Goal: Task Accomplishment & Management: Complete application form

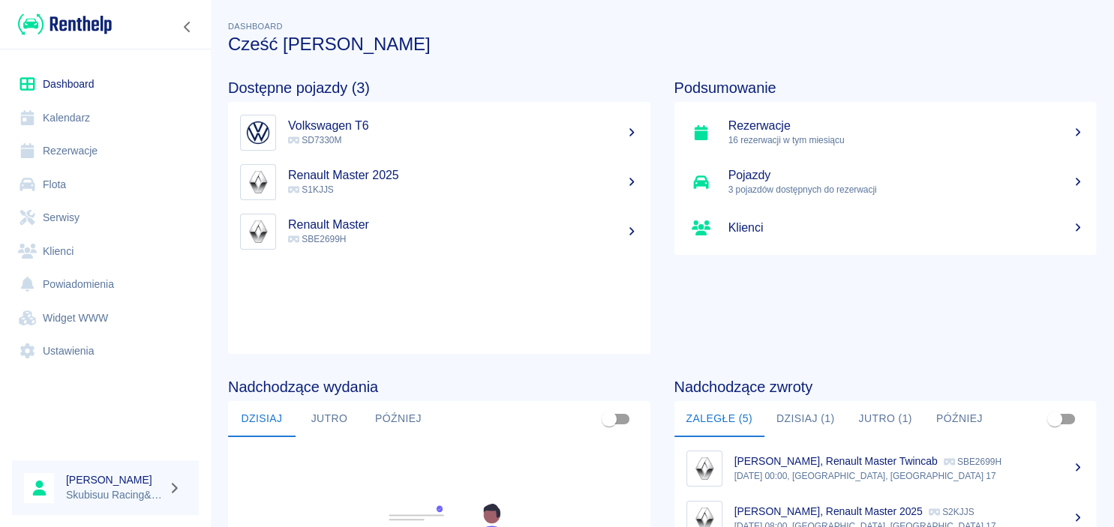
click at [527, 186] on p "S1KJJS" at bounding box center [463, 190] width 350 height 14
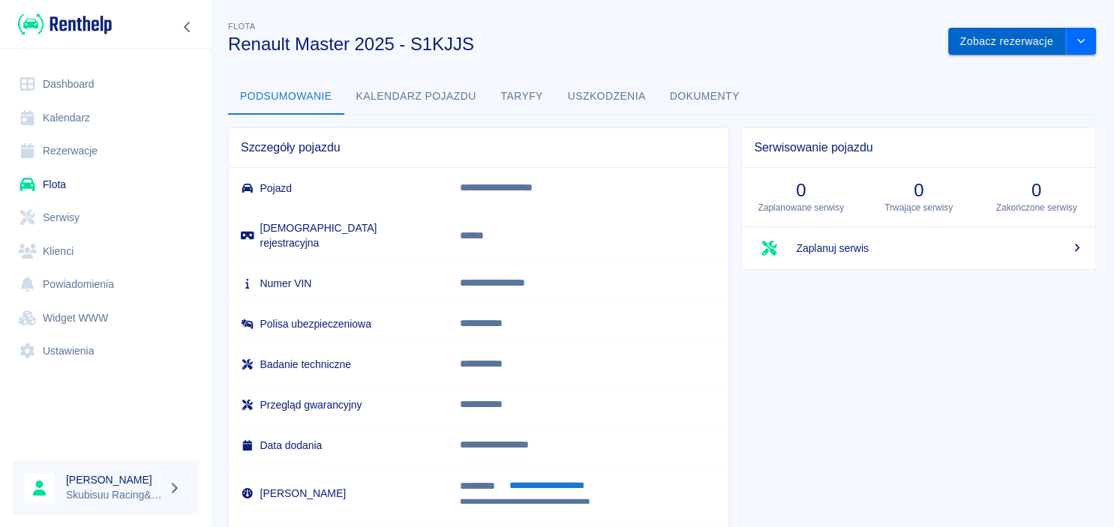
click at [1044, 47] on button "Zobacz rezerwacje" at bounding box center [1007, 42] width 118 height 28
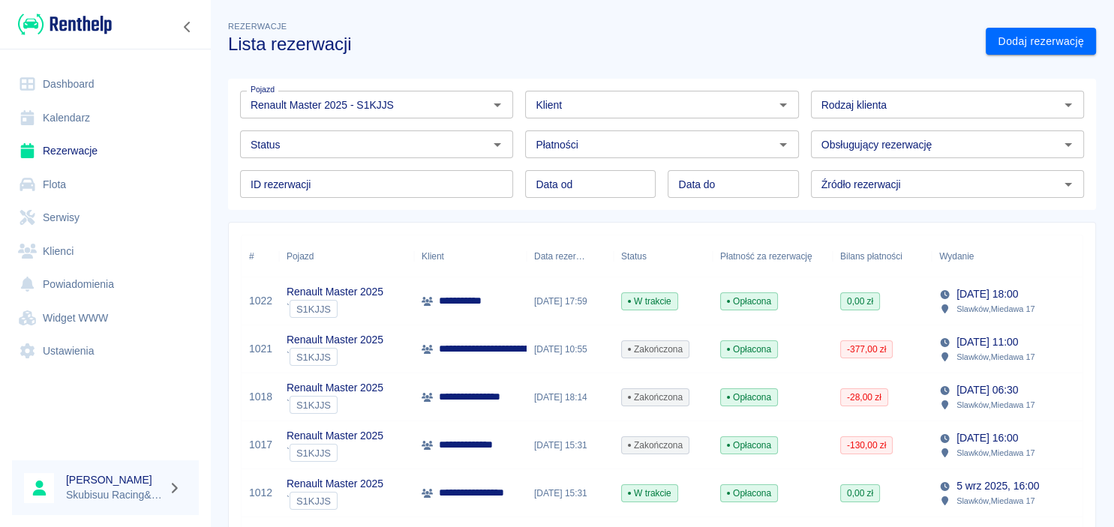
type input "Renault Master 2025 - S1KJJS"
click at [1044, 47] on link "Dodaj rezerwację" at bounding box center [1041, 42] width 110 height 28
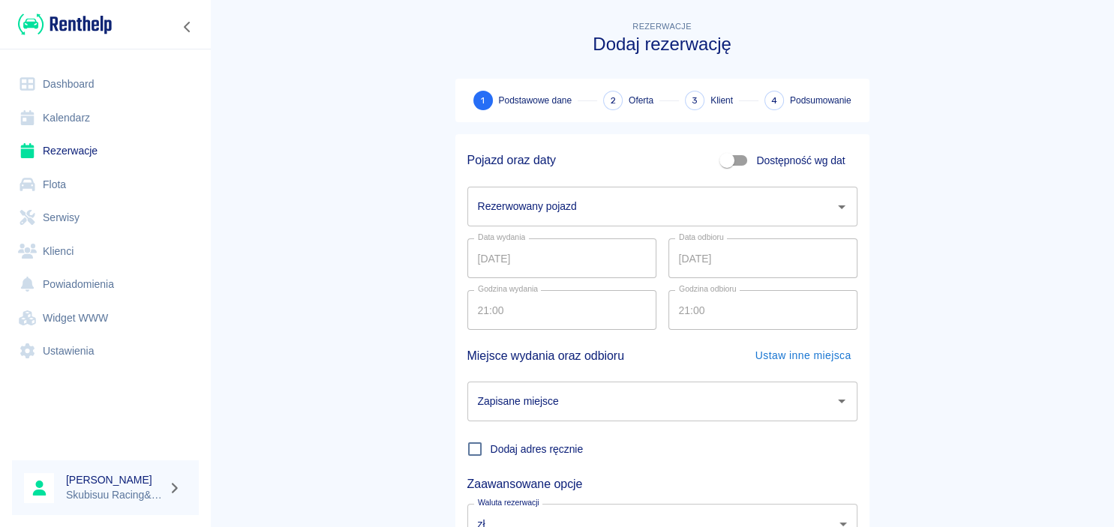
click at [673, 215] on input "Rezerwowany pojazd" at bounding box center [651, 207] width 354 height 26
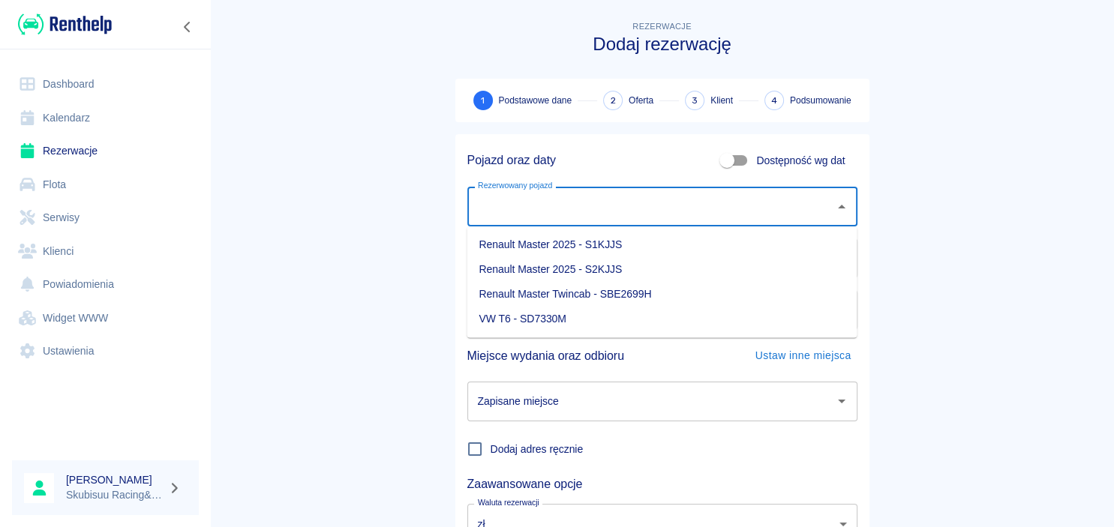
click at [626, 252] on li "Renault Master 2025 - S1KJJS" at bounding box center [662, 245] width 390 height 25
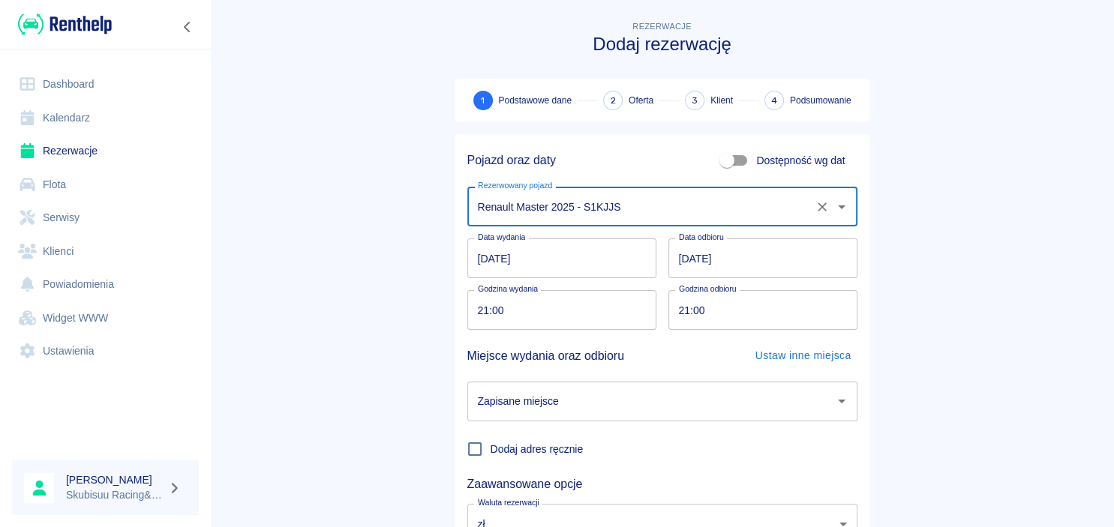
type input "Renault Master 2025 - S1KJJS"
click at [688, 263] on input "[DATE]" at bounding box center [763, 259] width 189 height 40
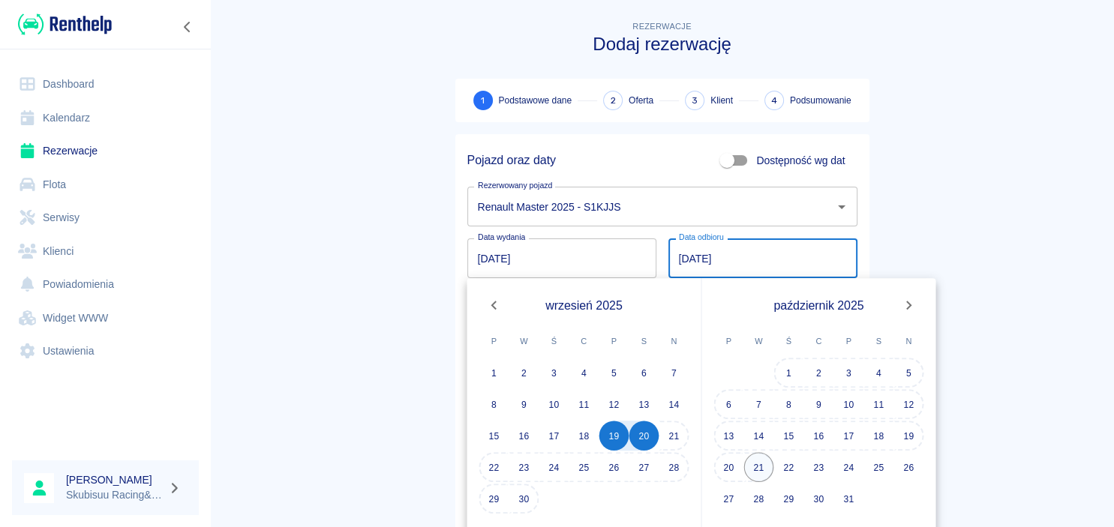
click at [754, 458] on button "21" at bounding box center [759, 467] width 30 height 30
type input "21.10.2025"
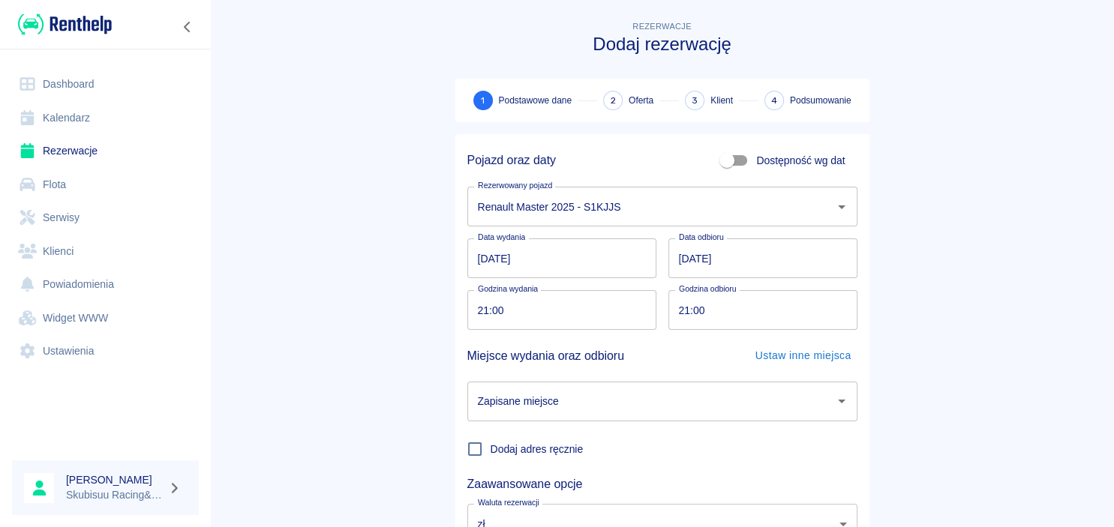
scroll to position [72, 0]
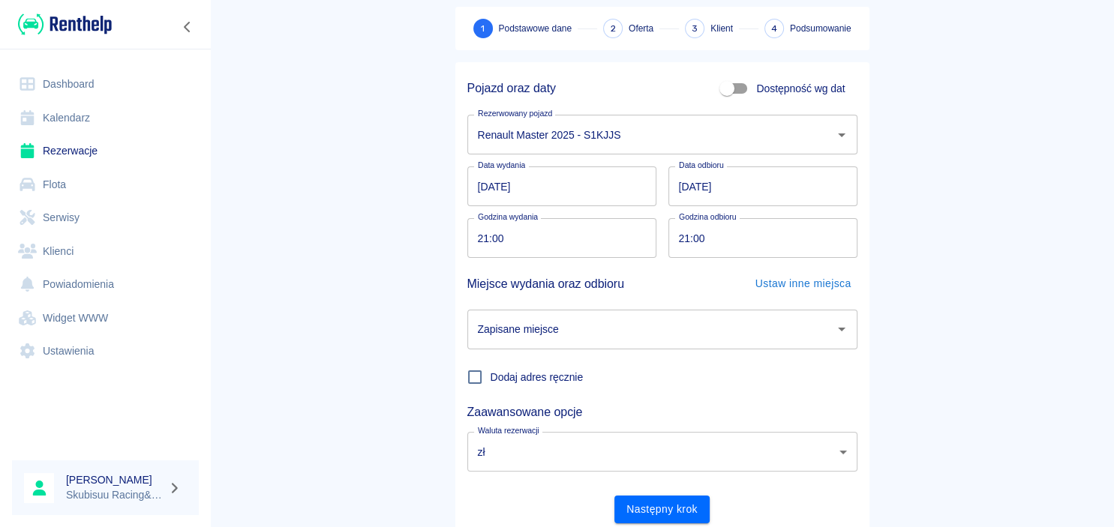
click at [533, 326] on input "Zapisane miejsce" at bounding box center [651, 330] width 354 height 26
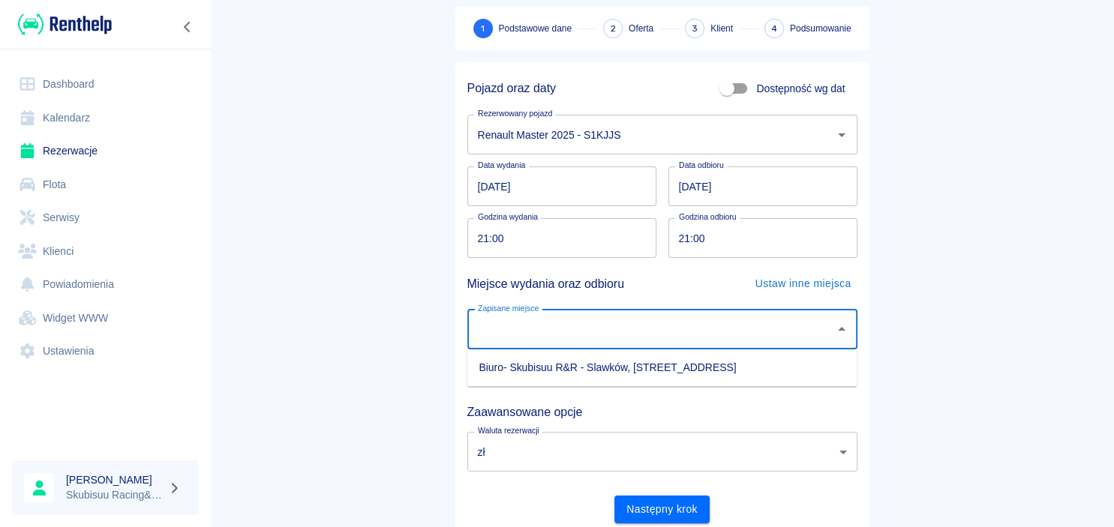
click at [590, 378] on li "Biuro- Skubisuu R&R - Slawków, [STREET_ADDRESS]" at bounding box center [662, 368] width 390 height 25
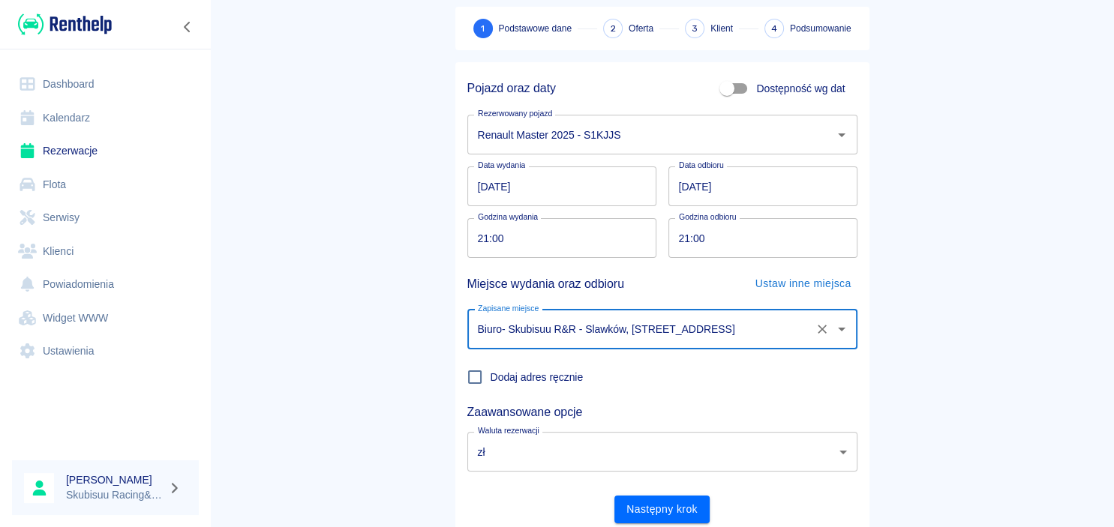
type input "Biuro- Skubisuu R&R - Slawków, [STREET_ADDRESS]"
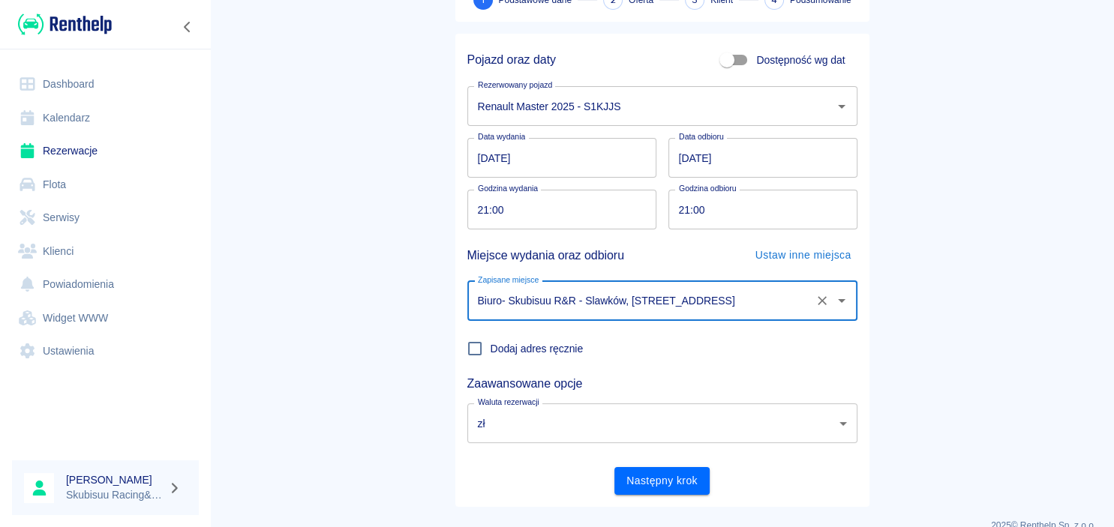
scroll to position [124, 0]
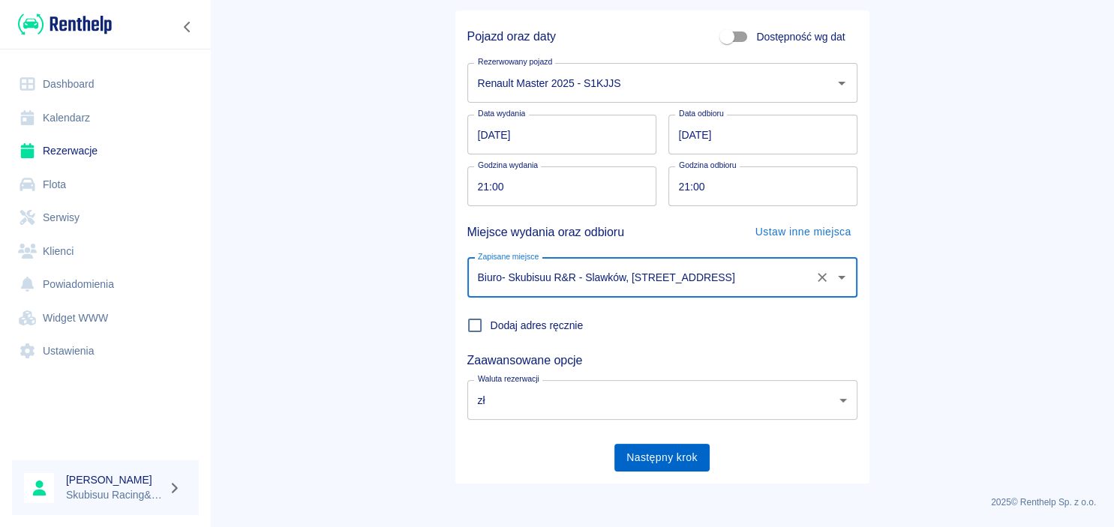
click at [644, 450] on button "Następny krok" at bounding box center [661, 458] width 95 height 28
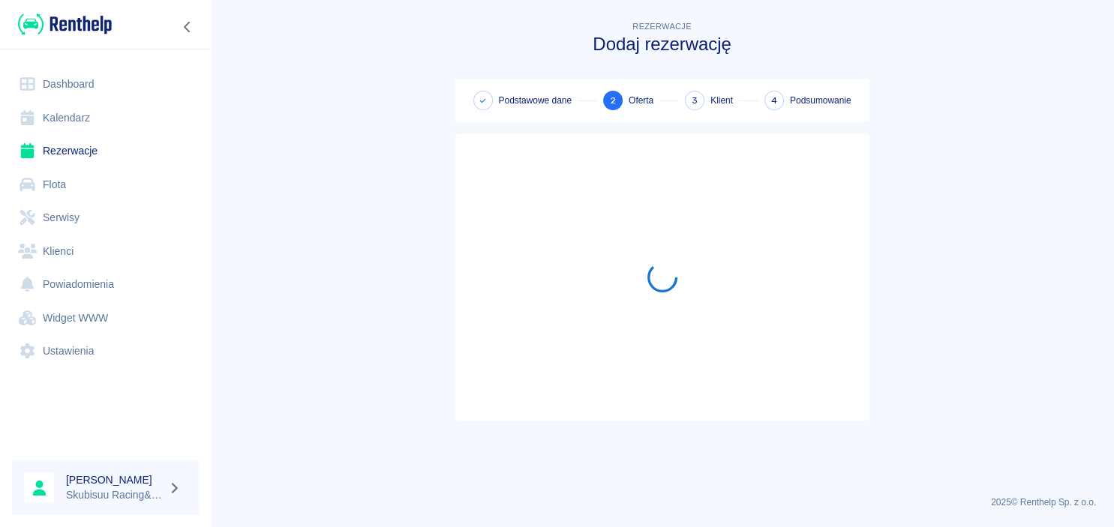
scroll to position [0, 0]
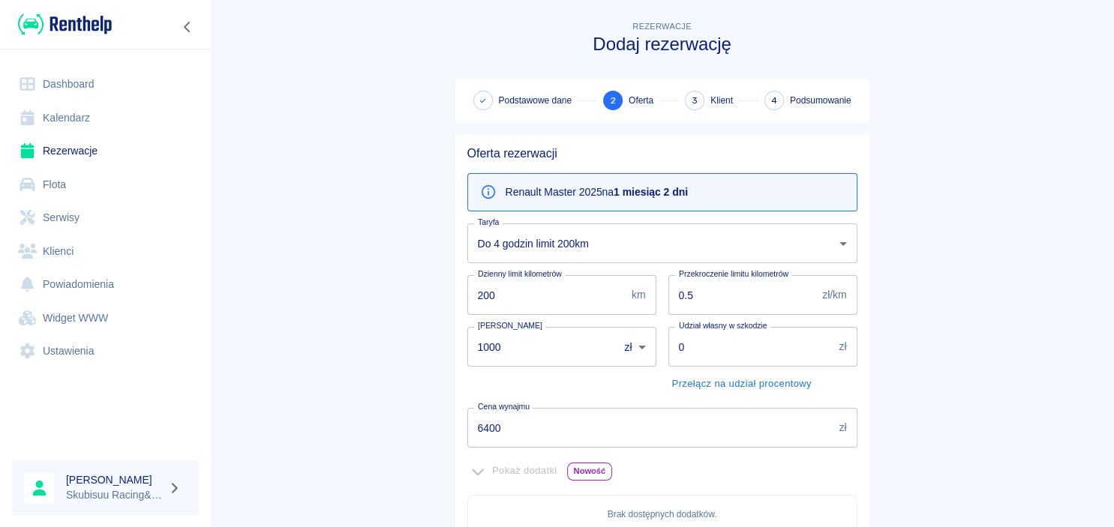
click at [577, 256] on body "Używamy plików Cookies, by zapewnić Ci najlepsze możliwe doświadczenie. Aby dow…" at bounding box center [557, 263] width 1114 height 527
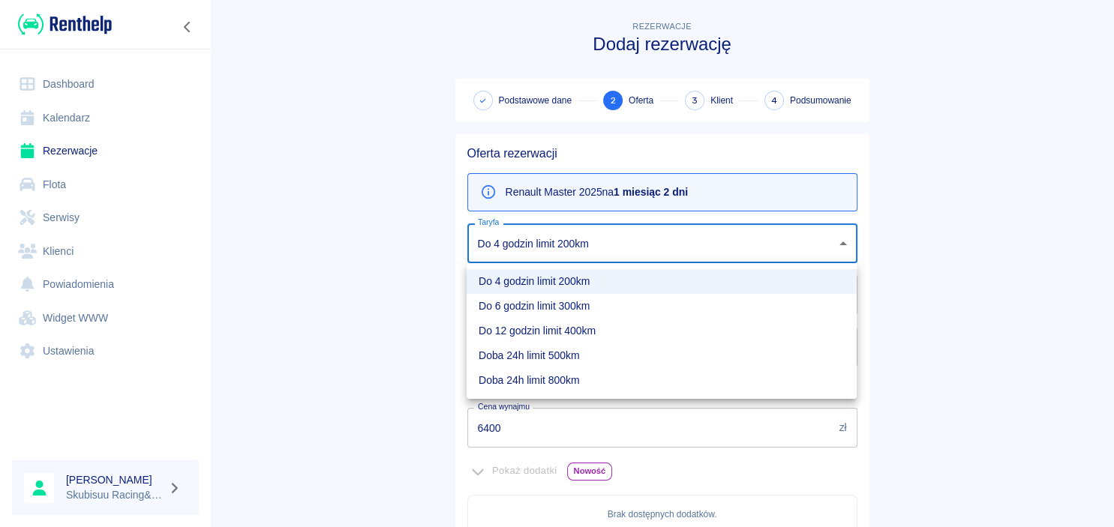
click at [555, 380] on li "Doba 24h limit 800km" at bounding box center [662, 380] width 390 height 25
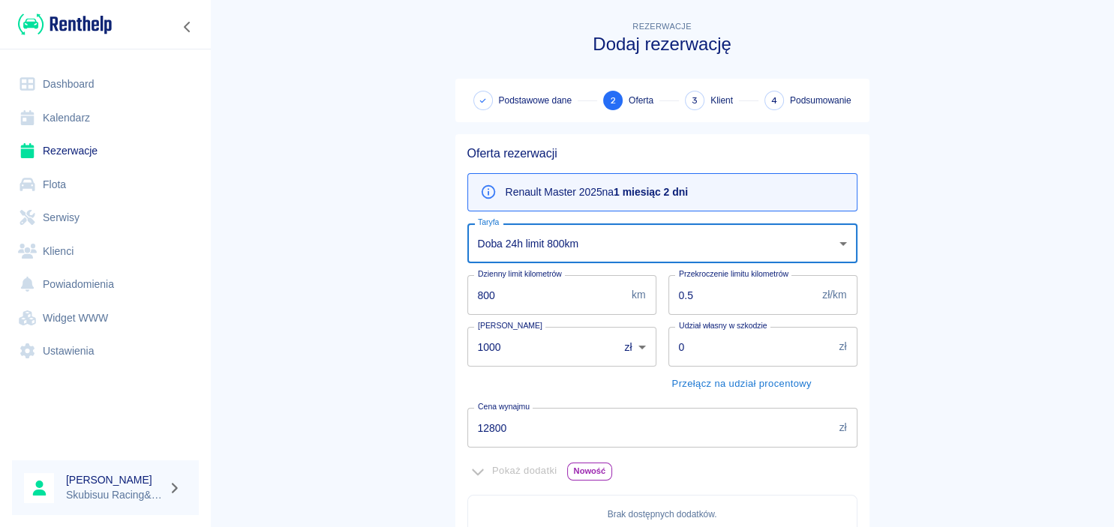
type input "55cd227e-f8bb-4b6b-80ce-e49436dfa3d5"
type input "800"
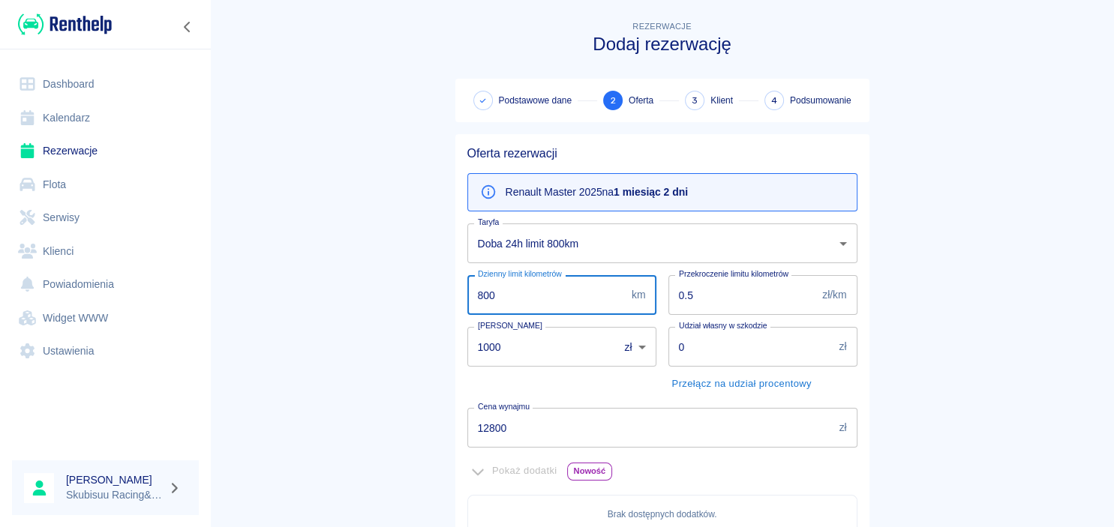
click at [532, 297] on input "800" at bounding box center [546, 295] width 158 height 40
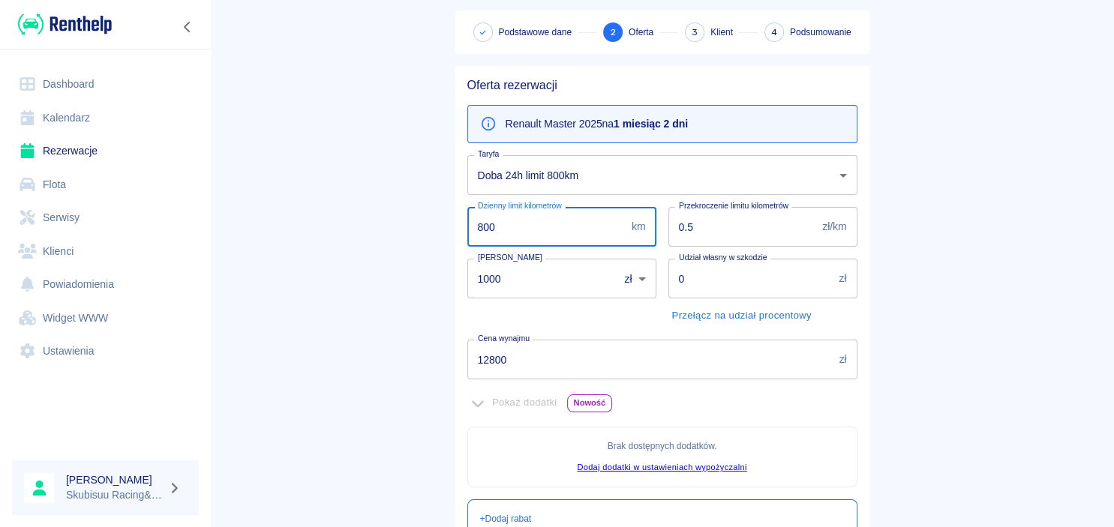
scroll to position [144, 0]
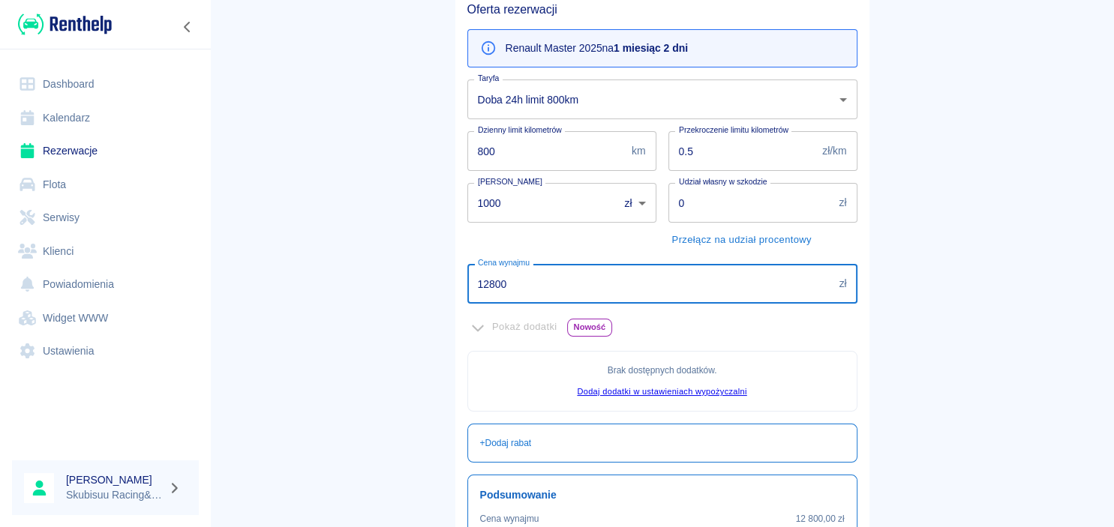
drag, startPoint x: 518, startPoint y: 285, endPoint x: 443, endPoint y: 280, distance: 74.5
click at [467, 280] on input "12800" at bounding box center [650, 284] width 366 height 40
type input "1000"
click at [414, 246] on main "Rezerwacje Dodaj rezerwację Podstawowe dane 2 Oferta 3 Klient 4 Podsumowanie Of…" at bounding box center [662, 276] width 904 height 805
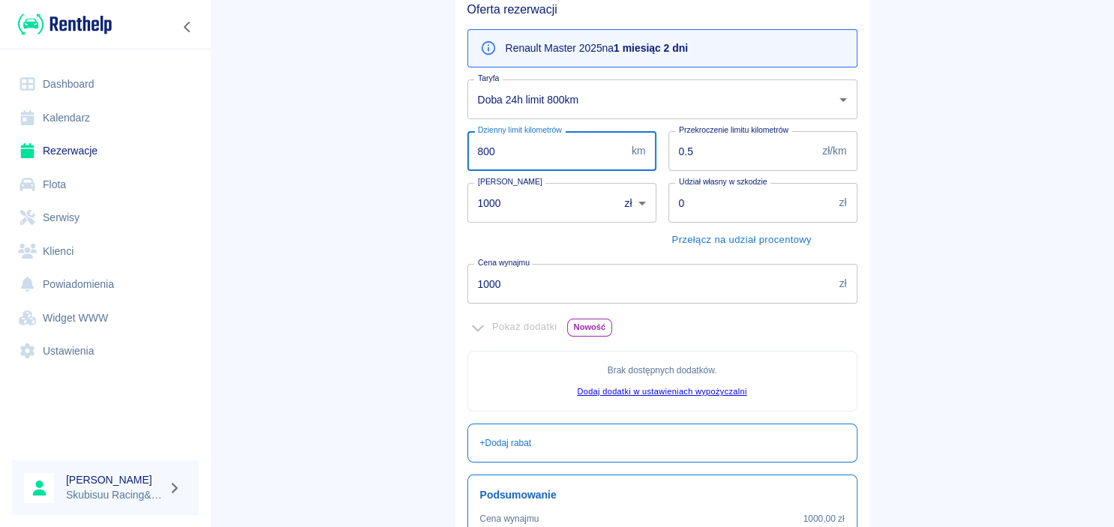
drag, startPoint x: 510, startPoint y: 153, endPoint x: 455, endPoint y: 153, distance: 55.5
click at [467, 153] on input "800" at bounding box center [546, 151] width 158 height 40
type input "1250"
click at [341, 261] on main "Rezerwacje Dodaj rezerwację Podstawowe dane 2 Oferta 3 Klient 4 Podsumowanie Of…" at bounding box center [662, 276] width 904 height 805
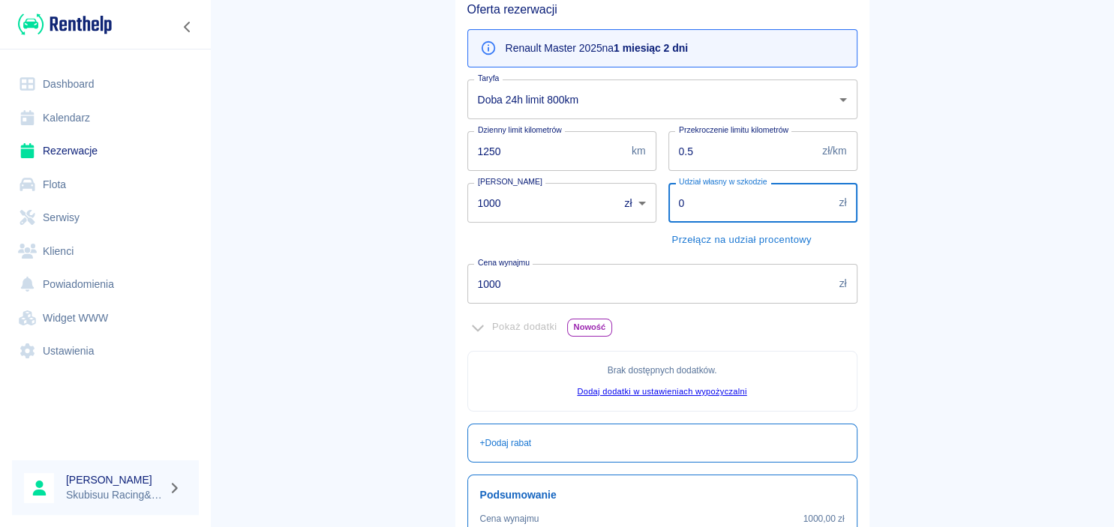
drag, startPoint x: 715, startPoint y: 200, endPoint x: 655, endPoint y: 200, distance: 60.0
click at [669, 200] on input "0" at bounding box center [751, 203] width 165 height 40
type input "10000"
click at [263, 225] on main "Rezerwacje Dodaj rezerwację Podstawowe dane 2 Oferta 3 Klient 4 Podsumowanie Of…" at bounding box center [662, 276] width 904 height 805
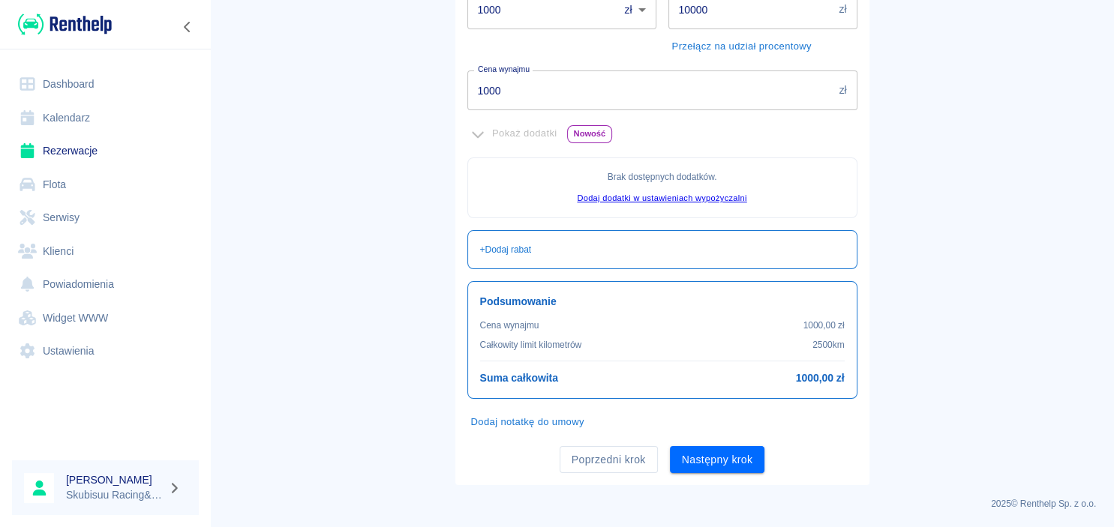
click at [698, 473] on div "Oferta rezerwacji Renault Master 2025 na 1 miesiąc 2 dni Taryfa Doba 24h limit …" at bounding box center [662, 141] width 414 height 689
click at [704, 464] on button "Następny krok" at bounding box center [717, 460] width 95 height 28
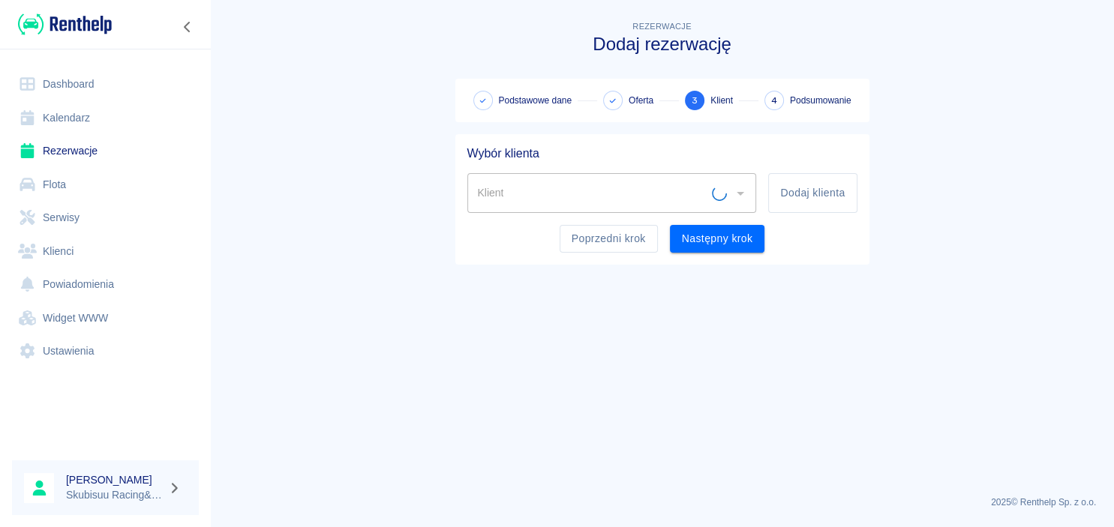
scroll to position [0, 0]
click at [807, 199] on button "Dodaj klienta" at bounding box center [812, 193] width 89 height 40
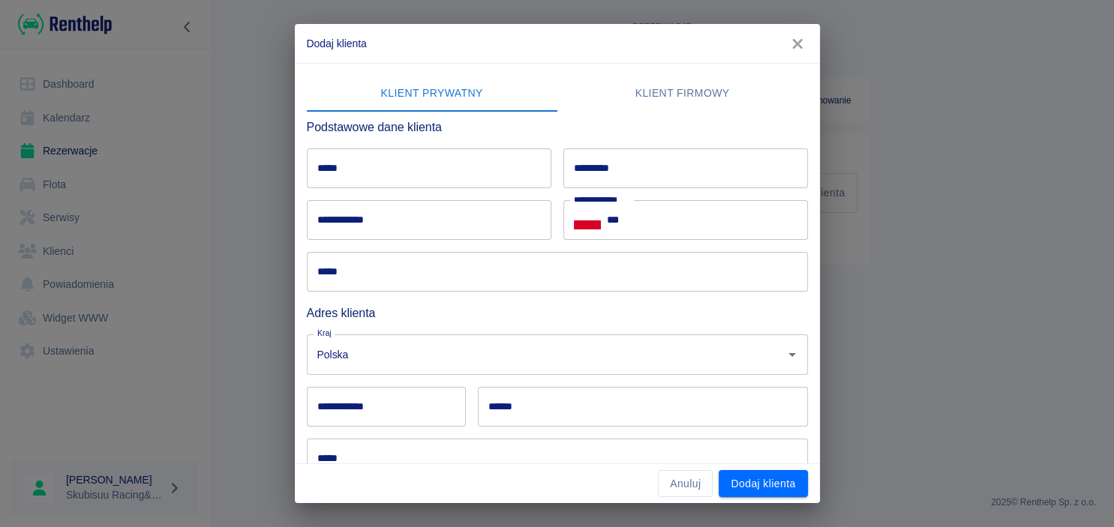
click at [380, 157] on input "*****" at bounding box center [429, 169] width 245 height 40
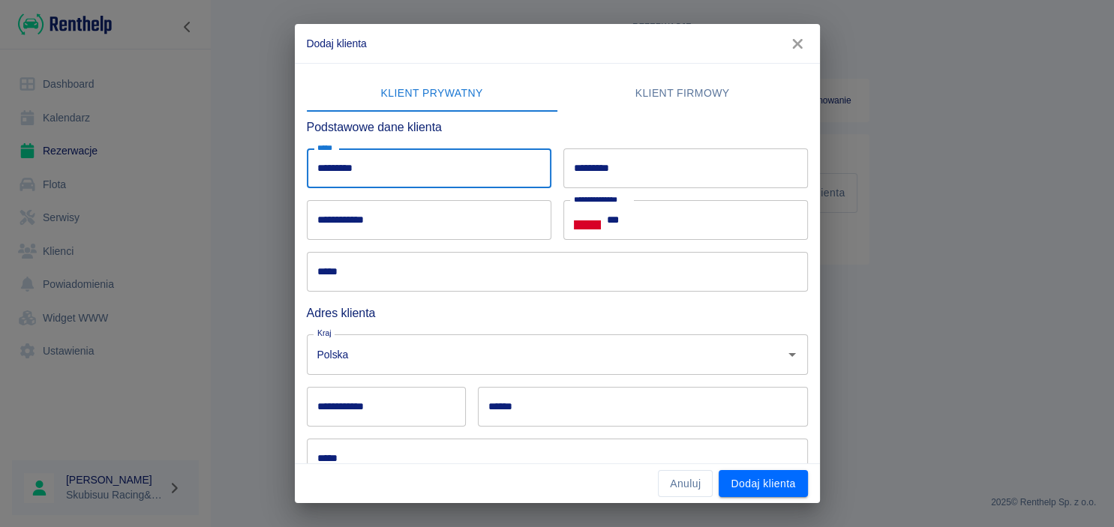
type input "*********"
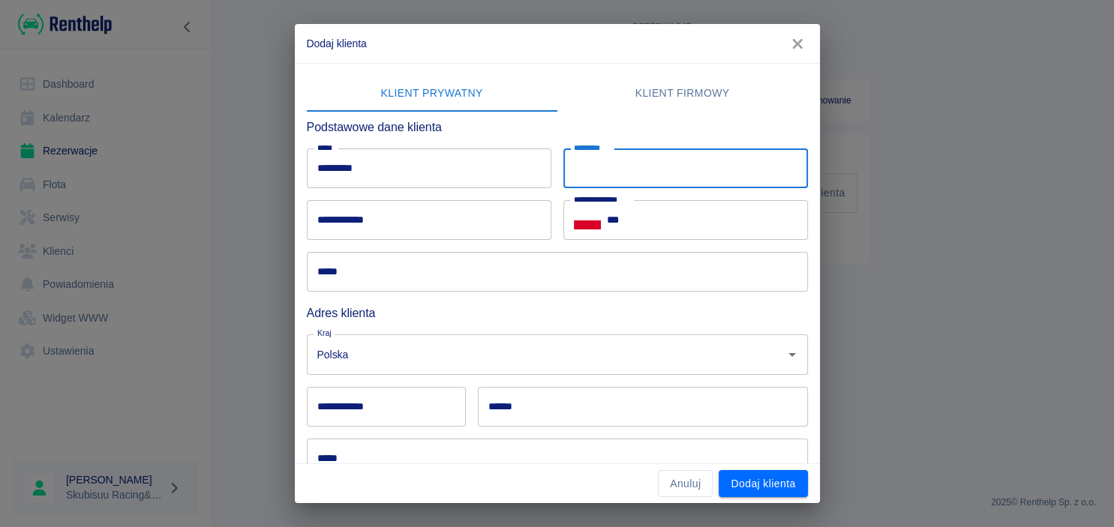
click at [678, 166] on input "*********" at bounding box center [685, 169] width 245 height 40
type input "********"
click at [687, 230] on input "***" at bounding box center [707, 220] width 201 height 40
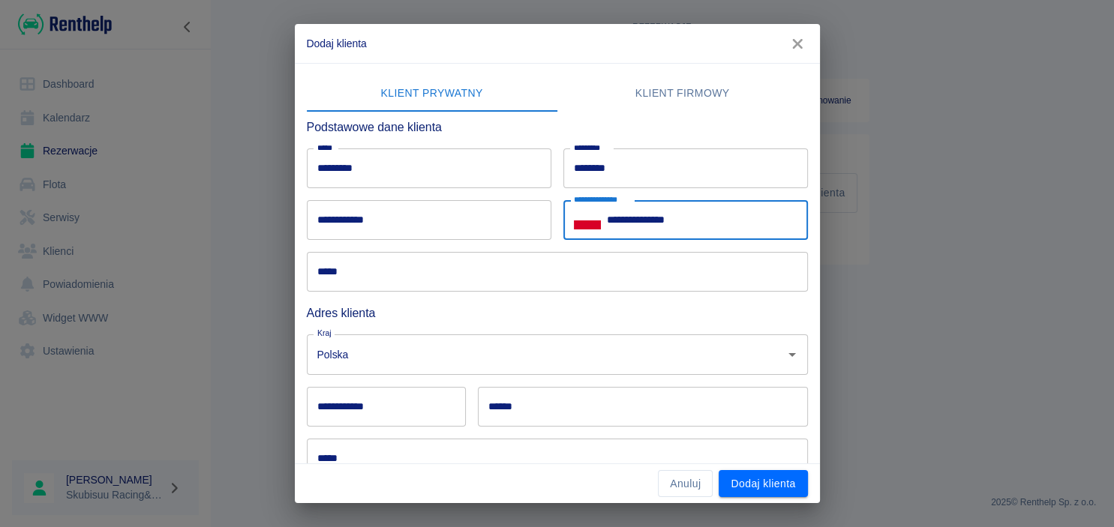
type input "**********"
click at [434, 272] on input "*****" at bounding box center [557, 272] width 501 height 40
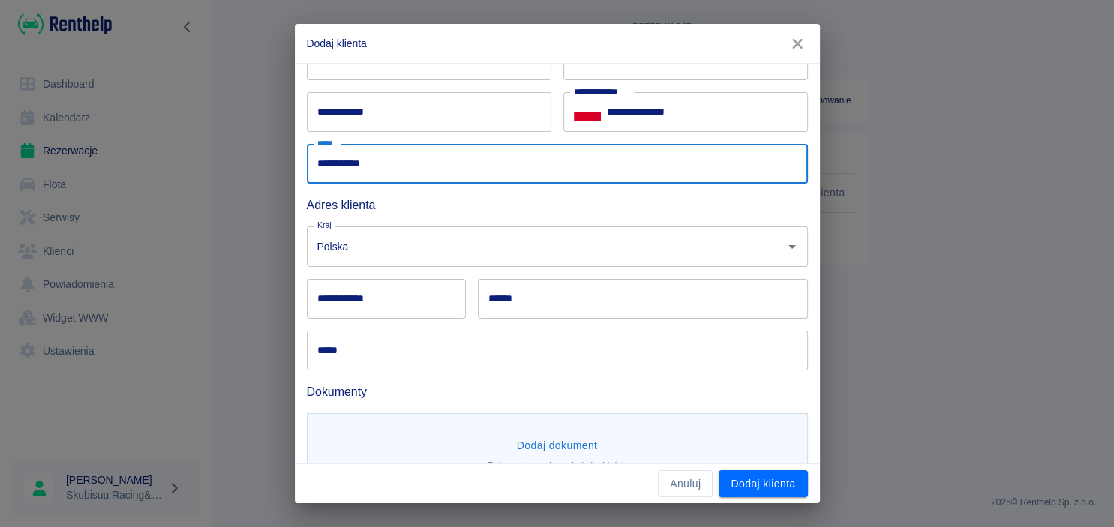
scroll to position [148, 0]
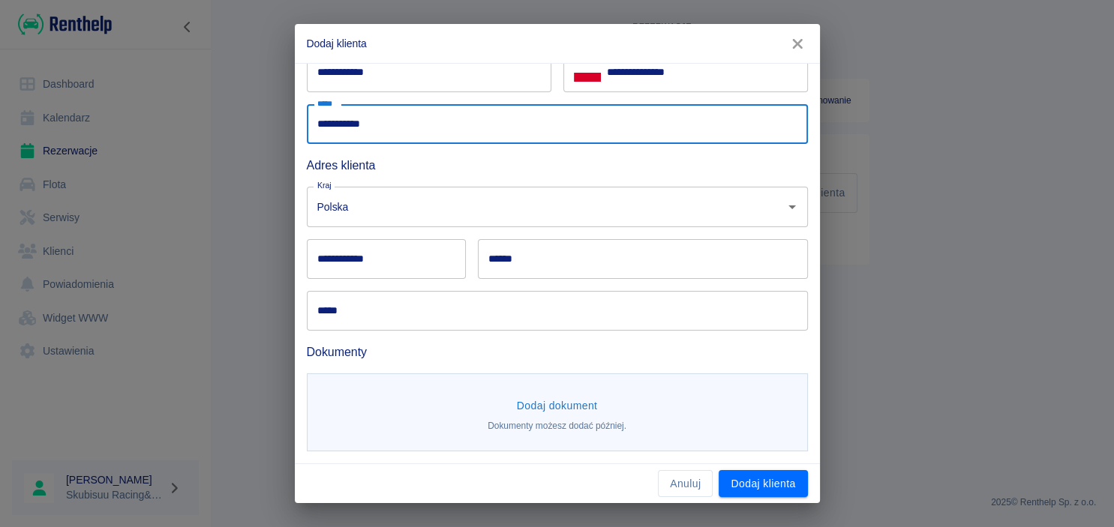
type input "**********"
click at [395, 269] on input "**********" at bounding box center [386, 259] width 159 height 40
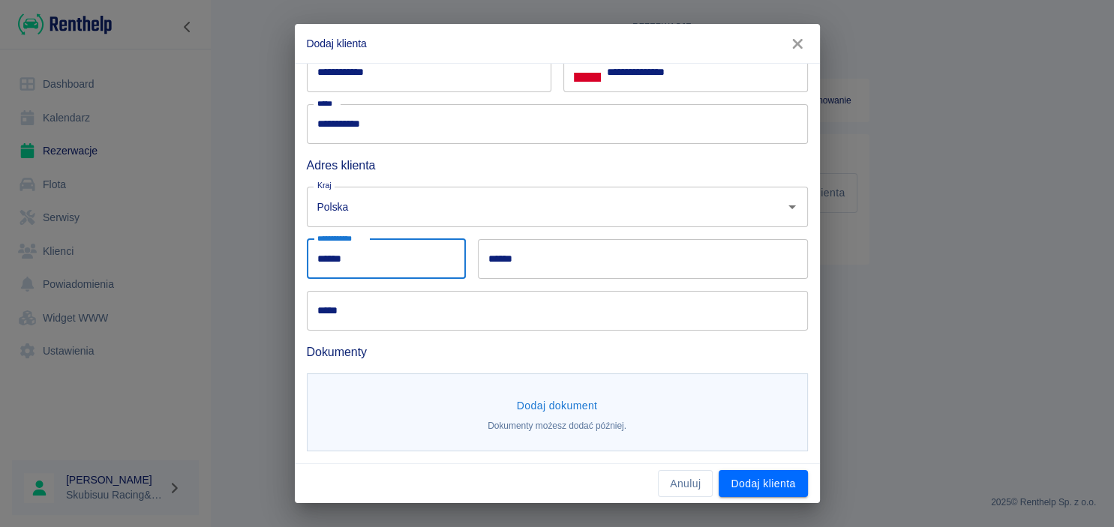
type input "******"
click at [683, 280] on div "***** *****" at bounding box center [551, 305] width 513 height 52
click at [690, 278] on input "******" at bounding box center [643, 259] width 330 height 40
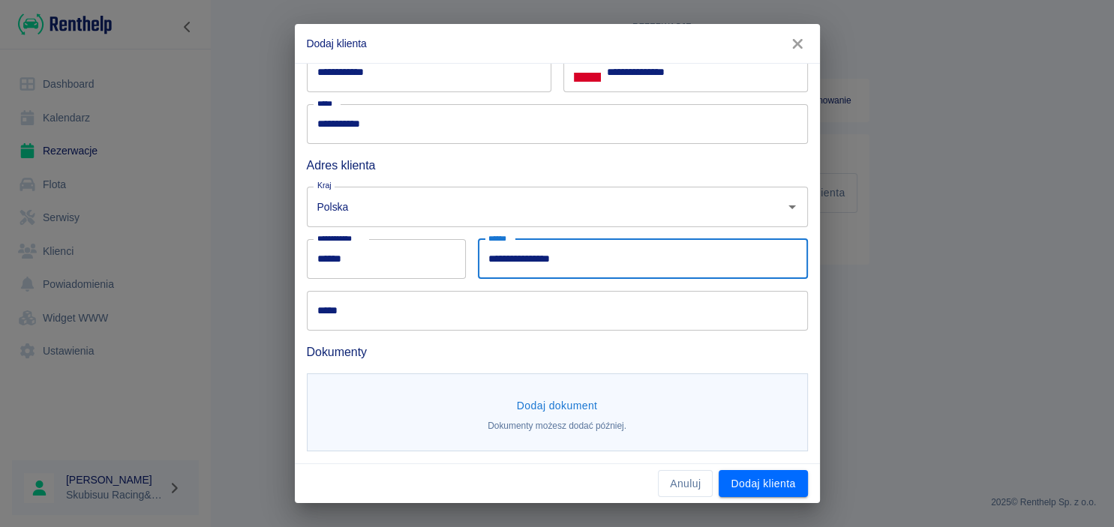
type input "**********"
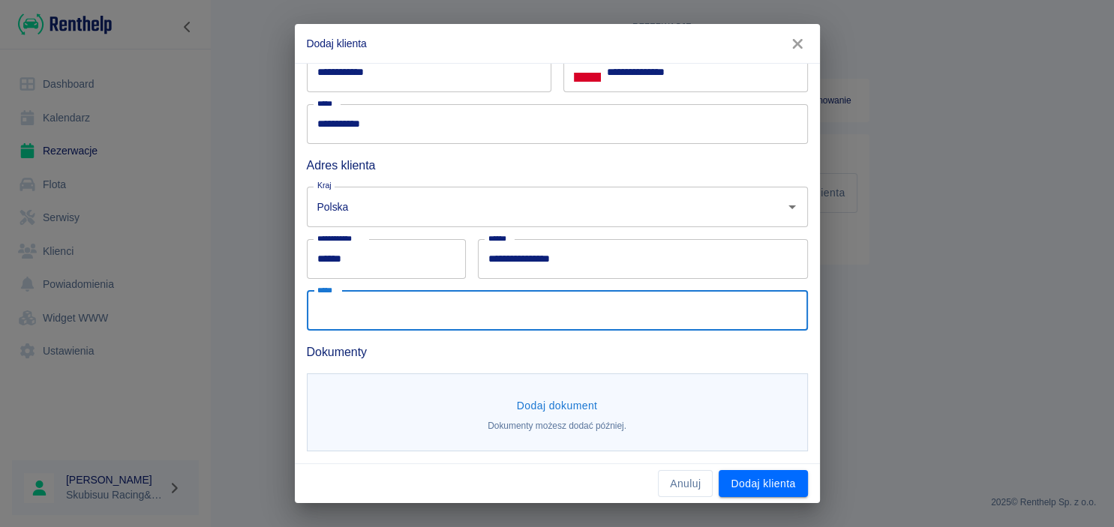
click at [578, 323] on input "*****" at bounding box center [557, 311] width 501 height 40
click at [620, 314] on input "*****" at bounding box center [557, 311] width 501 height 40
click at [368, 317] on input "*****" at bounding box center [557, 311] width 501 height 40
type input "*"
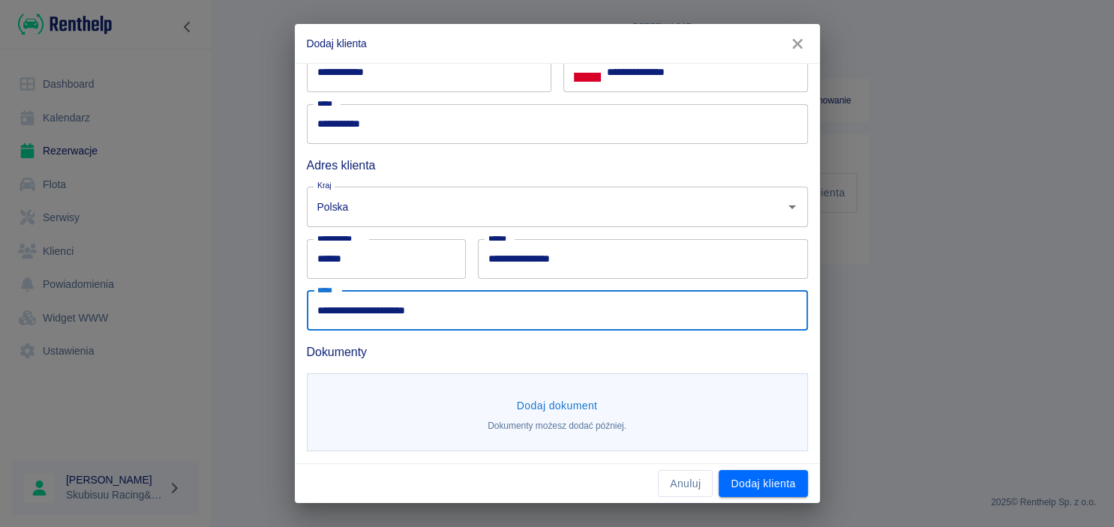
type input "**********"
click at [590, 407] on button "Dodaj dokument" at bounding box center [557, 406] width 93 height 28
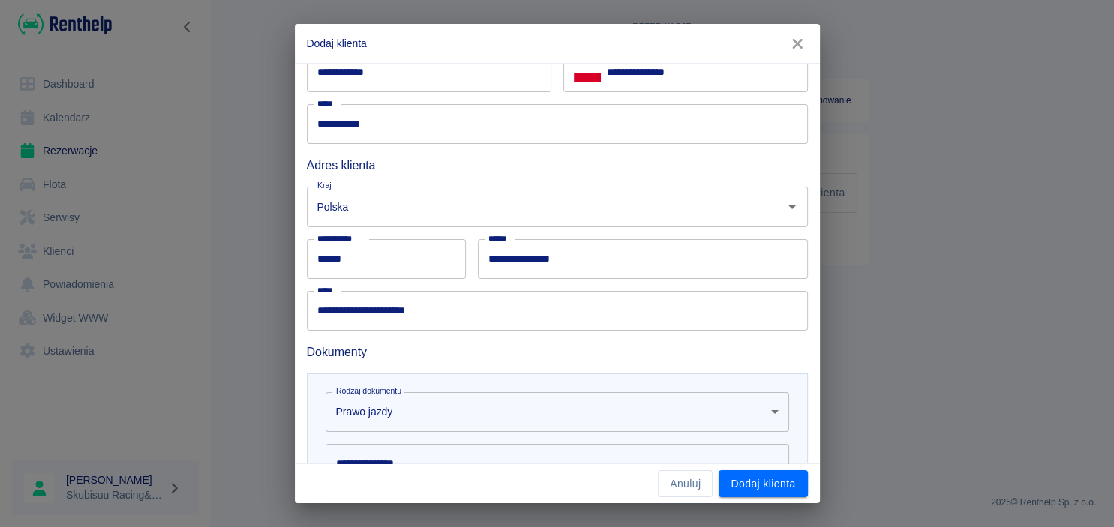
scroll to position [366, 0]
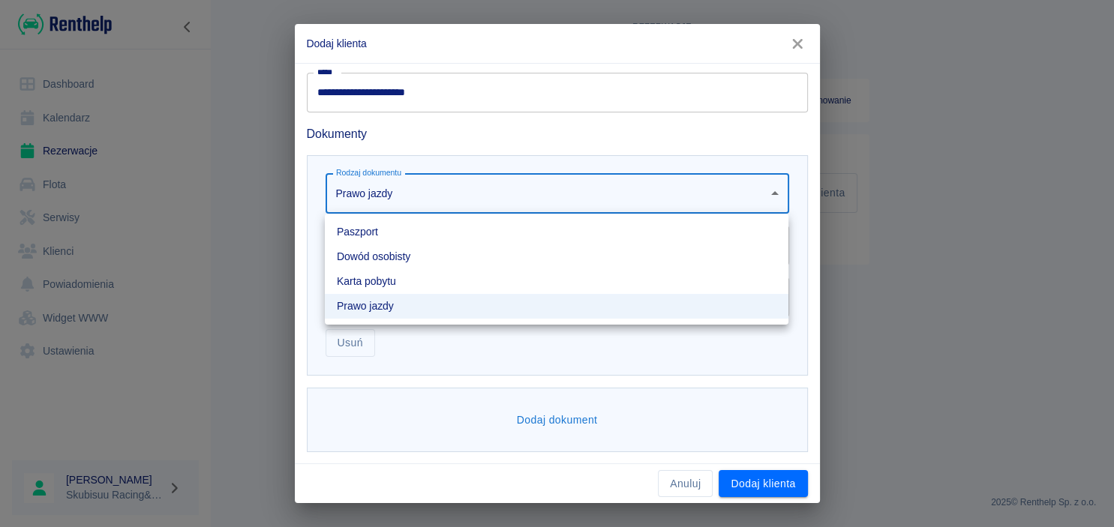
click at [453, 206] on body "**********" at bounding box center [557, 263] width 1114 height 527
click at [425, 257] on li "Dowód osobisty" at bounding box center [557, 257] width 464 height 25
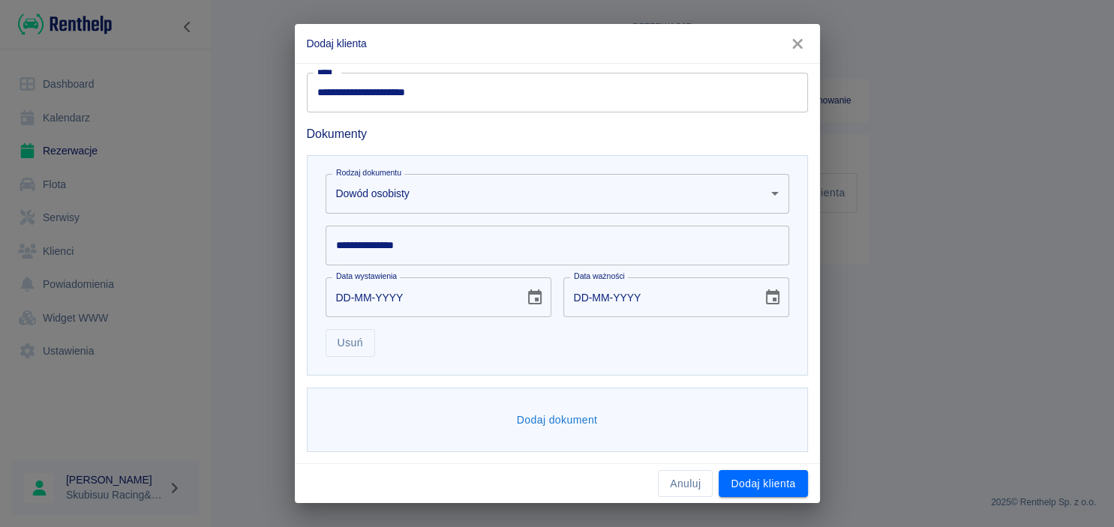
click at [425, 257] on input "**********" at bounding box center [558, 246] width 464 height 40
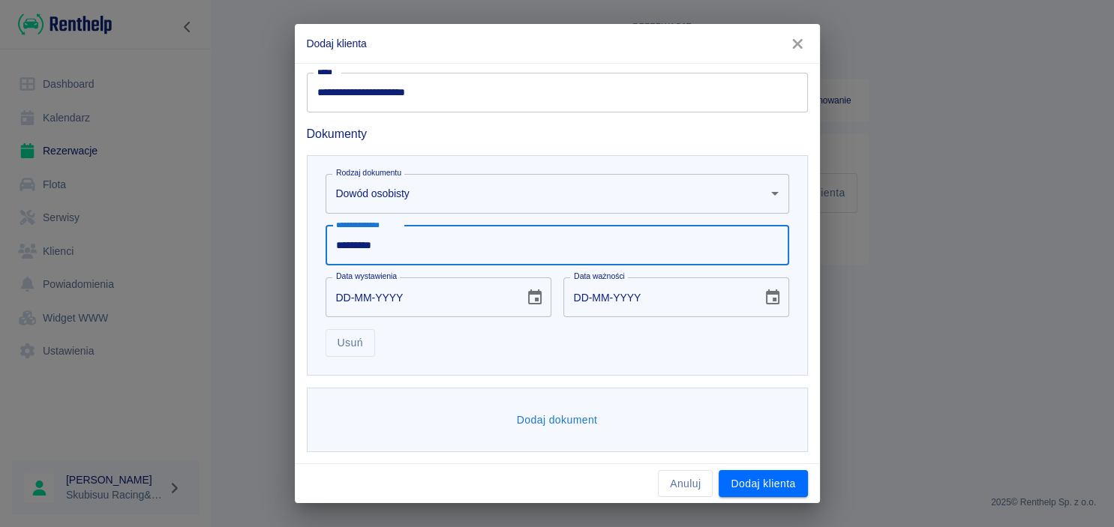
type input "*********"
click at [343, 296] on input "DD-MM-YYYY" at bounding box center [420, 298] width 188 height 40
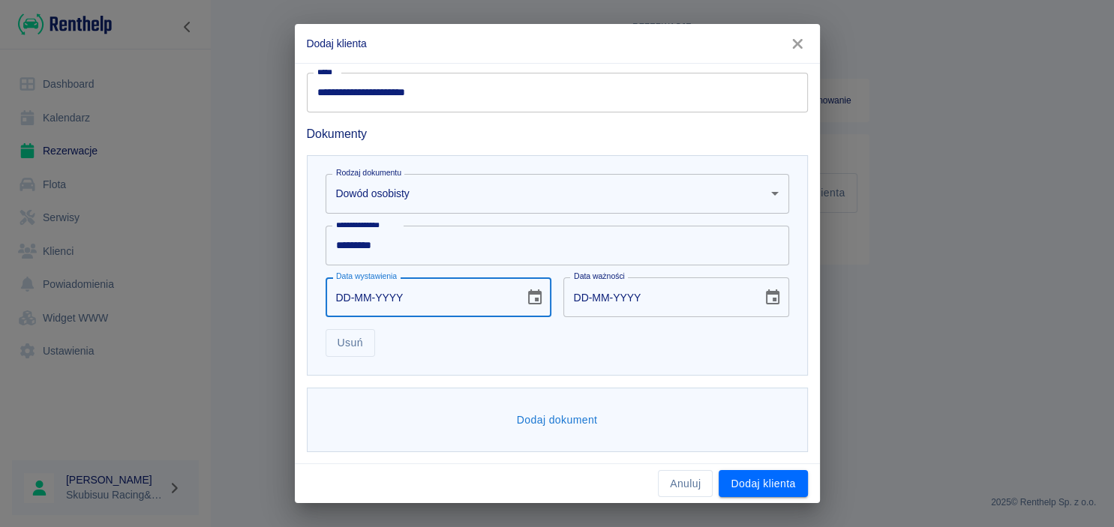
click at [379, 296] on input "DD-MM-YYYY" at bounding box center [420, 298] width 188 height 40
click at [371, 299] on input "DD-MM-2019" at bounding box center [420, 298] width 188 height 40
type input "DD-MM-2019"
click at [590, 298] on input "DD-MM-YYYY" at bounding box center [657, 298] width 188 height 40
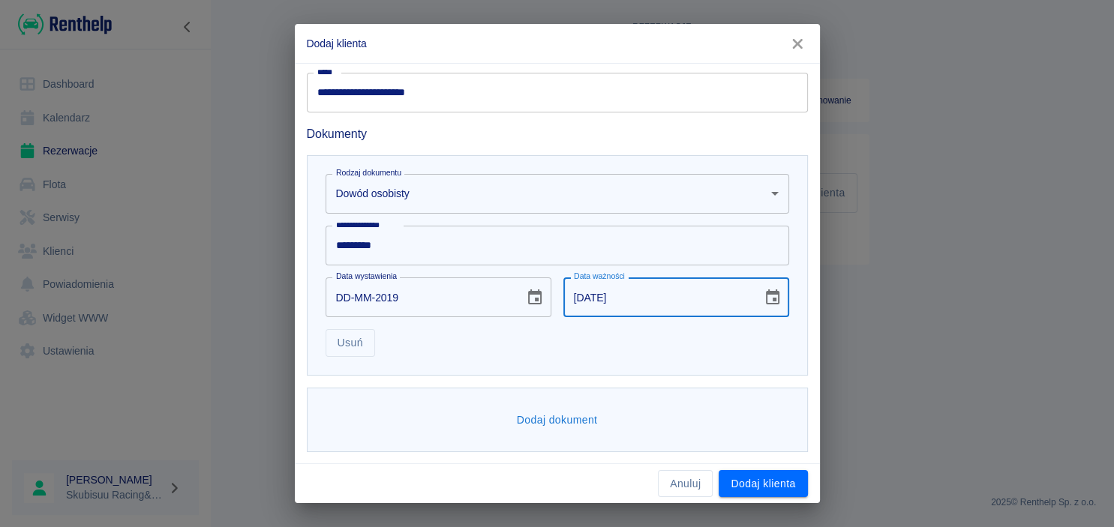
type input "11-06-2029"
click at [345, 290] on input "DD-MM-2019" at bounding box center [420, 298] width 188 height 40
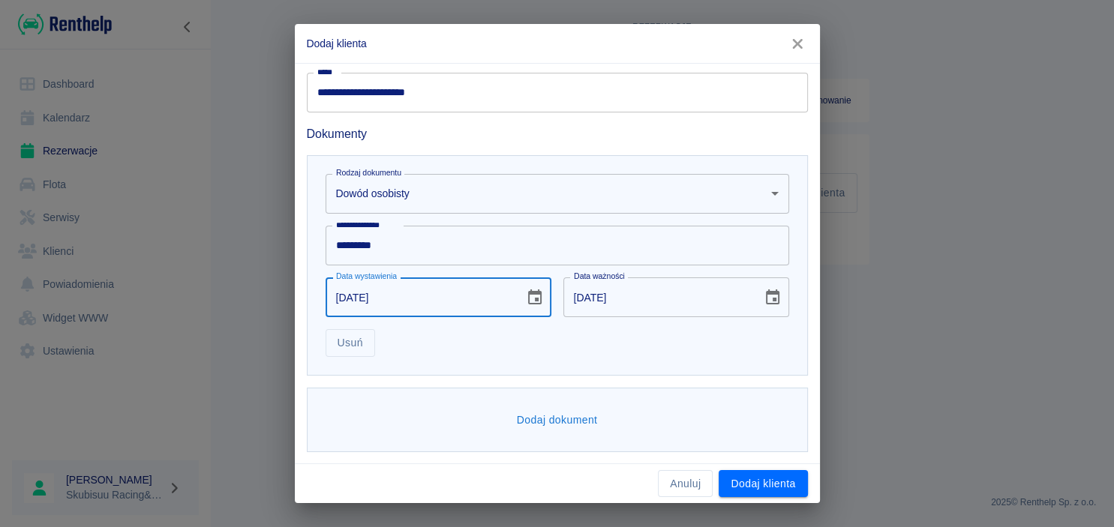
type input "11-06-2019"
click at [515, 353] on div "Usuń" at bounding box center [552, 337] width 476 height 40
click at [559, 420] on button "Dodaj dokument" at bounding box center [557, 421] width 93 height 28
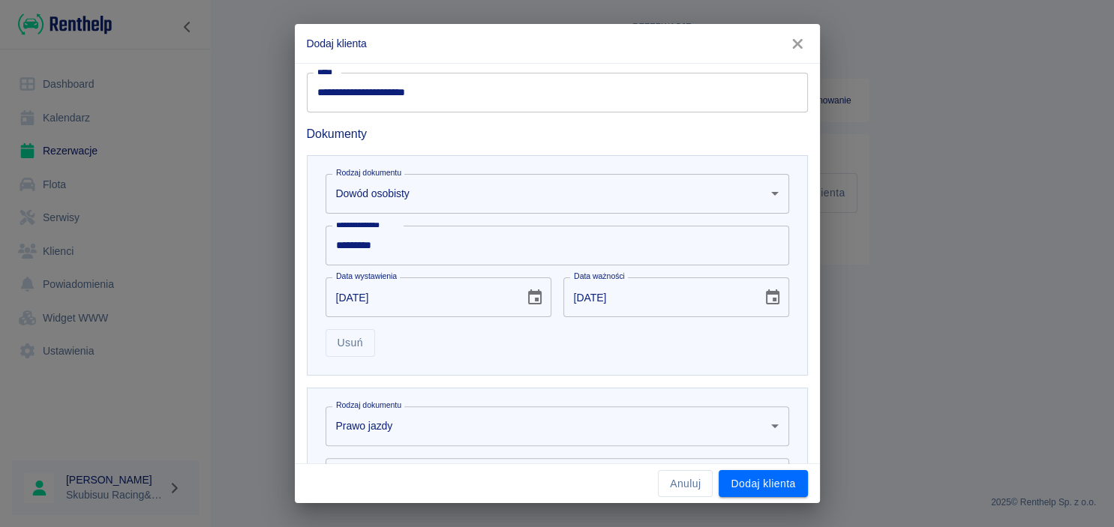
click at [558, 428] on body "**********" at bounding box center [557, 263] width 1114 height 527
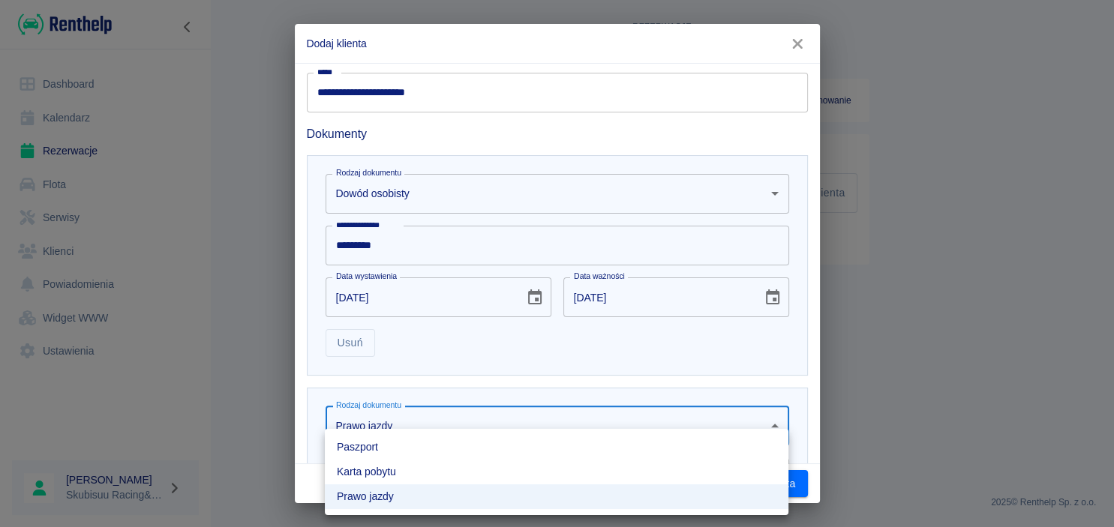
click at [473, 374] on div at bounding box center [557, 263] width 1114 height 527
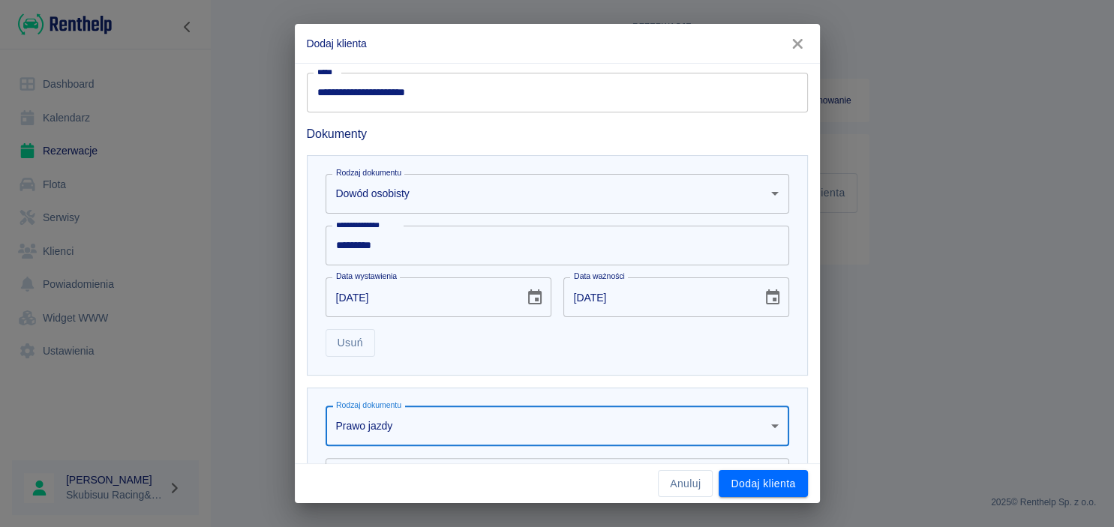
click at [418, 431] on body "**********" at bounding box center [557, 263] width 1114 height 527
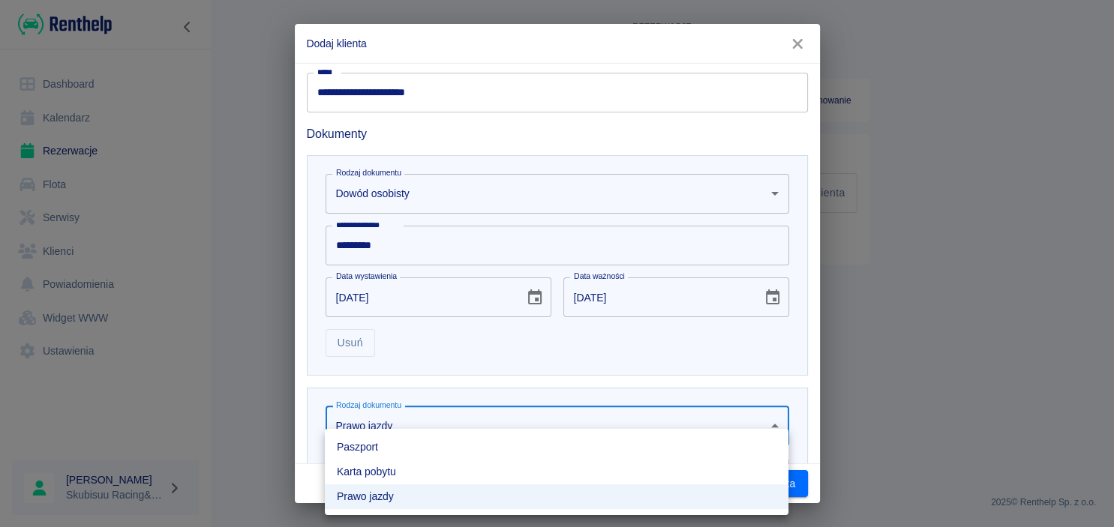
click at [436, 377] on div at bounding box center [557, 263] width 1114 height 527
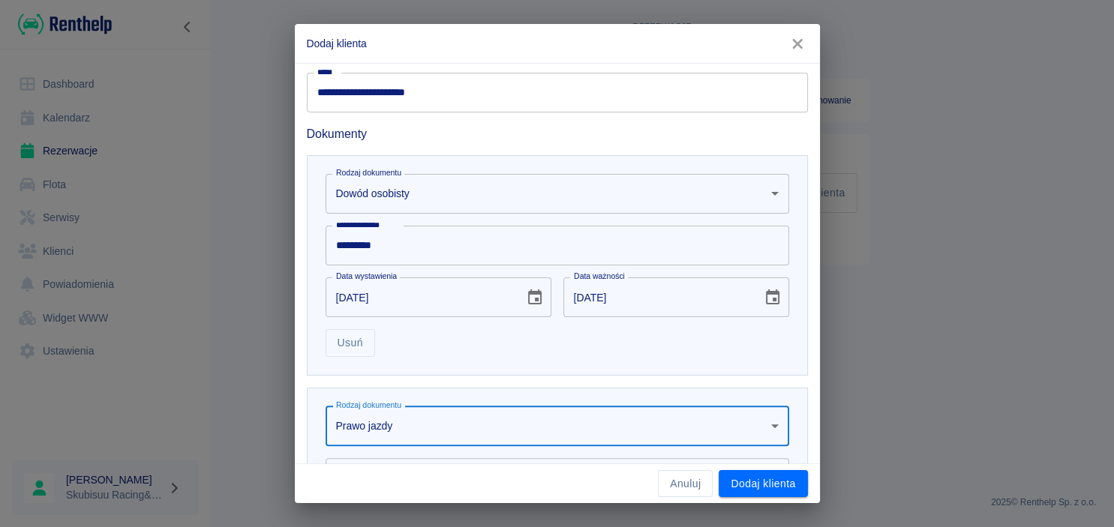
scroll to position [582, 0]
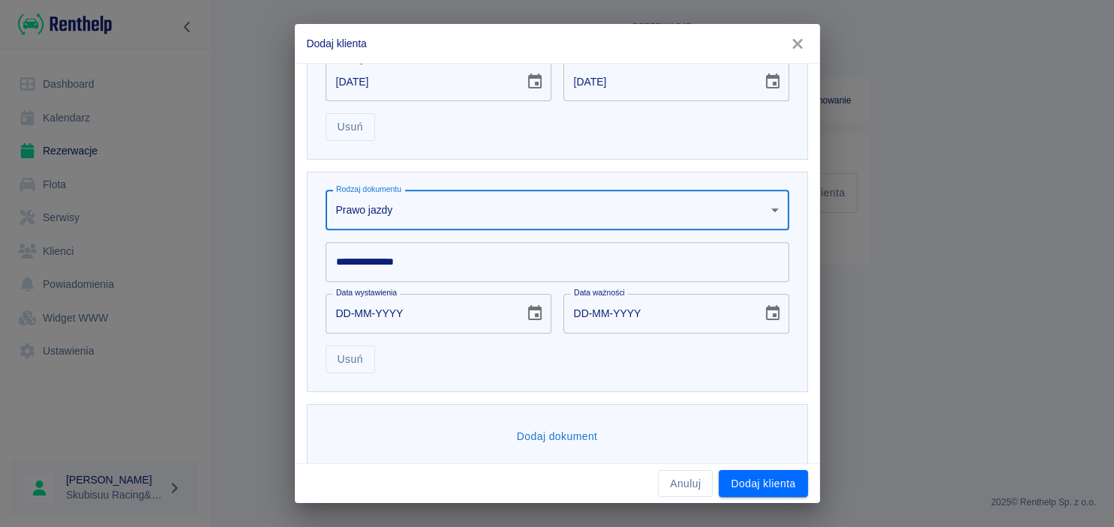
click at [409, 269] on input "**********" at bounding box center [558, 262] width 464 height 40
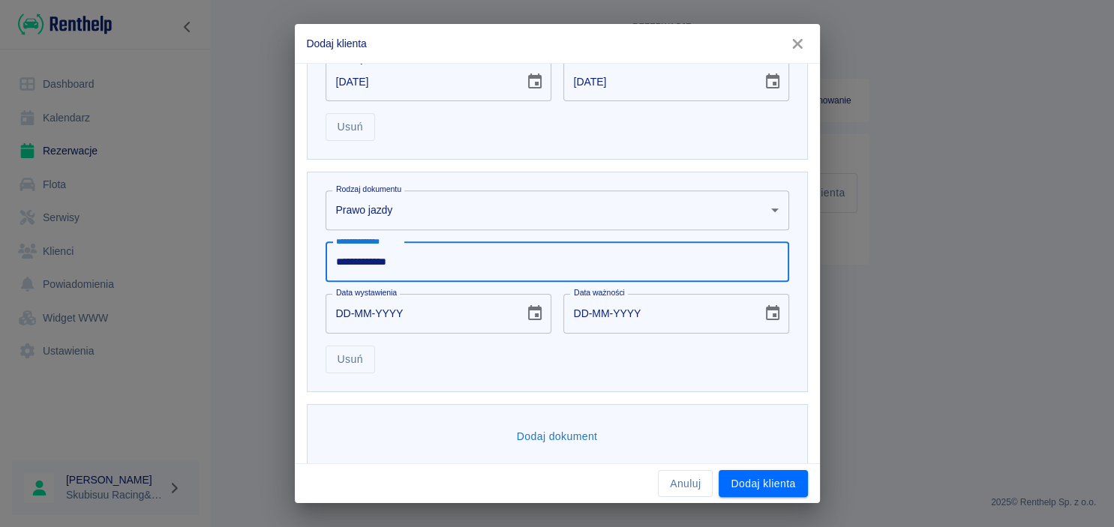
type input "**********"
click at [348, 321] on input "DD-MM-YYYY" at bounding box center [420, 314] width 188 height 40
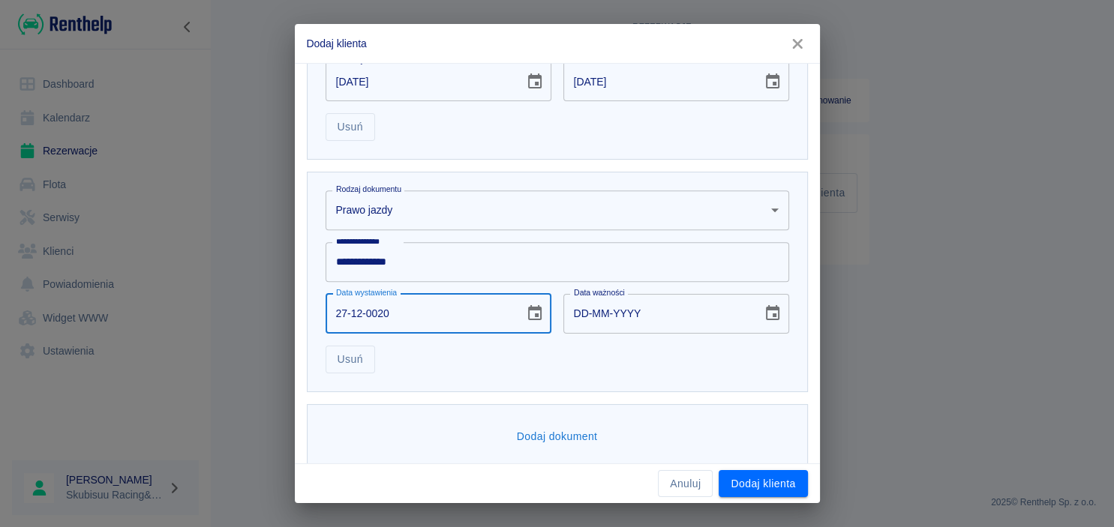
type input "27-12-0201"
type input "27-12-0211"
type input "27-12-2017"
type input "27-12-2027"
type input "27-12-2017"
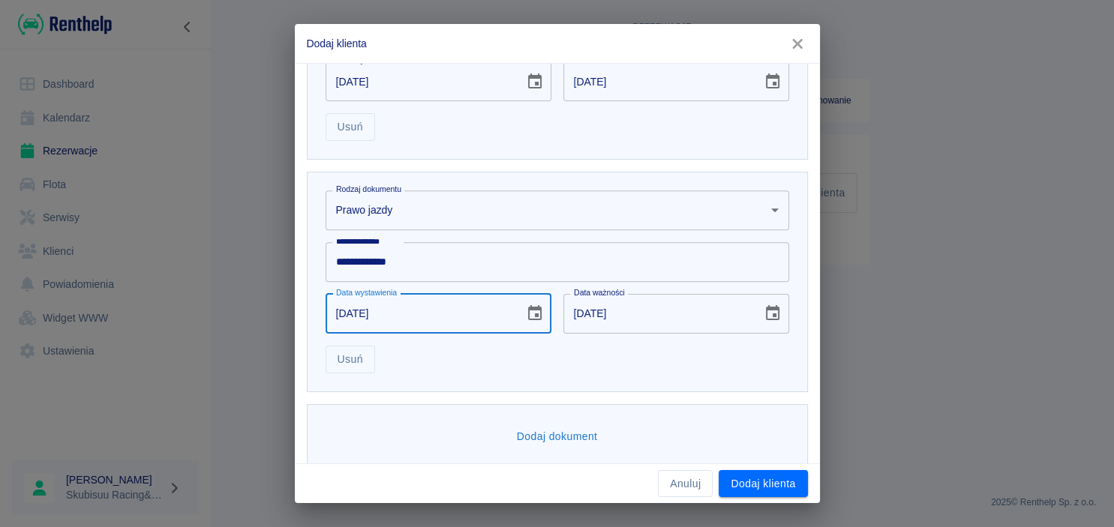
click at [593, 317] on input "27-12-2027" at bounding box center [657, 314] width 188 height 40
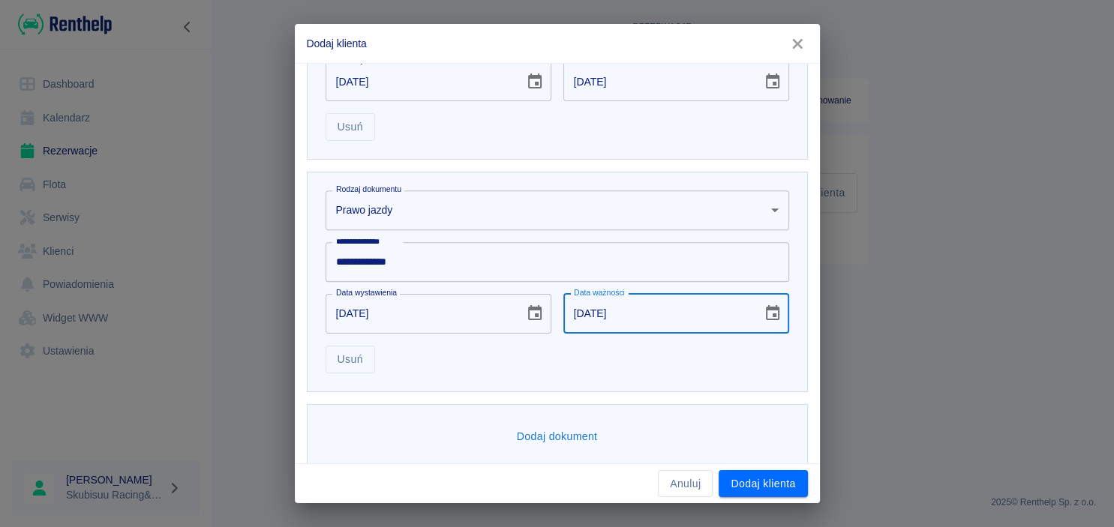
click at [569, 314] on input "27-12-2027" at bounding box center [657, 314] width 188 height 40
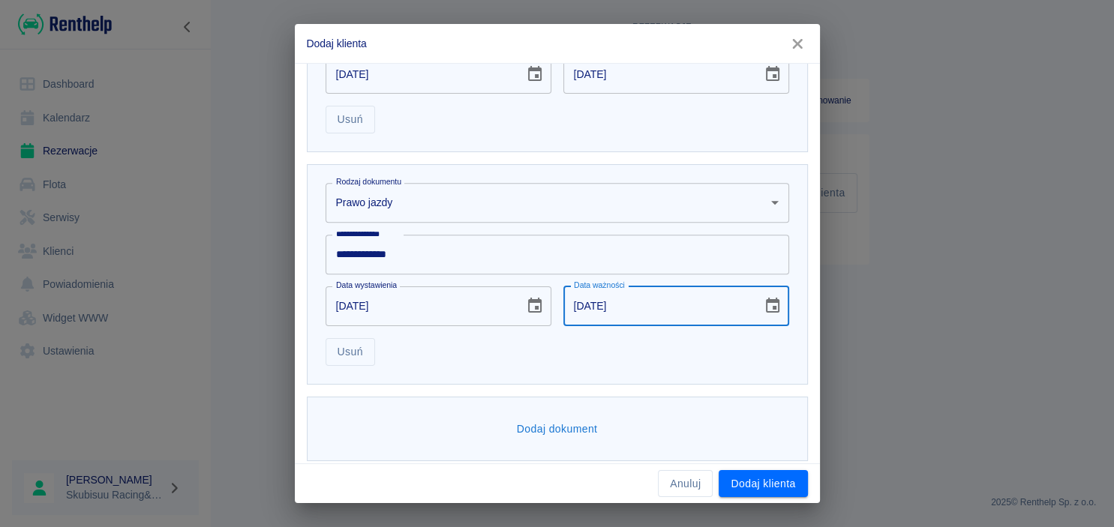
scroll to position [599, 0]
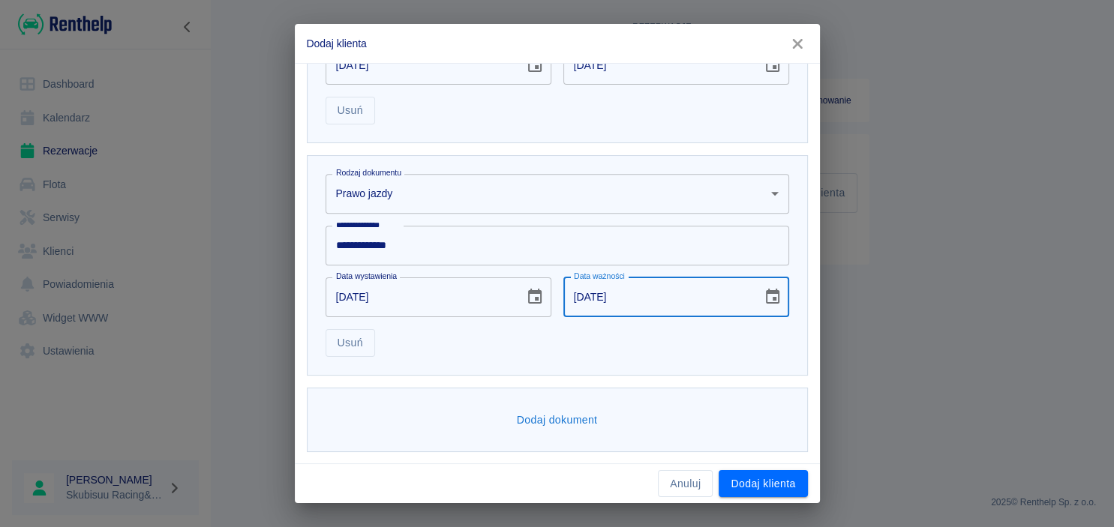
type input "10-11-2031"
click at [773, 502] on div "Anuluj Dodaj klienta" at bounding box center [557, 484] width 525 height 40
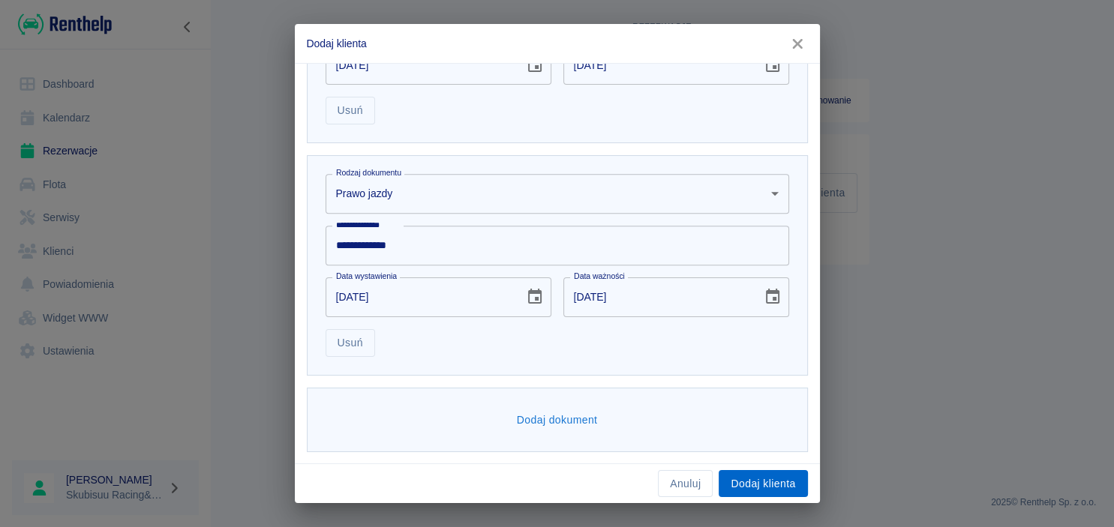
click at [776, 491] on button "Dodaj klienta" at bounding box center [763, 484] width 89 height 28
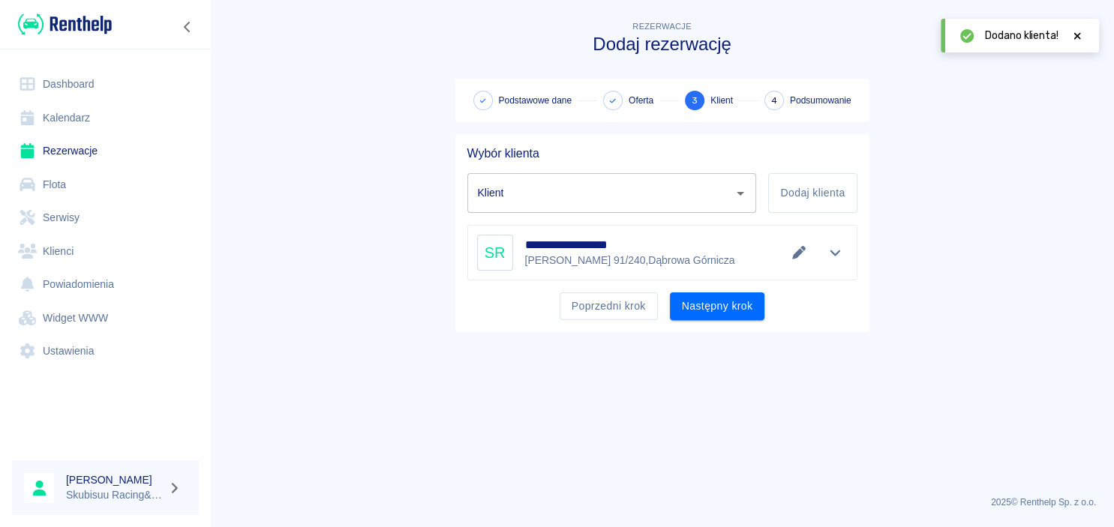
type input "Stanisław Rusiński (+48512412013)"
click at [752, 329] on div "**********" at bounding box center [662, 233] width 414 height 198
click at [756, 314] on button "Następny krok" at bounding box center [717, 307] width 95 height 28
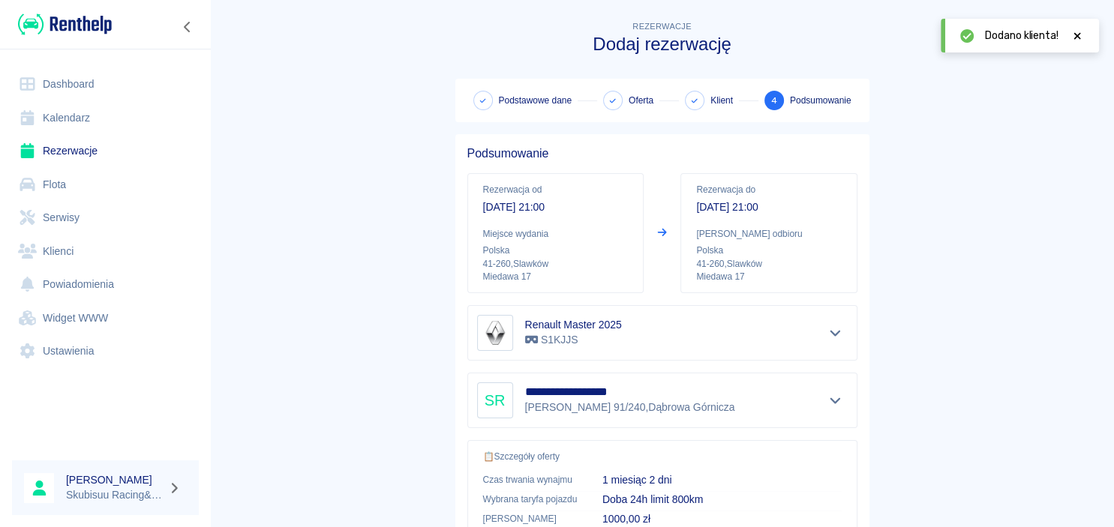
scroll to position [280, 0]
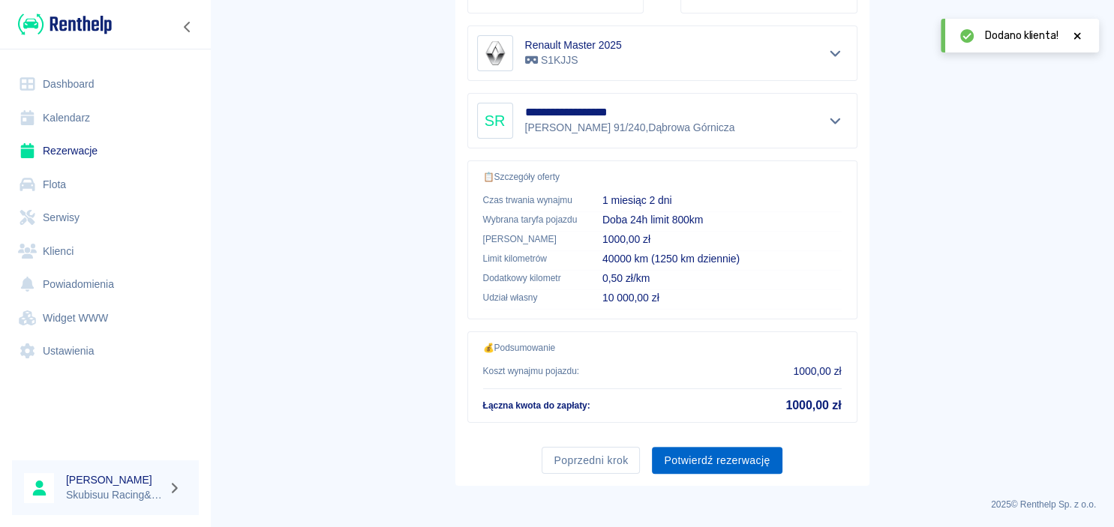
click at [719, 467] on button "Potwierdź rezerwację" at bounding box center [717, 461] width 130 height 28
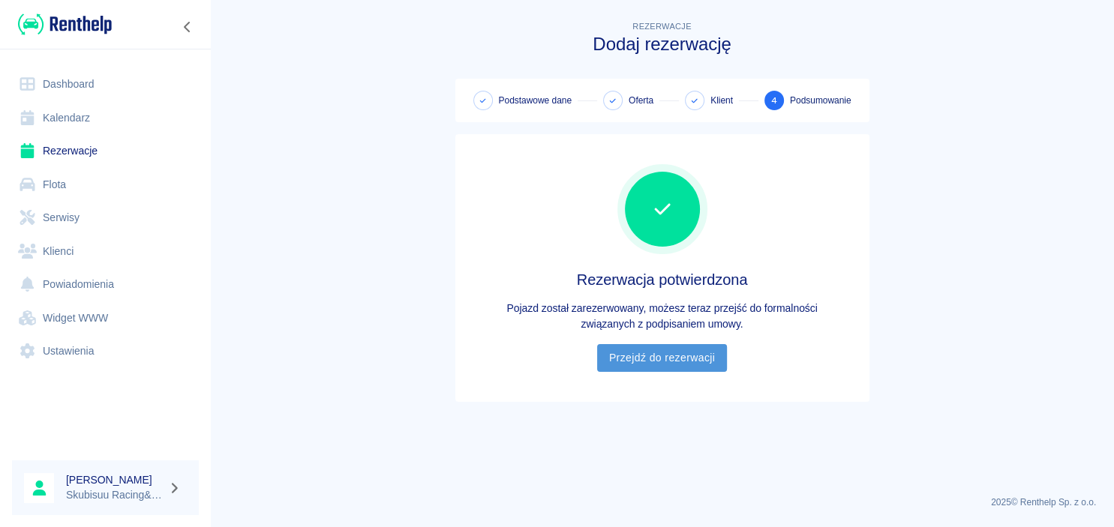
click at [686, 362] on link "Przejdź do rezerwacji" at bounding box center [662, 358] width 130 height 28
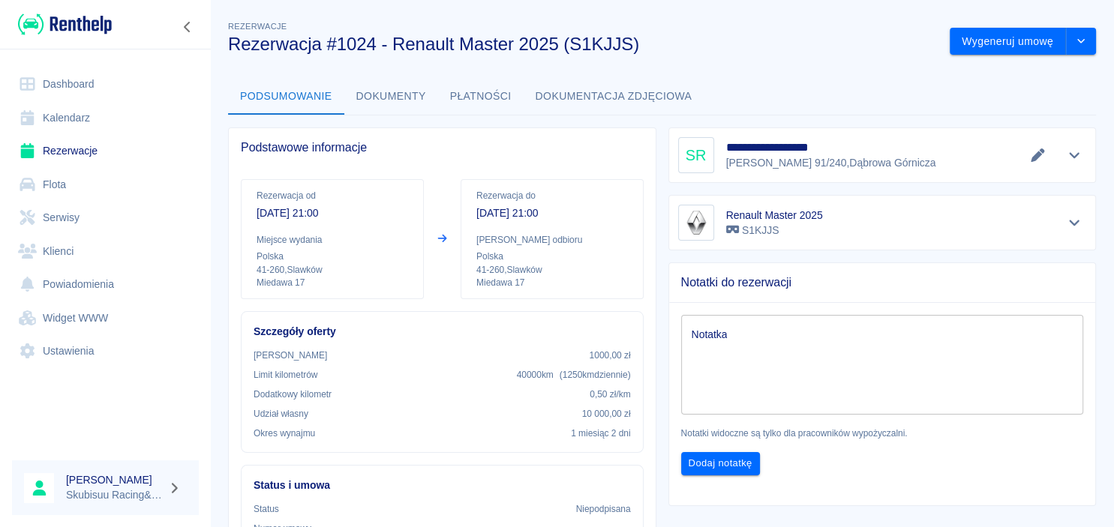
click at [793, 347] on textarea "Notatka" at bounding box center [883, 365] width 382 height 75
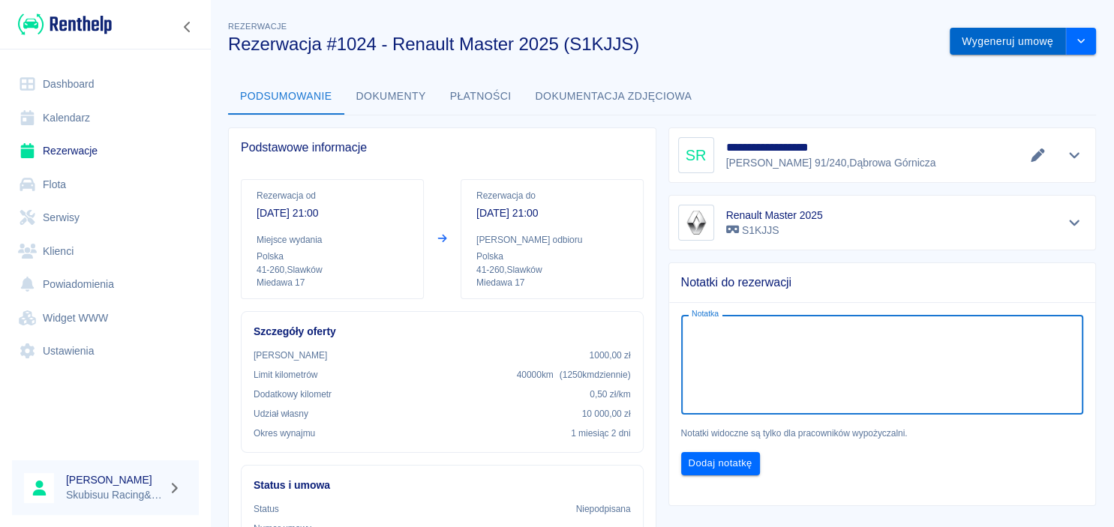
click at [981, 45] on button "Wygeneruj umowę" at bounding box center [1008, 42] width 116 height 28
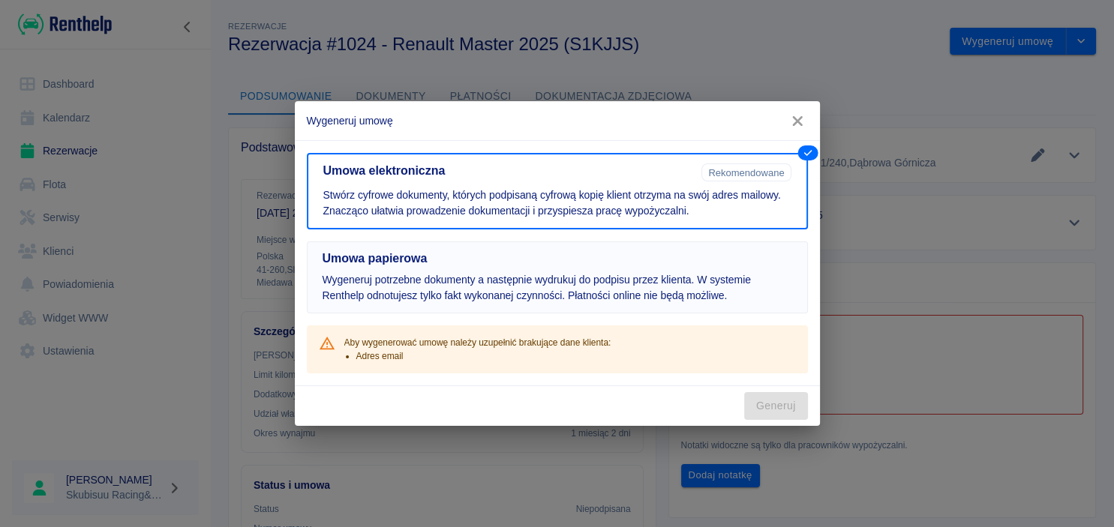
click at [588, 293] on p "Wygeneruj potrzebne dokumenty a następnie wydrukuj do podpisu przez klienta. W …" at bounding box center [558, 288] width 470 height 32
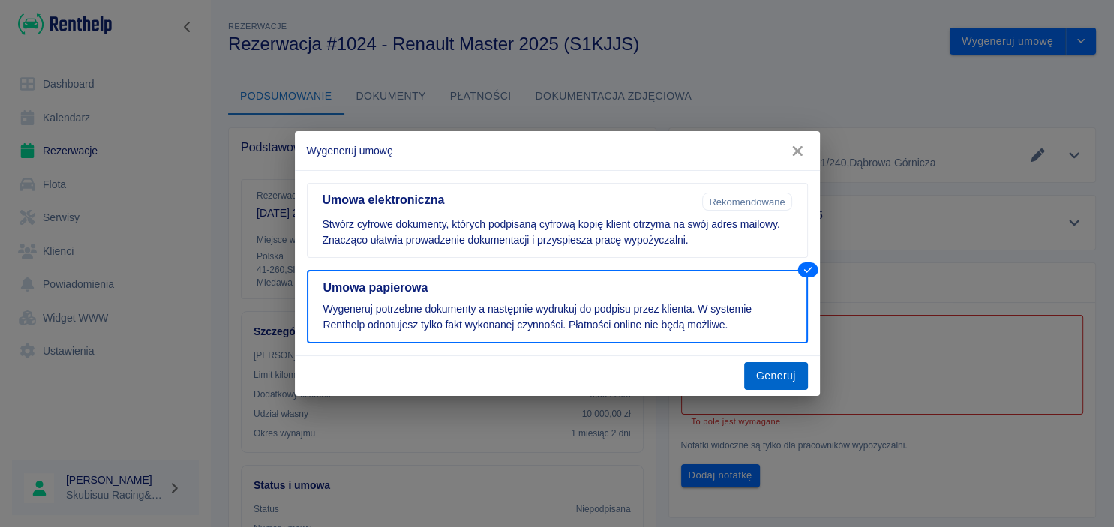
click at [807, 386] on button "Generuj" at bounding box center [776, 376] width 64 height 28
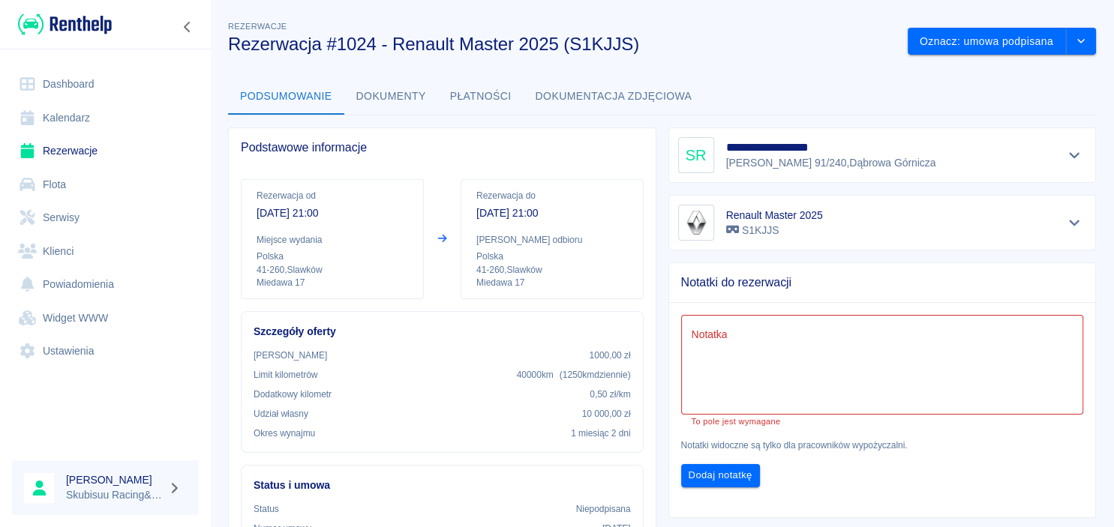
click at [489, 92] on button "Płatności" at bounding box center [481, 97] width 86 height 36
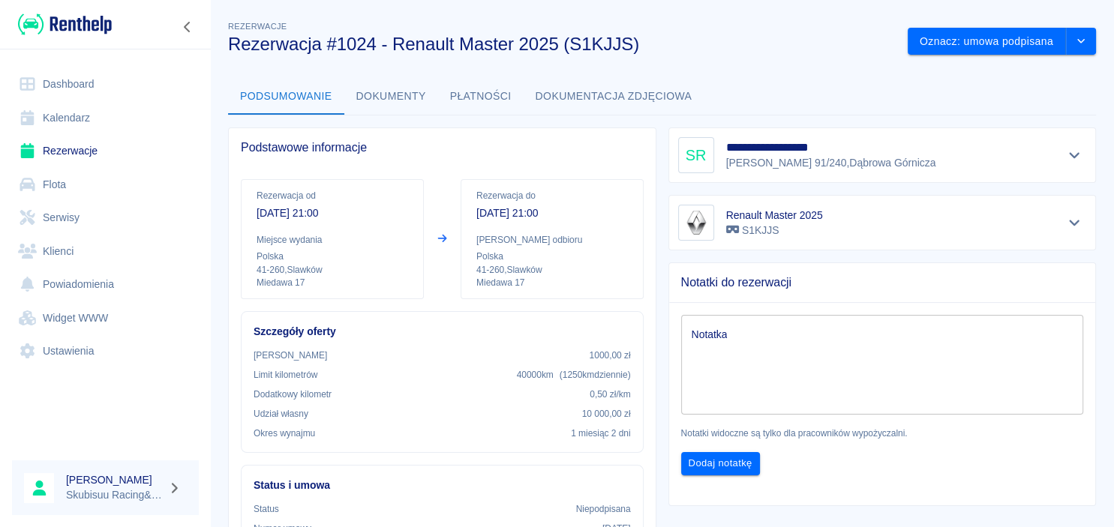
click at [407, 104] on button "Dokumenty" at bounding box center [391, 97] width 94 height 36
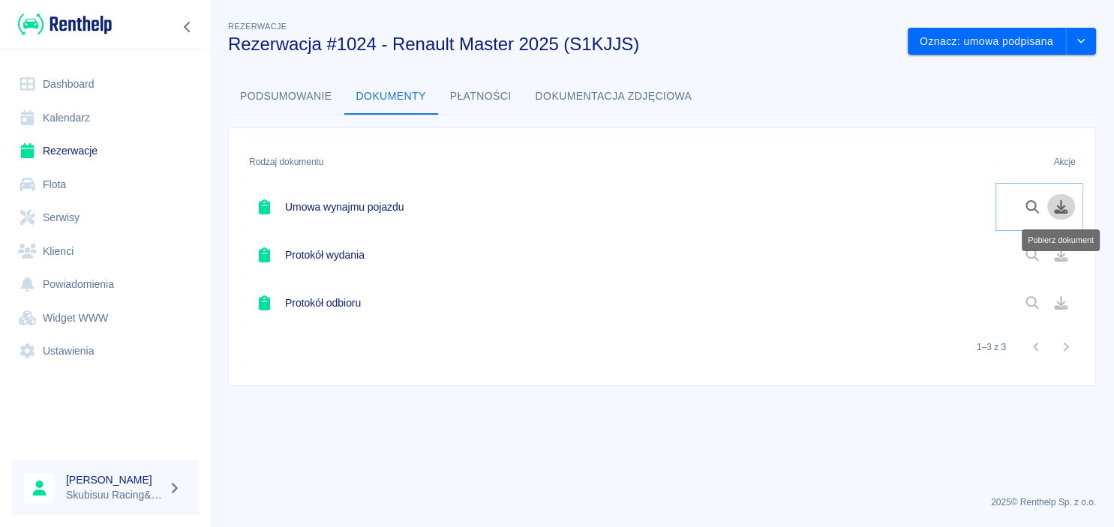
click at [1058, 201] on icon "Pobierz dokument" at bounding box center [1061, 207] width 17 height 14
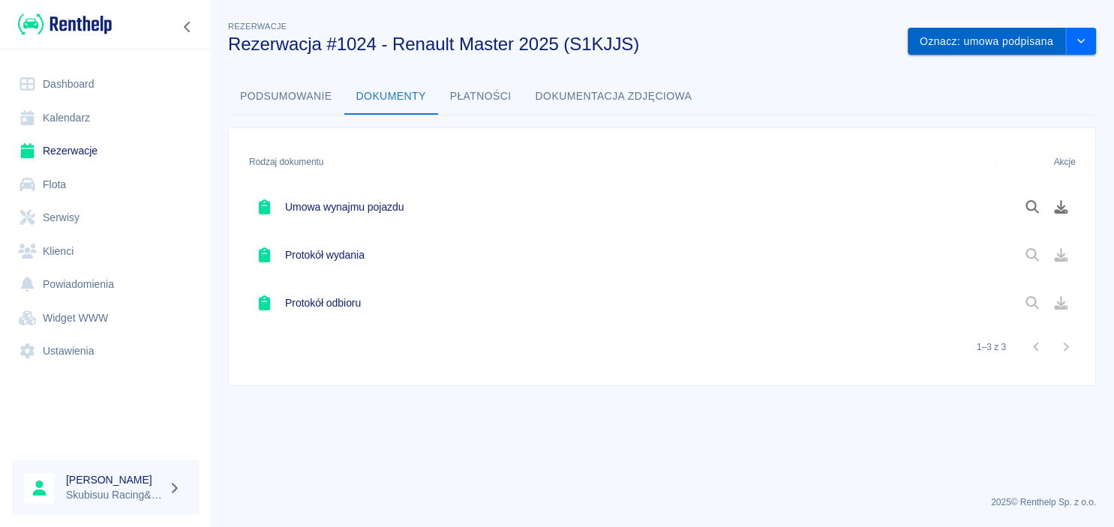
click at [1011, 44] on button "Oznacz: umowa podpisana" at bounding box center [987, 42] width 158 height 28
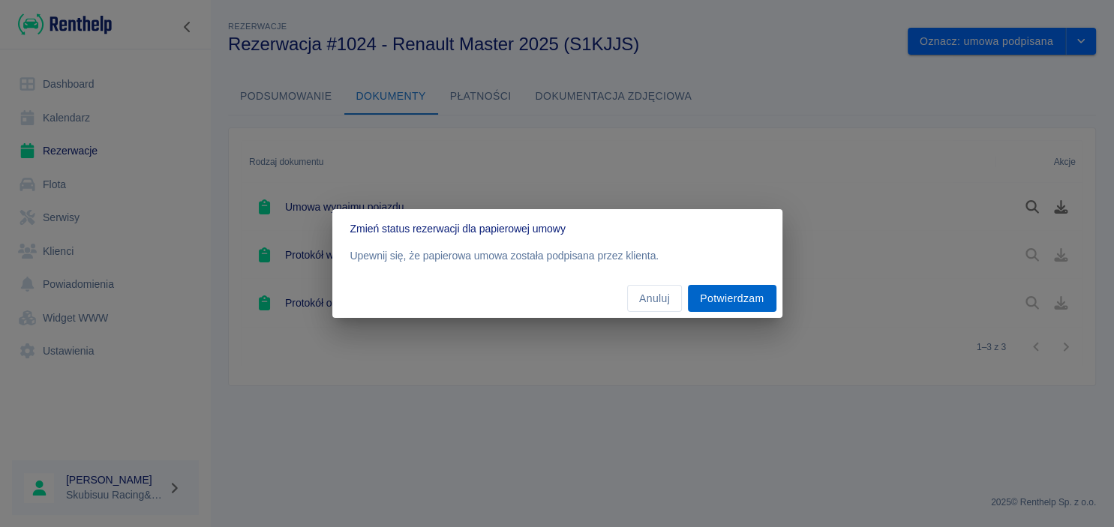
click at [758, 311] on button "Potwierdzam" at bounding box center [732, 299] width 88 height 28
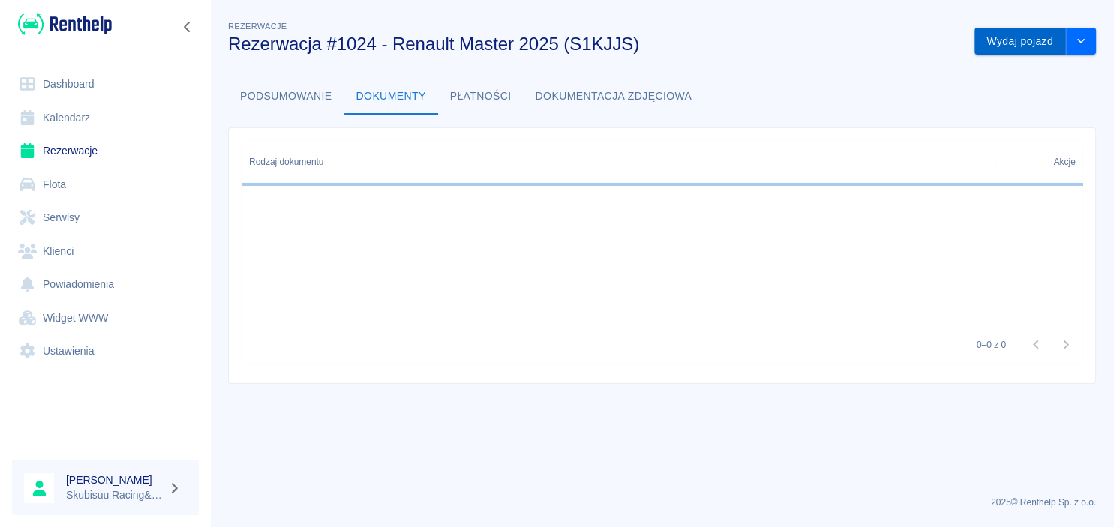
click at [1013, 49] on button "Wydaj pojazd" at bounding box center [1021, 42] width 92 height 28
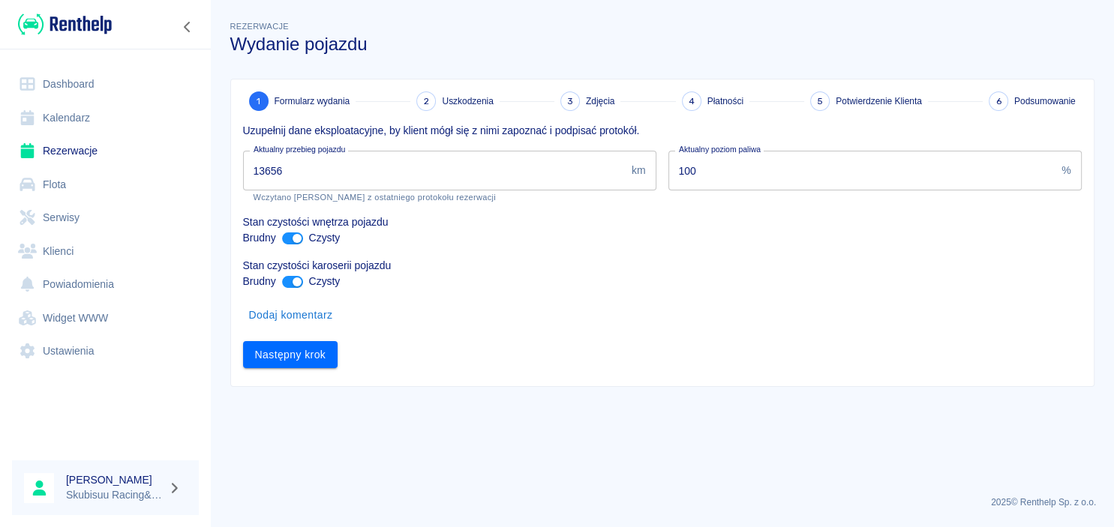
drag, startPoint x: 310, startPoint y: 165, endPoint x: 98, endPoint y: 173, distance: 211.7
click at [243, 173] on input "13656" at bounding box center [434, 171] width 383 height 40
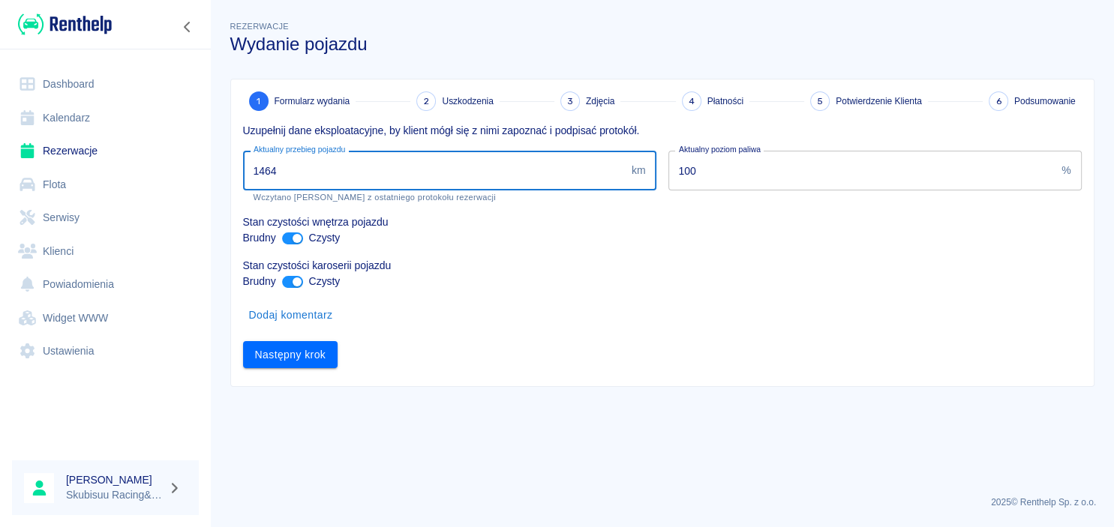
type input "14647"
click at [293, 356] on button "Następny krok" at bounding box center [290, 355] width 95 height 28
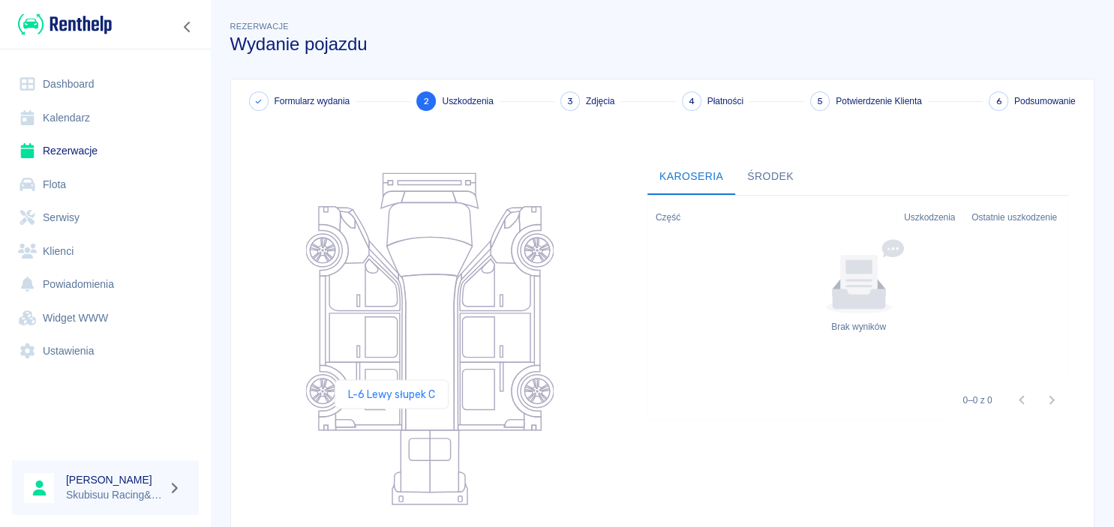
scroll to position [148, 0]
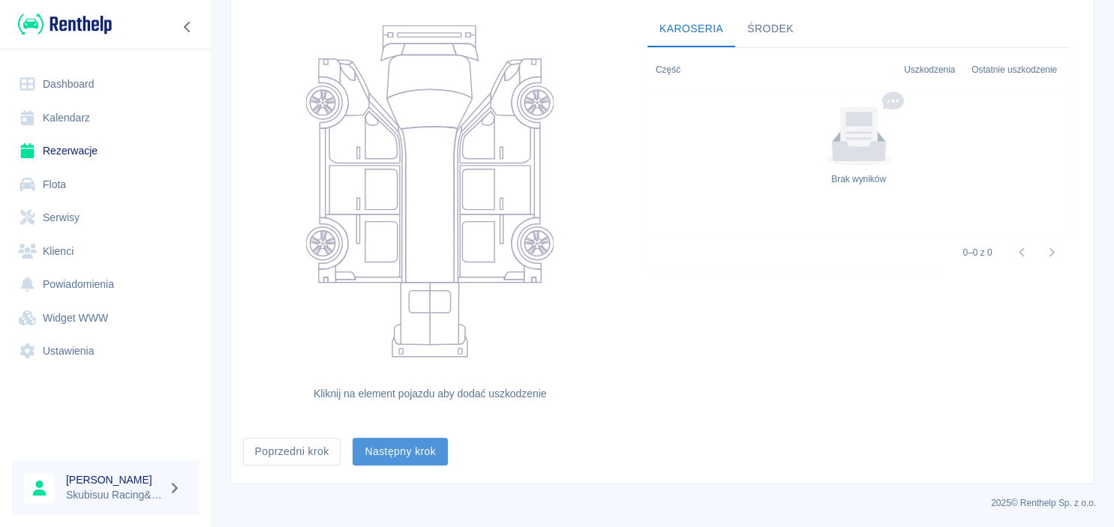
click at [410, 449] on button "Następny krok" at bounding box center [400, 452] width 95 height 28
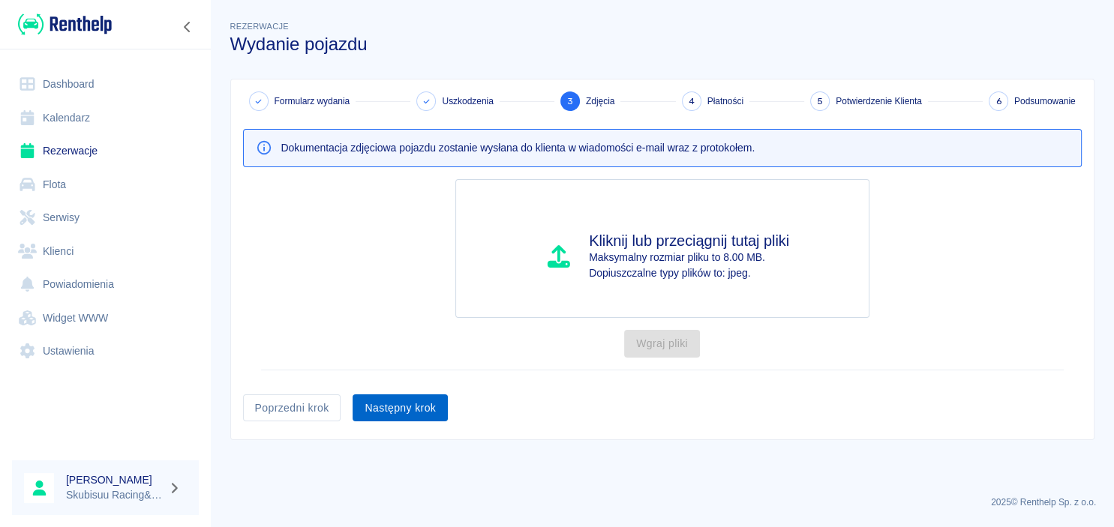
click at [395, 396] on button "Następny krok" at bounding box center [400, 409] width 95 height 28
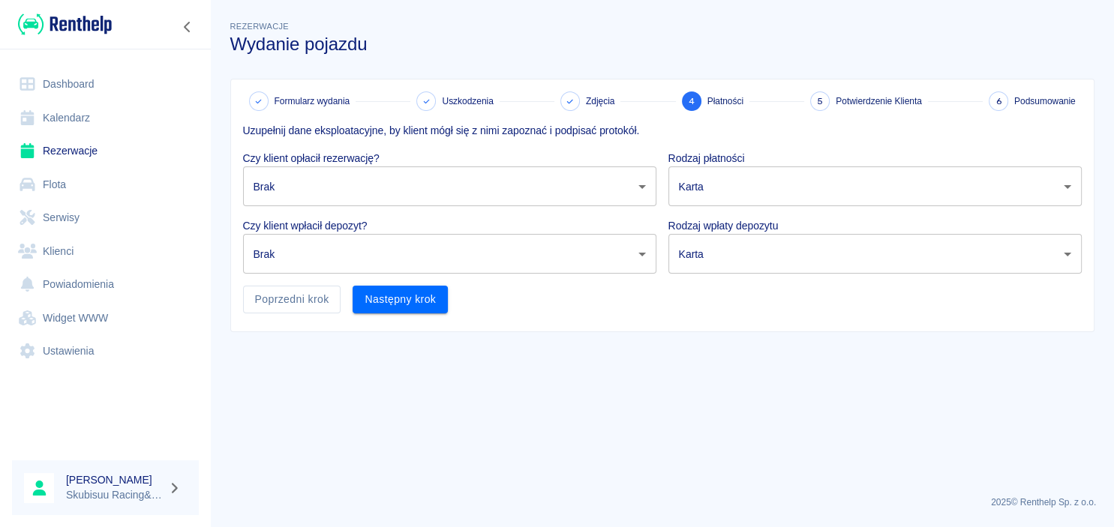
click at [432, 198] on body "Używamy plików Cookies, by zapewnić Ci najlepsze możliwe doświadczenie. Aby dow…" at bounding box center [557, 263] width 1114 height 527
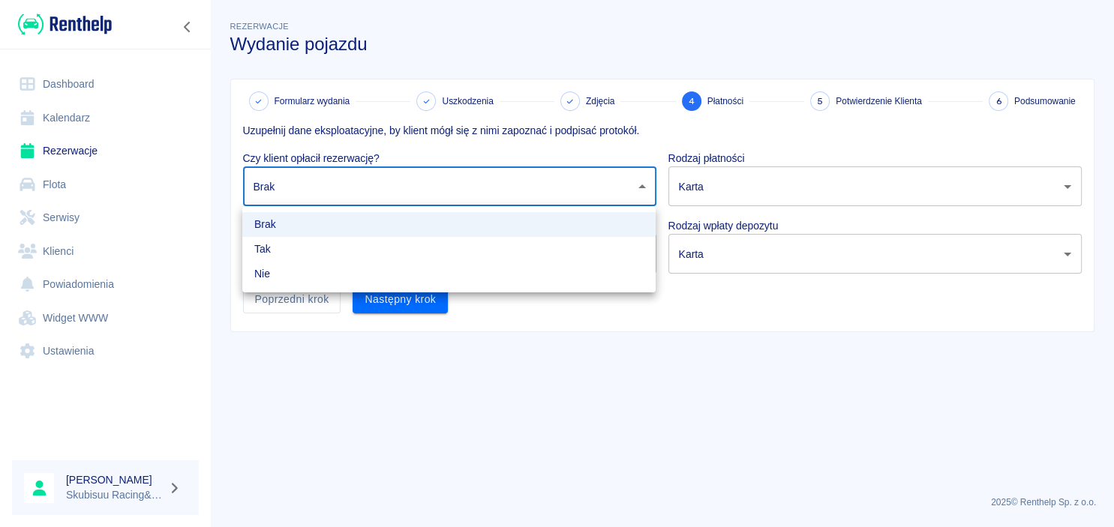
click at [396, 245] on li "Tak" at bounding box center [448, 249] width 413 height 25
type input "true"
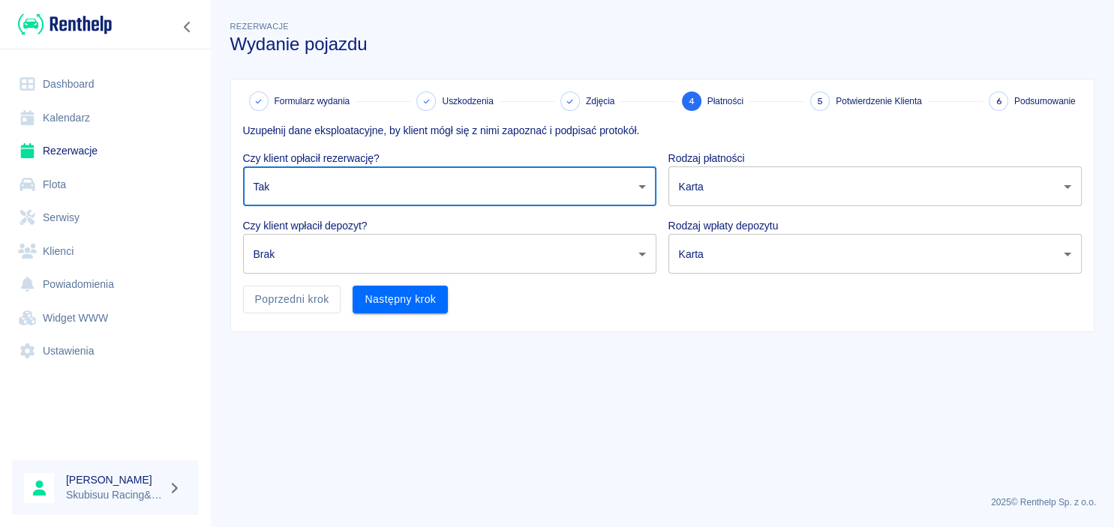
click at [803, 171] on body "Używamy plików Cookies, by zapewnić Ci najlepsze możliwe doświadczenie. Aby dow…" at bounding box center [557, 263] width 1114 height 527
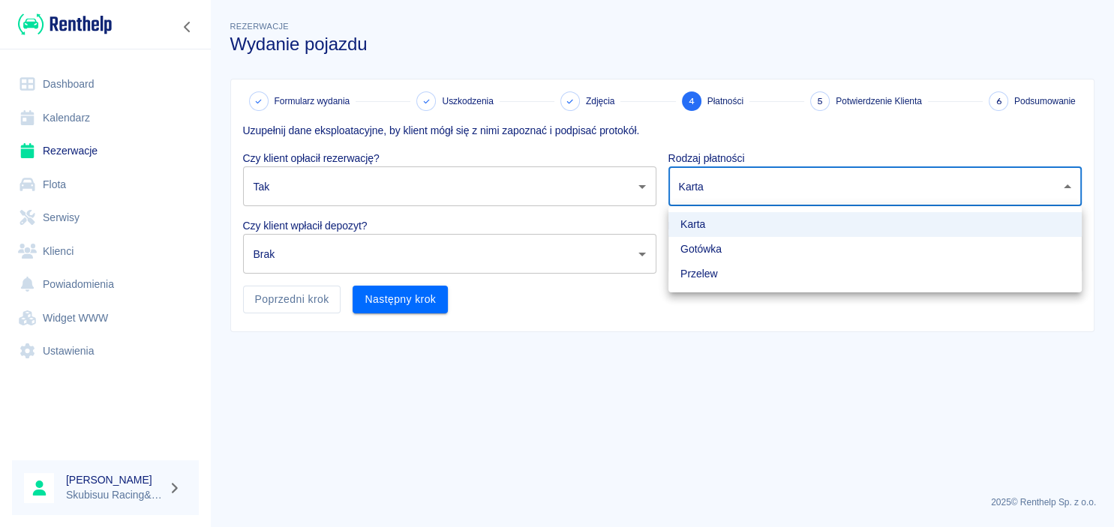
click at [735, 253] on li "Gotówka" at bounding box center [875, 249] width 413 height 25
type input "cash"
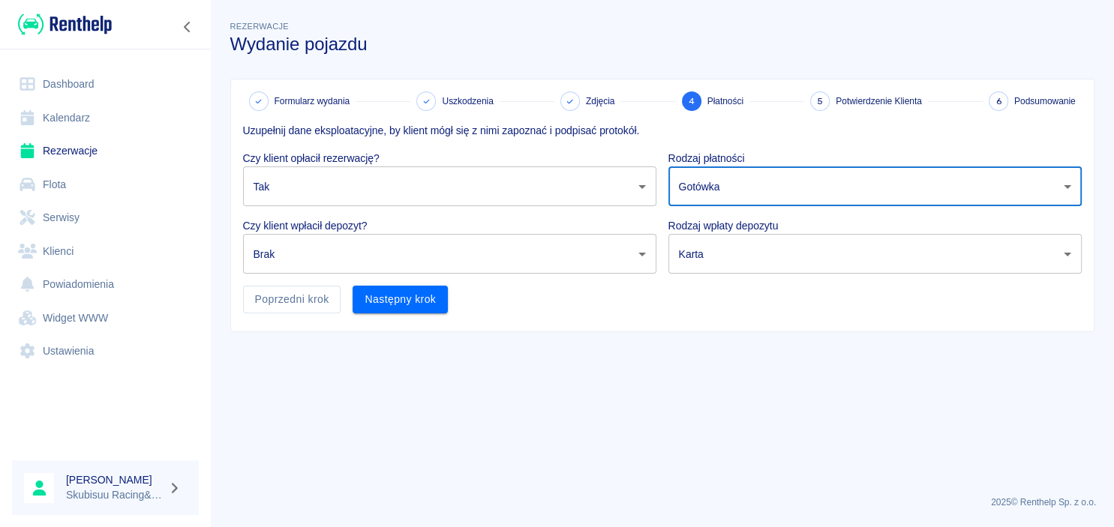
click at [732, 239] on body "Używamy plików Cookies, by zapewnić Ci najlepsze możliwe doświadczenie. Aby dow…" at bounding box center [557, 263] width 1114 height 527
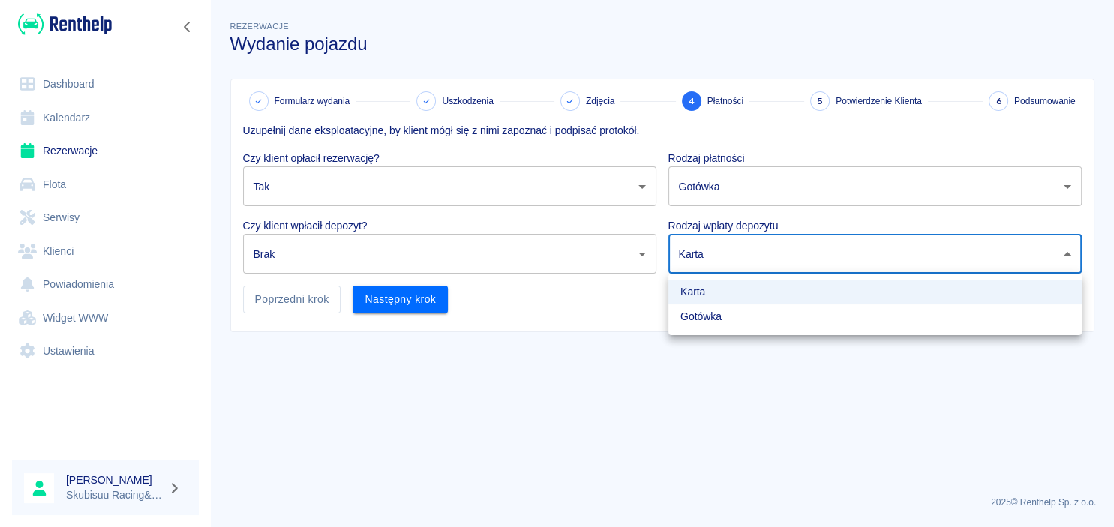
click at [720, 317] on li "Gotówka" at bounding box center [875, 317] width 413 height 25
type input "cash"
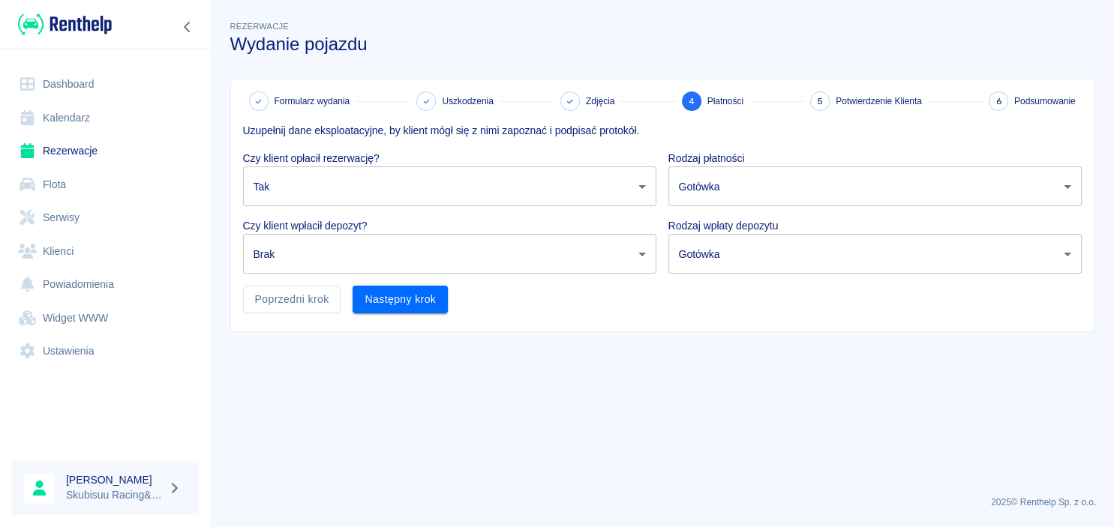
click at [555, 227] on p "Czy klient wpłacił depozyt?" at bounding box center [449, 226] width 413 height 16
click at [545, 243] on body "Używamy plików Cookies, by zapewnić Ci najlepsze możliwe doświadczenie. Aby dow…" at bounding box center [557, 263] width 1114 height 527
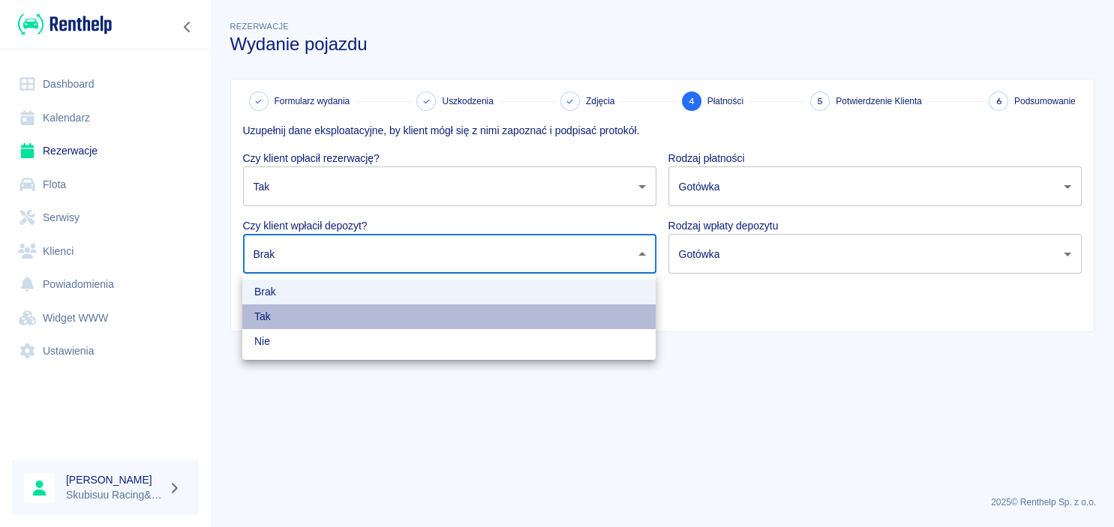
click at [503, 317] on li "Tak" at bounding box center [448, 317] width 413 height 25
type input "true"
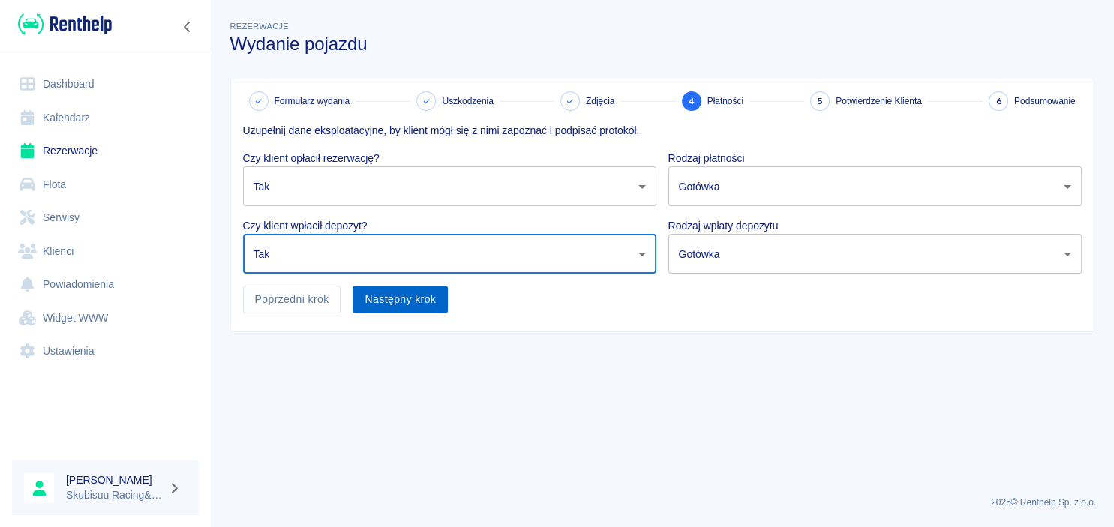
click at [377, 305] on button "Następny krok" at bounding box center [400, 300] width 95 height 28
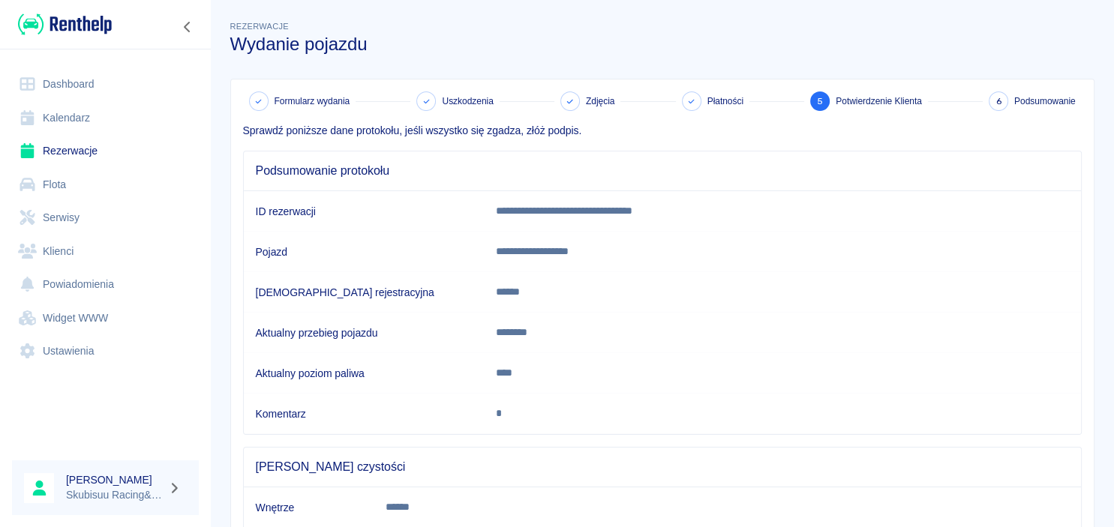
scroll to position [141, 0]
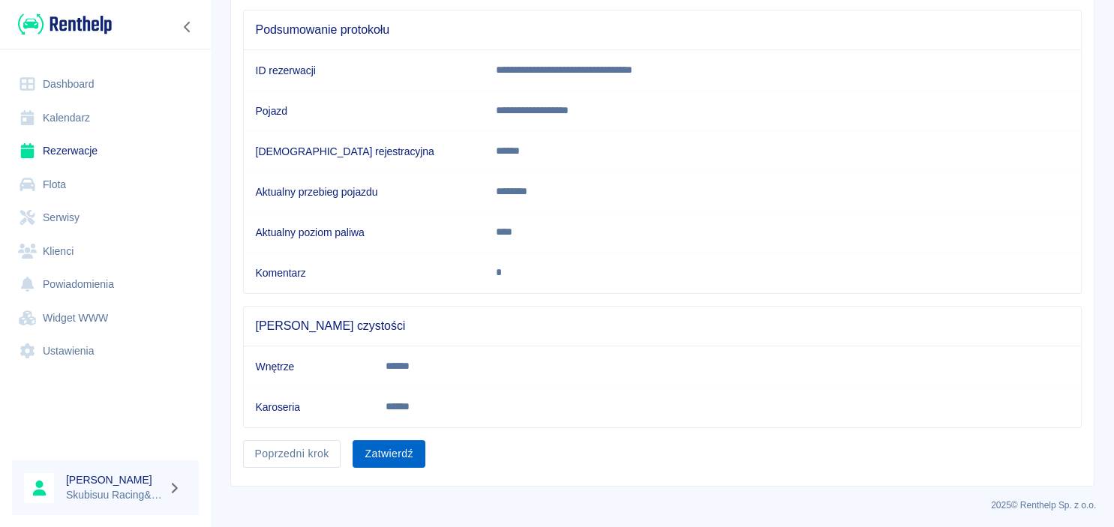
click at [413, 443] on button "Zatwierdź" at bounding box center [389, 454] width 72 height 28
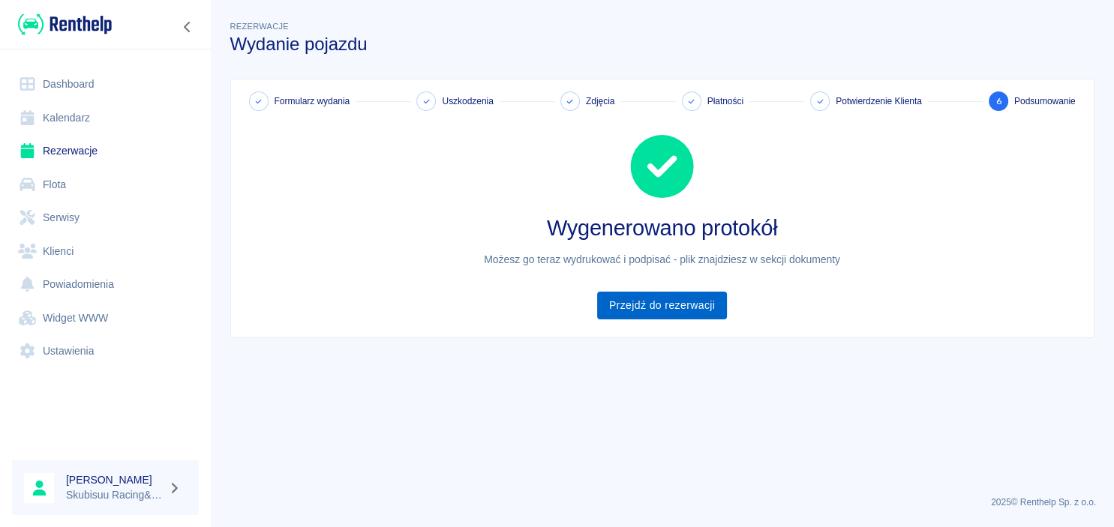
click at [651, 308] on link "Przejdź do rezerwacji" at bounding box center [662, 306] width 130 height 28
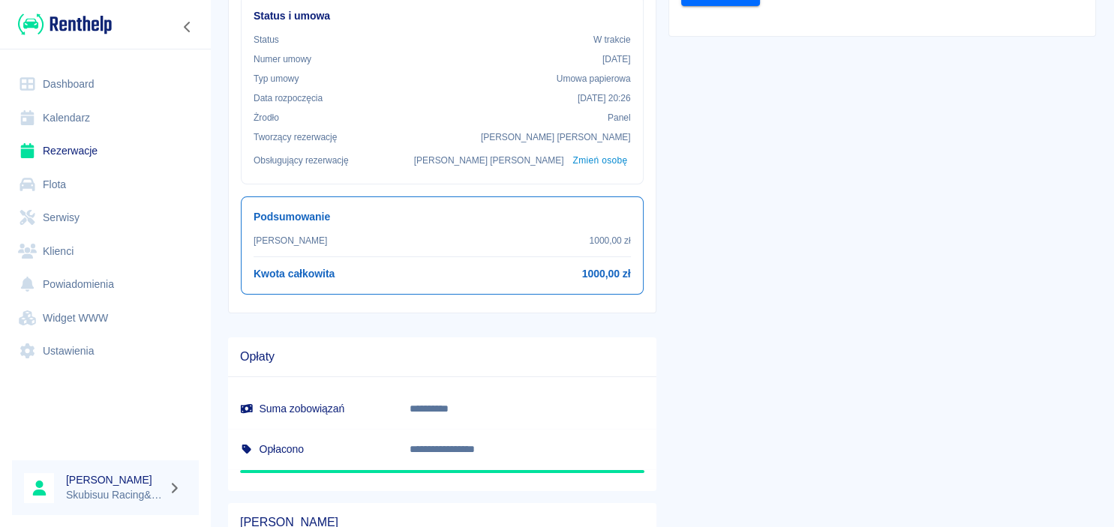
scroll to position [38, 0]
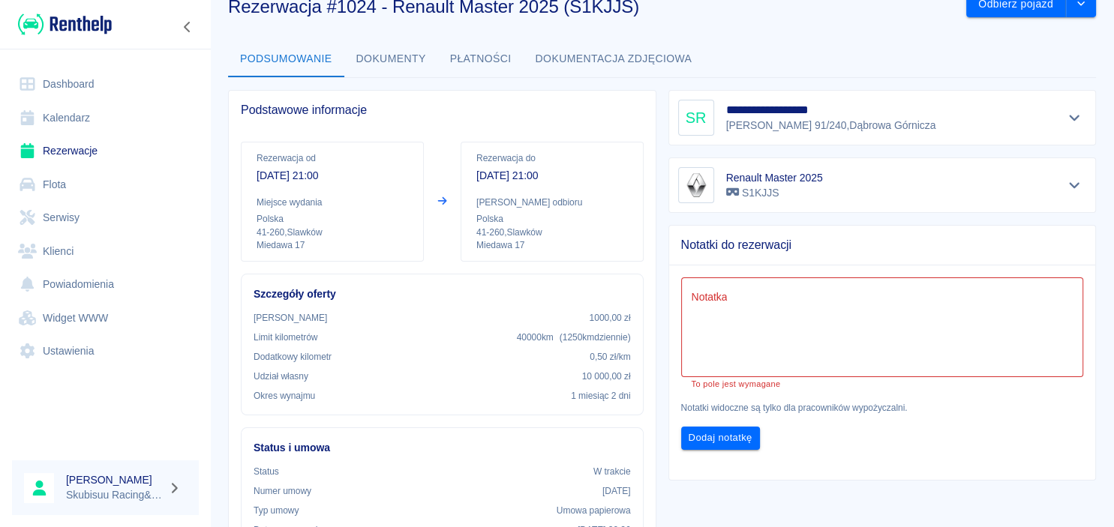
click at [72, 20] on img at bounding box center [65, 24] width 94 height 25
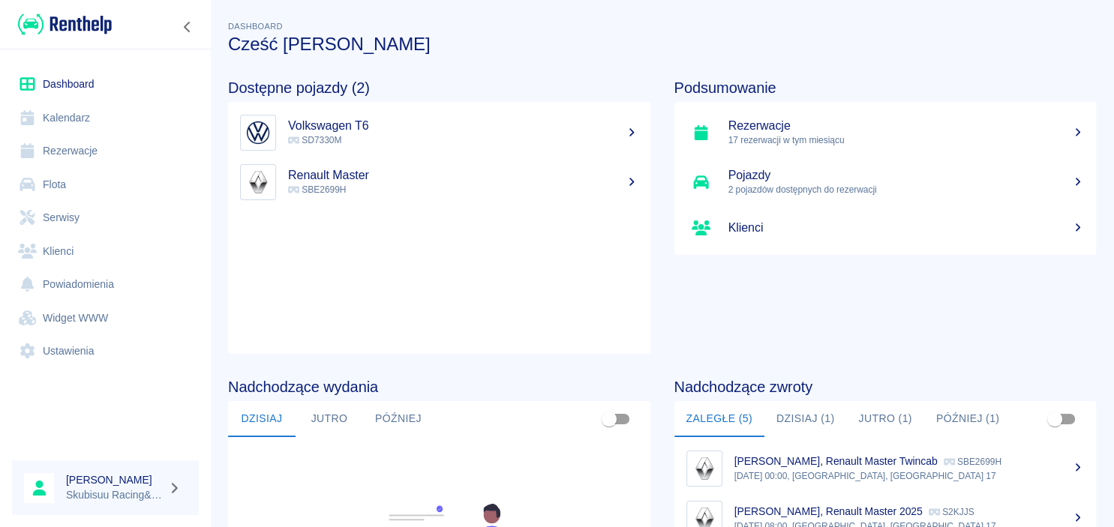
click at [411, 182] on h5 "Renault Master" at bounding box center [463, 175] width 350 height 15
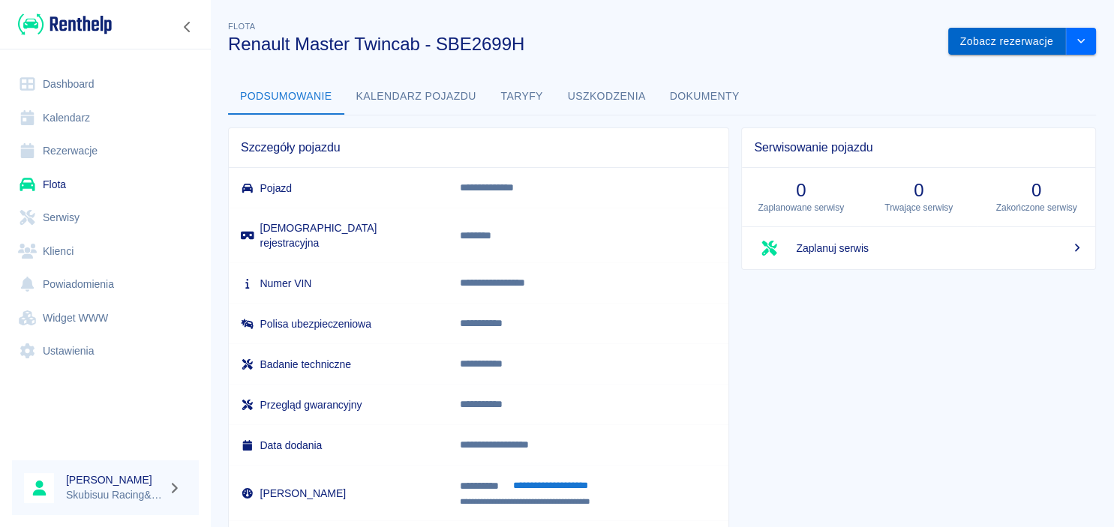
click at [963, 39] on button "Zobacz rezerwacje" at bounding box center [1007, 42] width 118 height 28
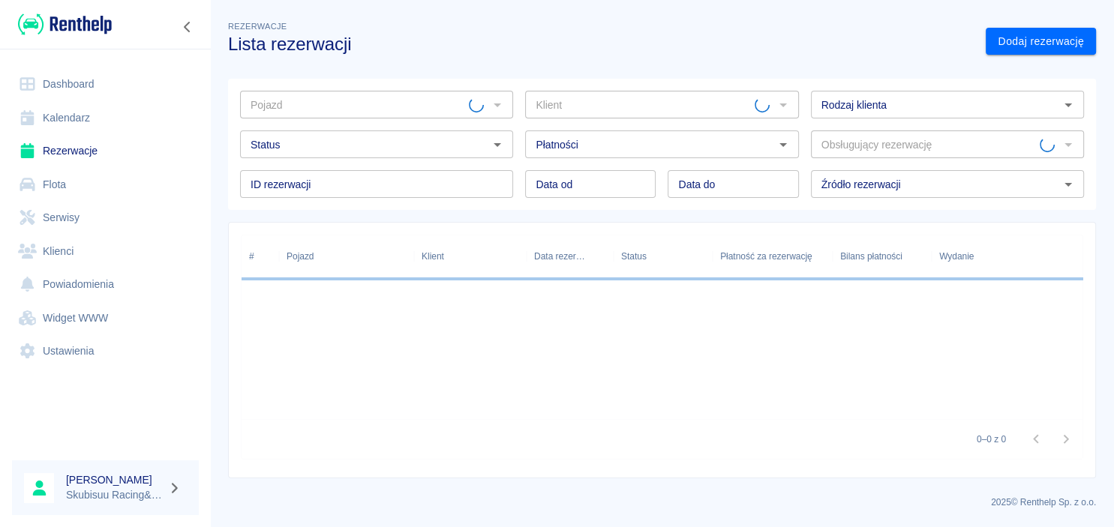
type input "Renault Master Twincab - SBE2699H"
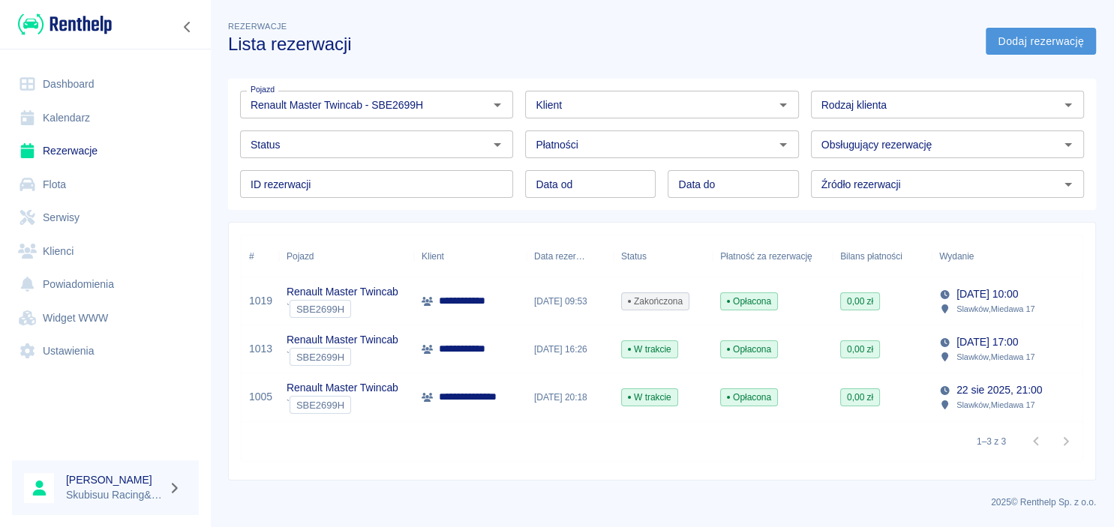
click at [1039, 44] on link "Dodaj rezerwację" at bounding box center [1041, 42] width 110 height 28
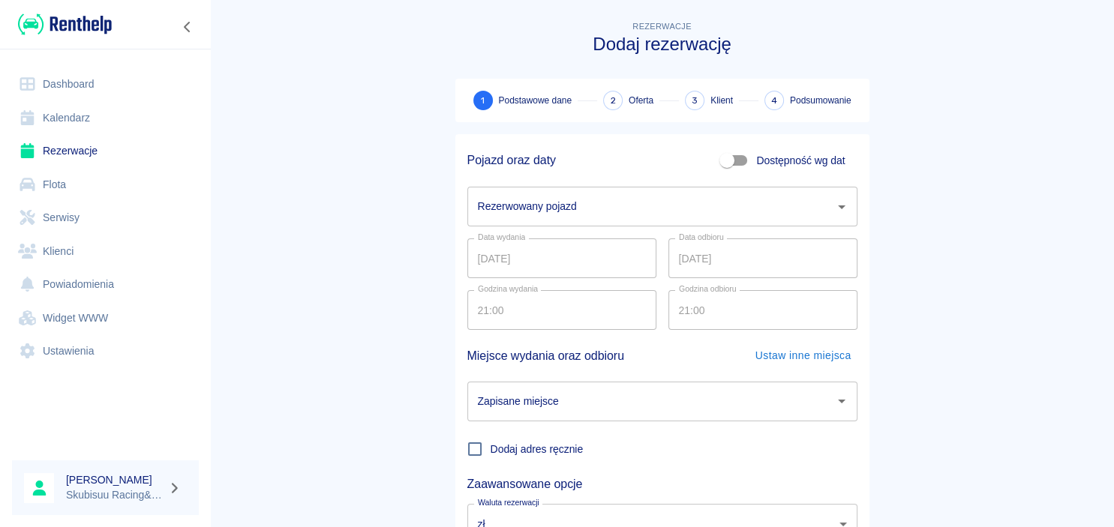
click at [633, 221] on div "Rezerwowany pojazd" at bounding box center [662, 207] width 390 height 40
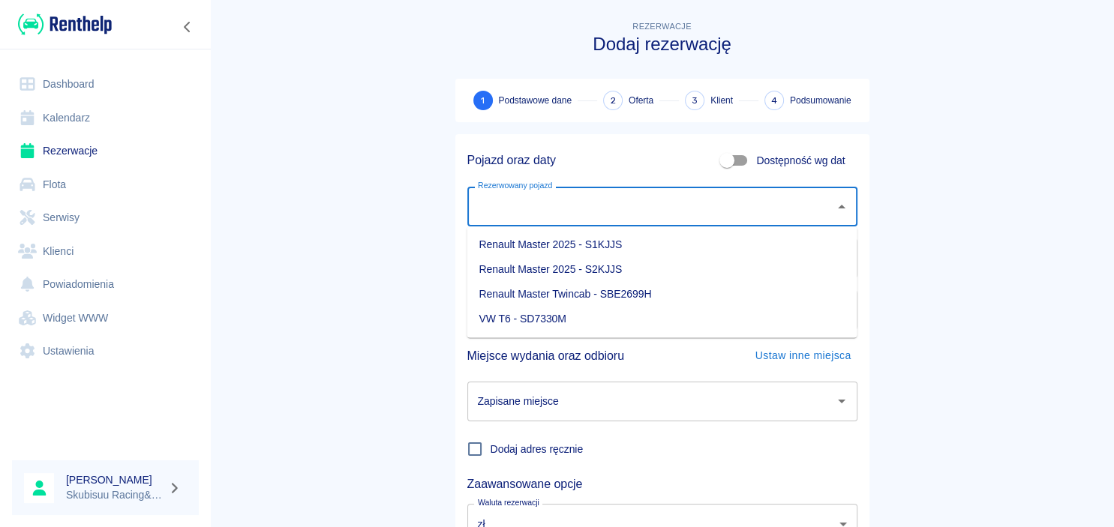
click at [614, 300] on li "Renault Master Twincab - SBE2699H" at bounding box center [662, 294] width 390 height 25
type input "Renault Master Twincab - SBE2699H"
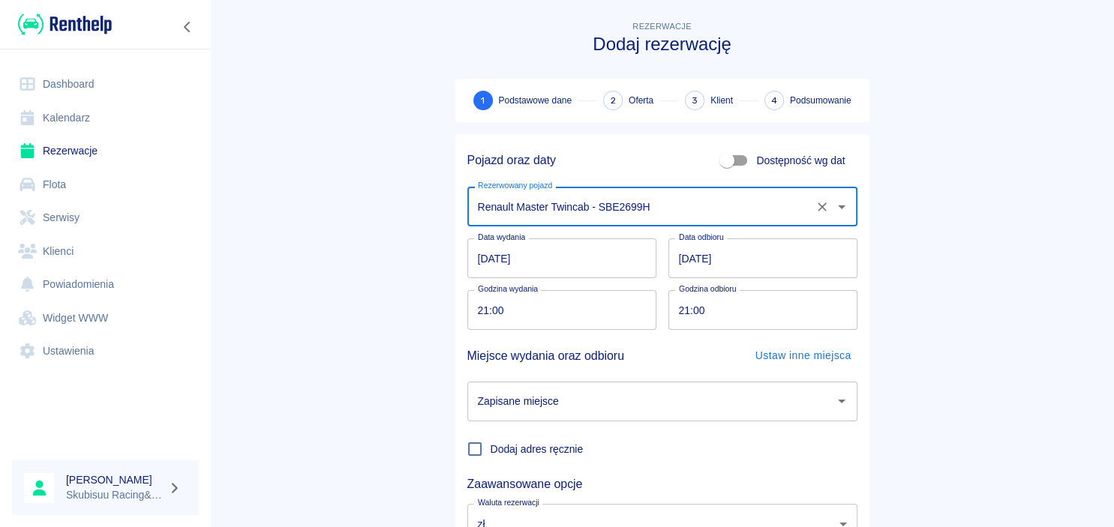
click at [522, 317] on input "21:00" at bounding box center [556, 310] width 179 height 40
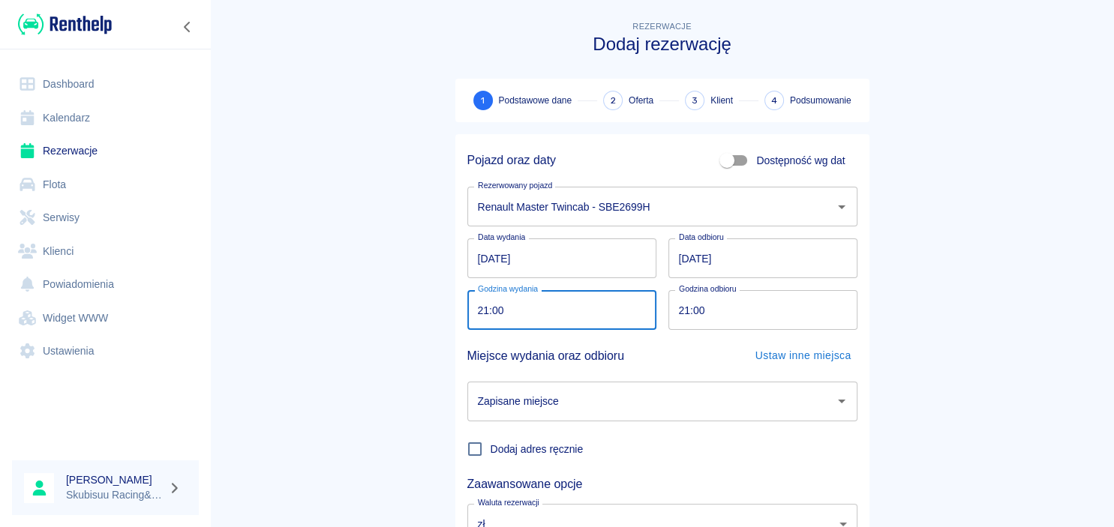
click at [522, 314] on input "21:00" at bounding box center [556, 310] width 179 height 40
click at [523, 314] on input "21:00" at bounding box center [556, 310] width 179 height 40
click at [512, 311] on input "21:00" at bounding box center [556, 310] width 179 height 40
type input "21:30"
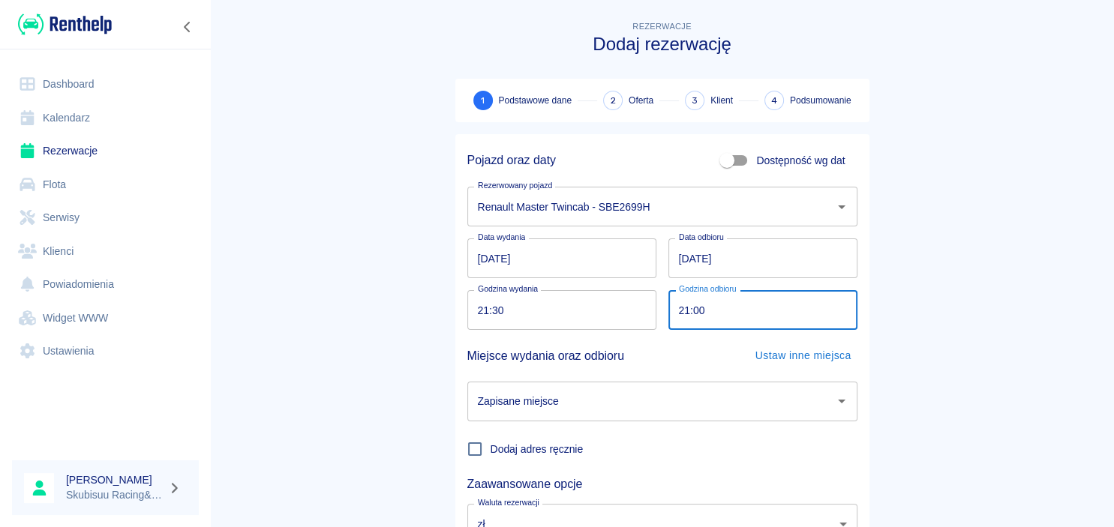
click at [730, 301] on input "21:00" at bounding box center [758, 310] width 179 height 40
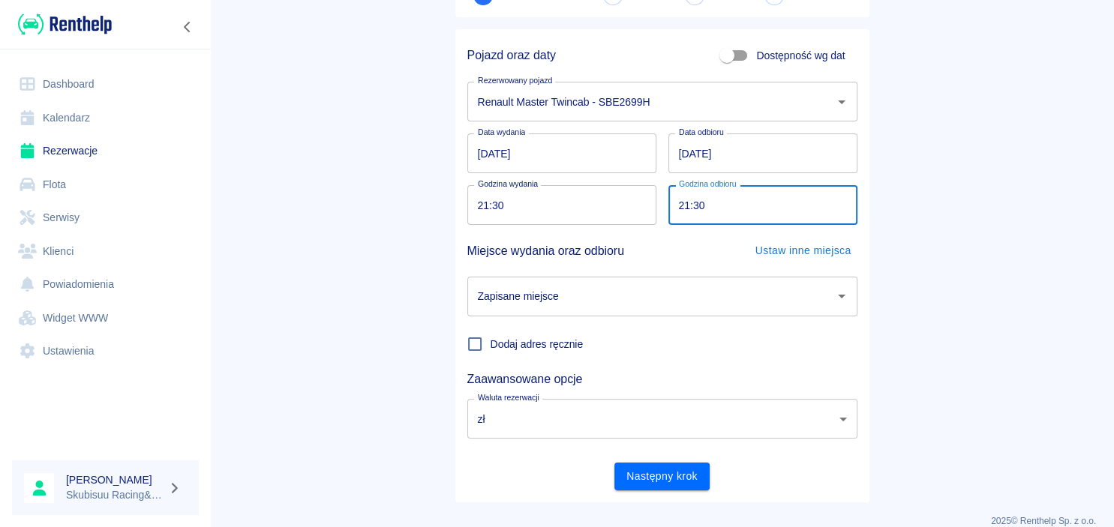
scroll to position [124, 0]
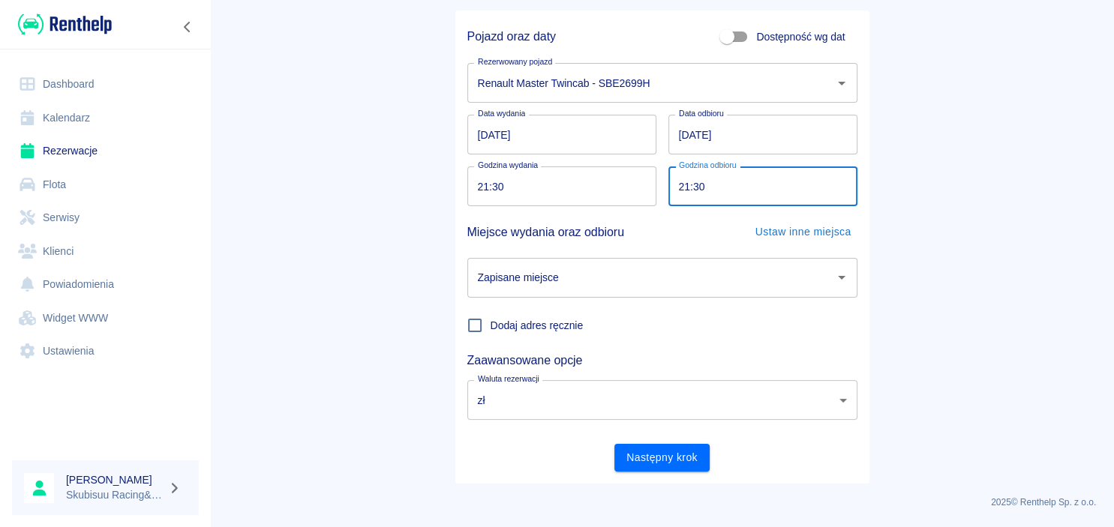
type input "21:30"
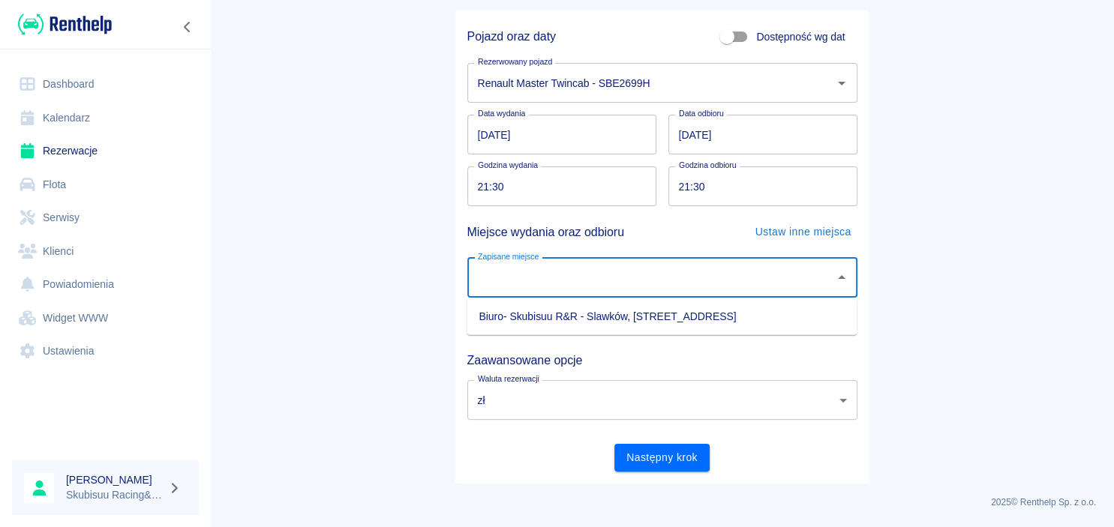
click at [607, 287] on input "Zapisane miejsce" at bounding box center [651, 278] width 354 height 26
click at [611, 335] on ul "Biuro- Skubisuu R&R - Slawków, [STREET_ADDRESS]" at bounding box center [662, 317] width 390 height 37
click at [623, 324] on li "Biuro- Skubisuu R&R - Slawków, [STREET_ADDRESS]" at bounding box center [662, 317] width 390 height 25
type input "Biuro- Skubisuu R&R - Slawków, [STREET_ADDRESS]"
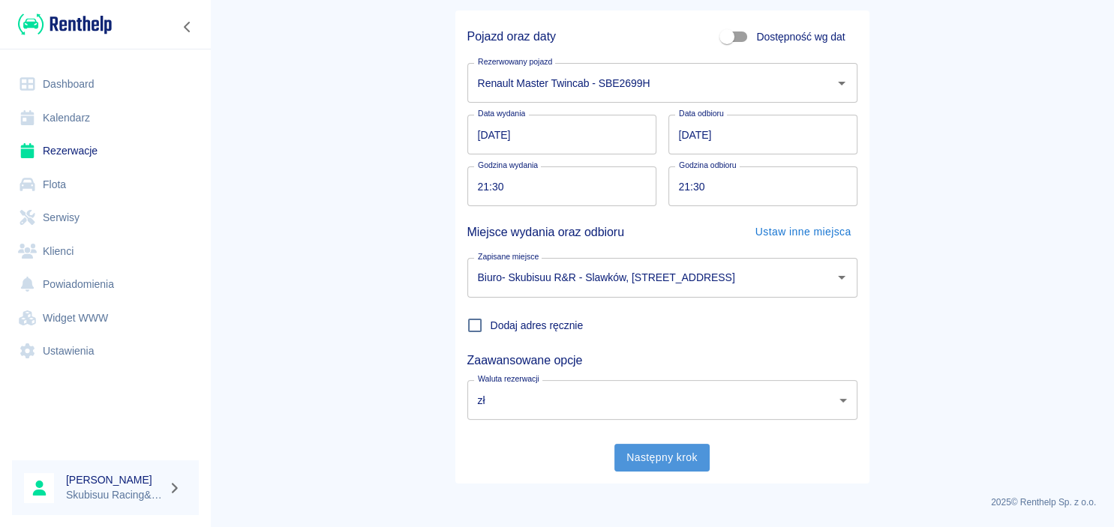
click at [662, 447] on button "Następny krok" at bounding box center [661, 458] width 95 height 28
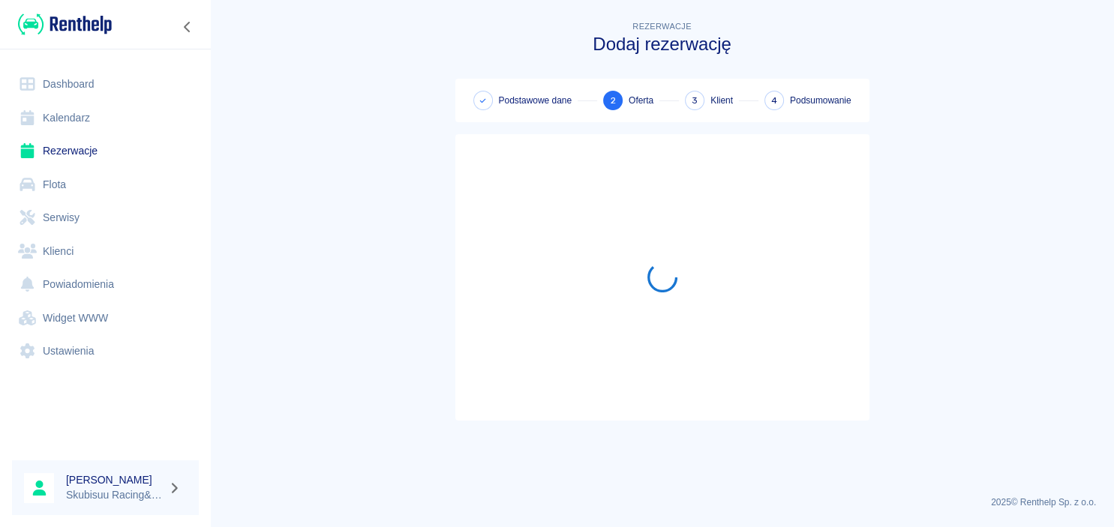
scroll to position [0, 0]
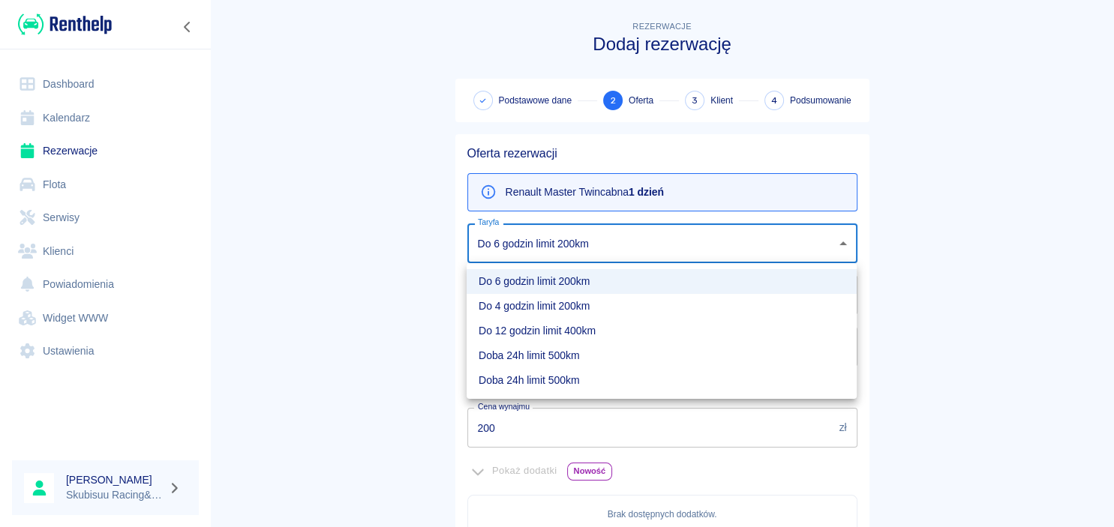
click at [633, 235] on body "Używamy plików Cookies, by zapewnić Ci najlepsze możliwe doświadczenie. Aby dow…" at bounding box center [557, 263] width 1114 height 527
click at [598, 377] on li "Doba 24h limit 500km" at bounding box center [662, 380] width 390 height 25
type input "949fc9e4-1b78-4e40-b727-272bf446852c"
type input "800"
type input "350"
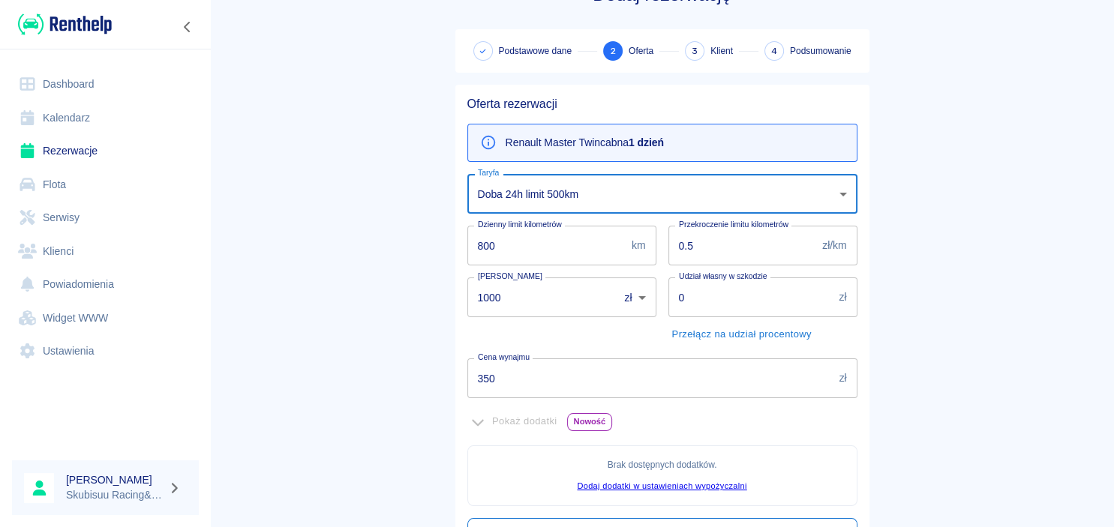
scroll to position [338, 0]
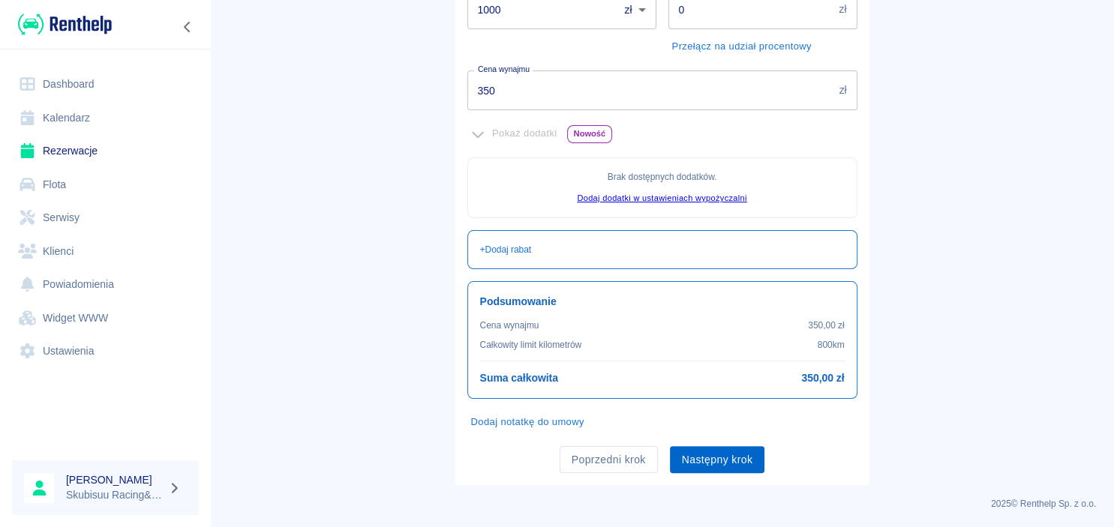
click at [703, 467] on button "Następny krok" at bounding box center [717, 460] width 95 height 28
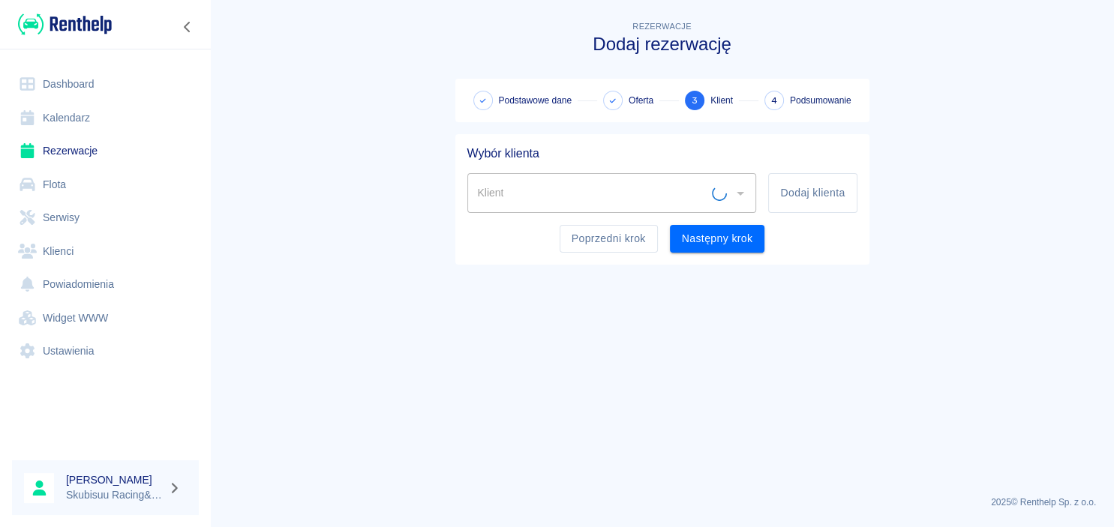
scroll to position [0, 0]
click at [846, 186] on button "Dodaj klienta" at bounding box center [812, 193] width 89 height 40
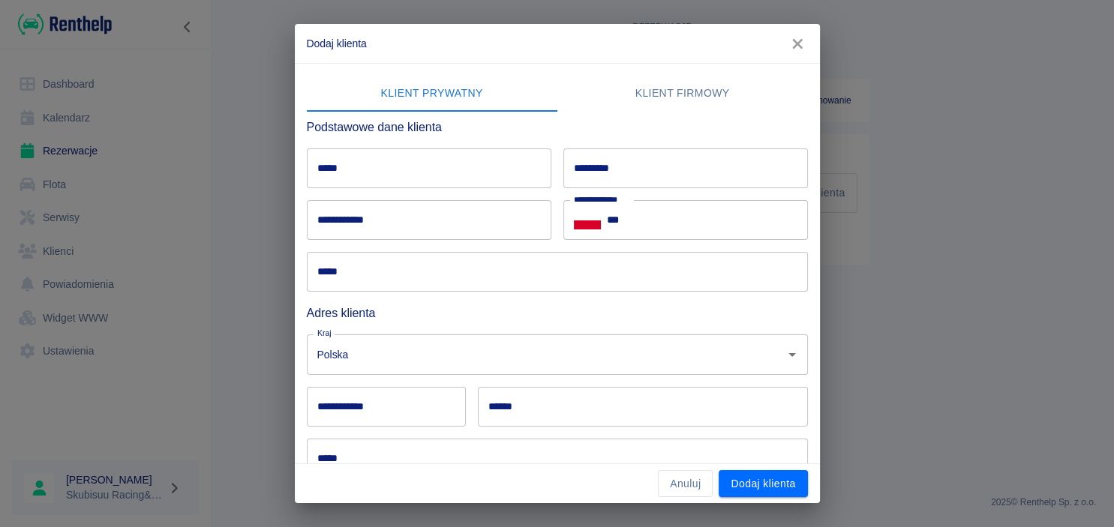
scroll to position [148, 0]
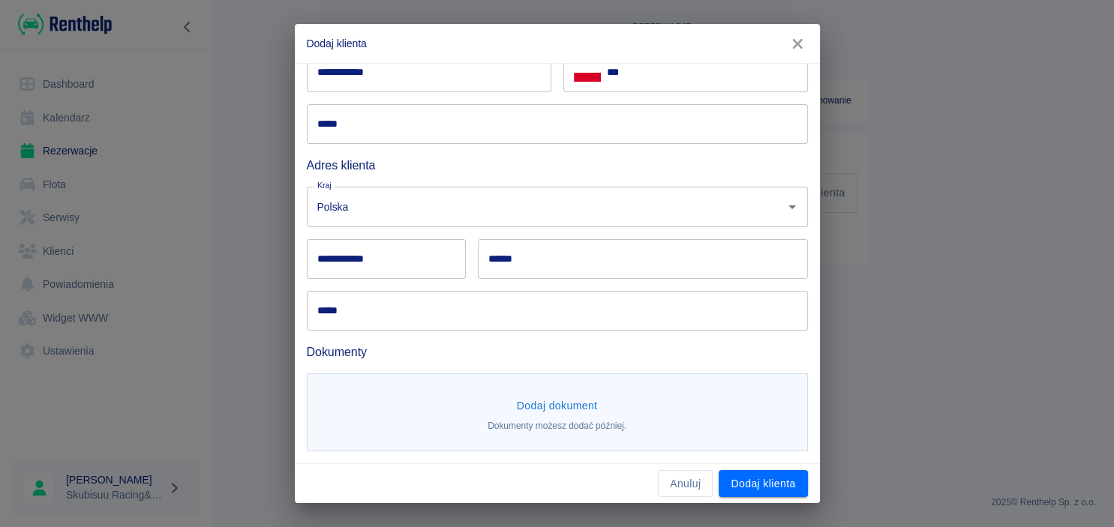
click at [584, 410] on button "Dodaj dokument" at bounding box center [557, 406] width 93 height 28
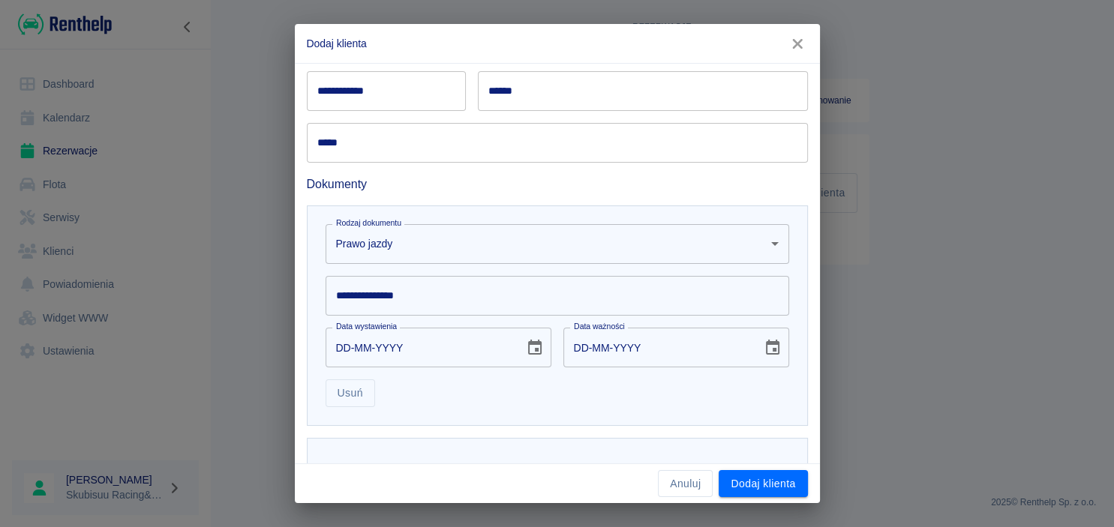
scroll to position [294, 0]
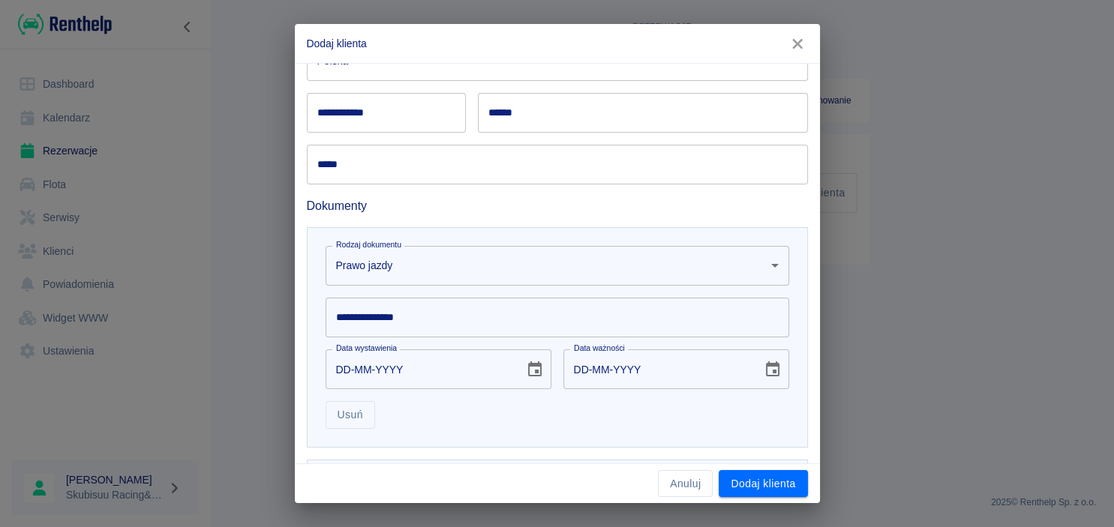
click at [422, 327] on input "**********" at bounding box center [558, 318] width 464 height 40
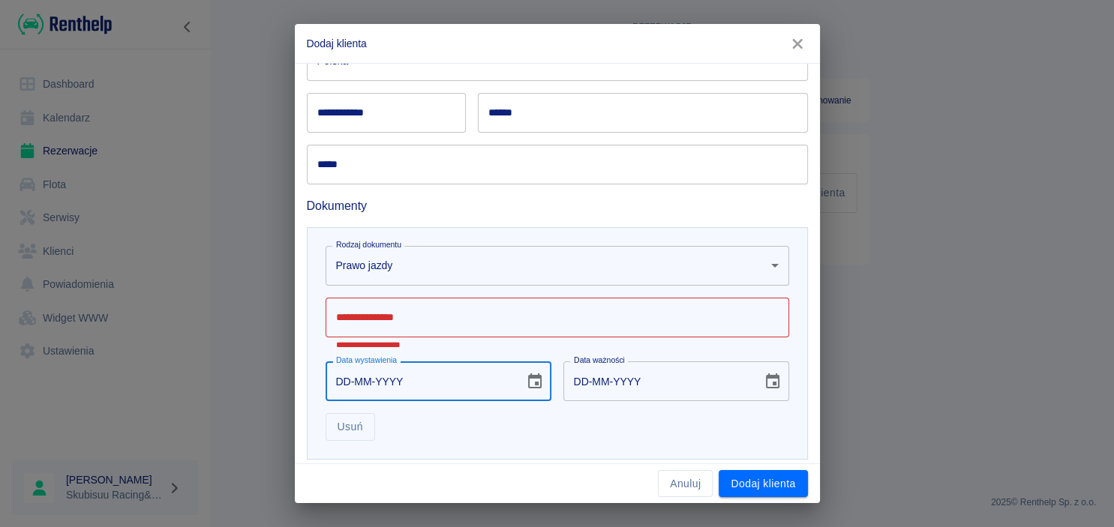
click at [353, 372] on input "DD-MM-YYYY" at bounding box center [420, 382] width 188 height 40
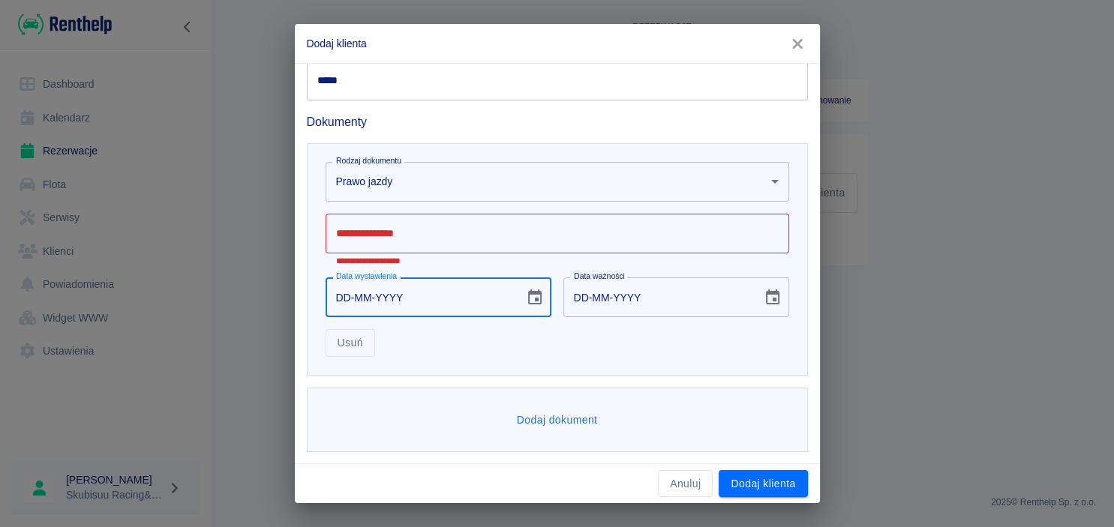
click at [545, 409] on button "Dodaj dokument" at bounding box center [557, 421] width 93 height 28
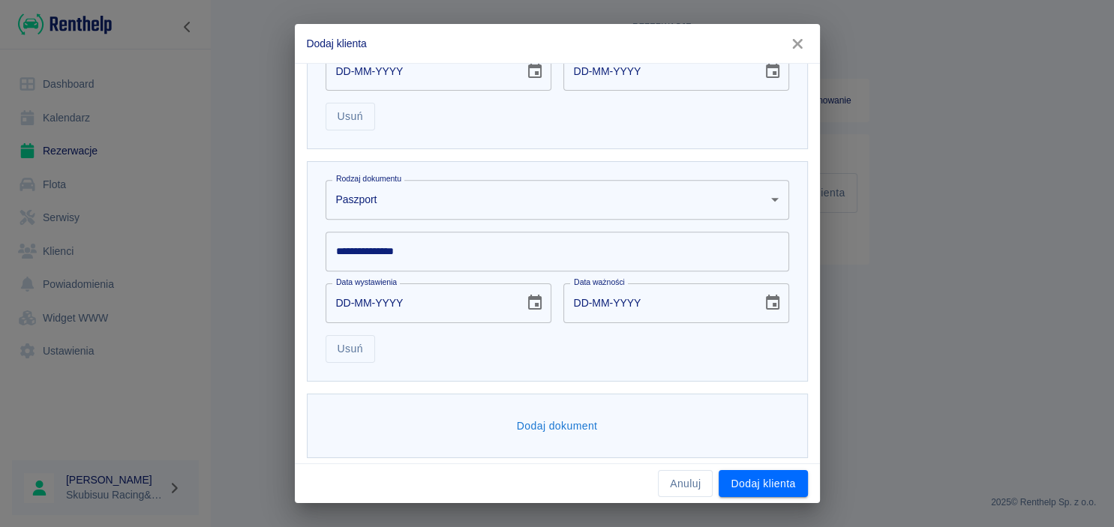
scroll to position [611, 0]
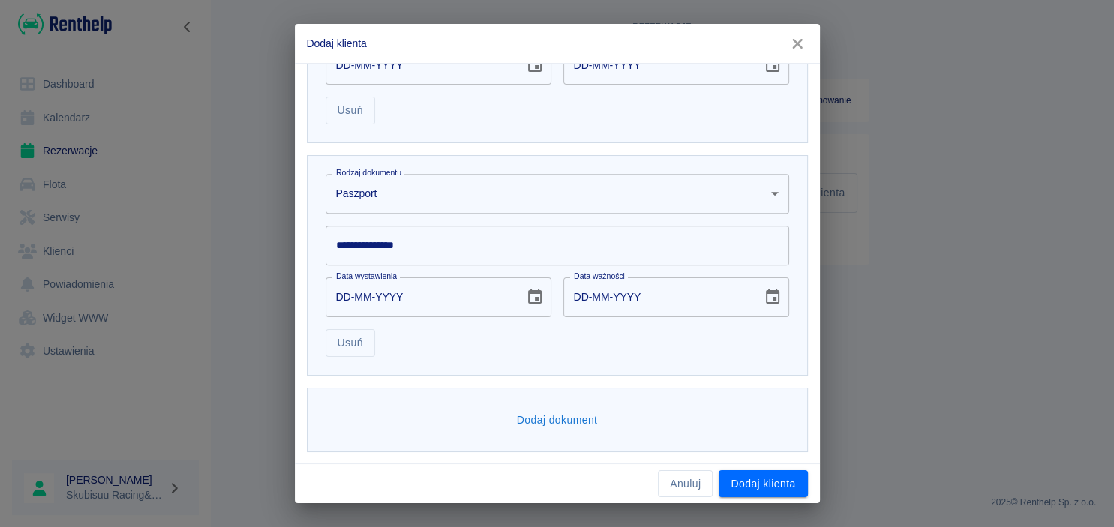
click at [465, 215] on div "**********" at bounding box center [552, 240] width 476 height 52
click at [467, 209] on body "**********" at bounding box center [557, 263] width 1114 height 527
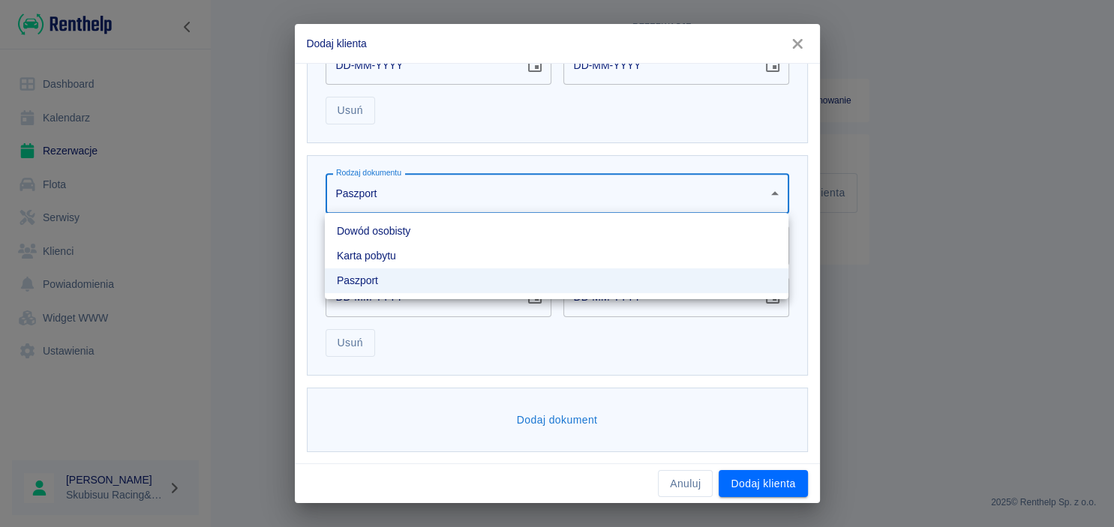
click at [433, 227] on li "Dowód osobisty" at bounding box center [557, 231] width 464 height 25
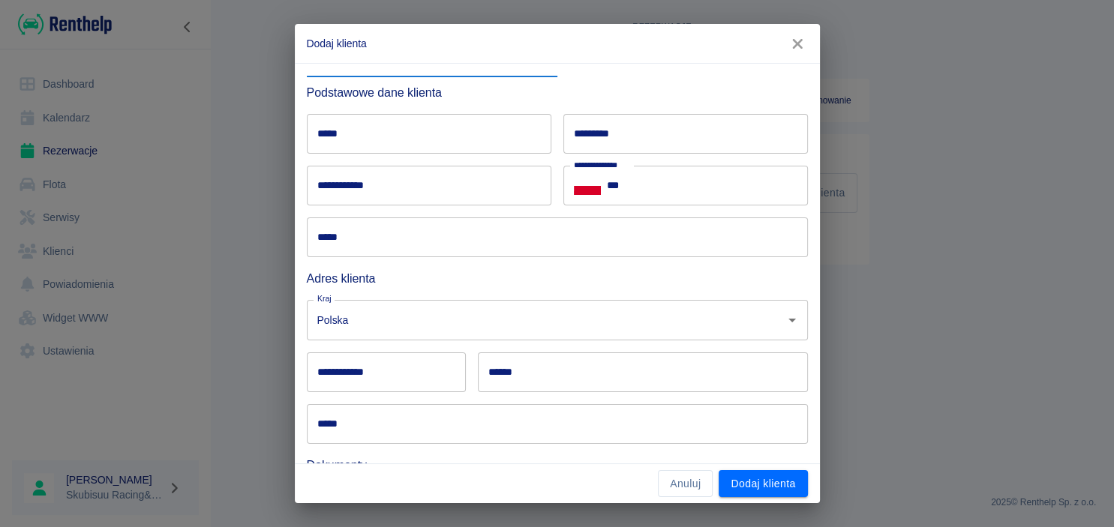
scroll to position [0, 0]
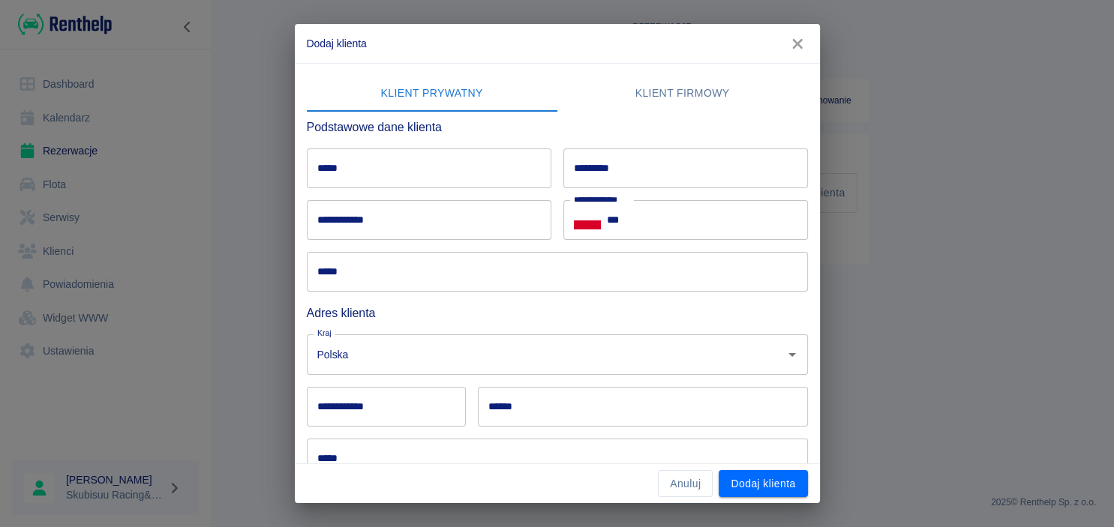
click at [1032, 44] on div "**********" at bounding box center [557, 263] width 1114 height 527
